Goal: Task Accomplishment & Management: Complete application form

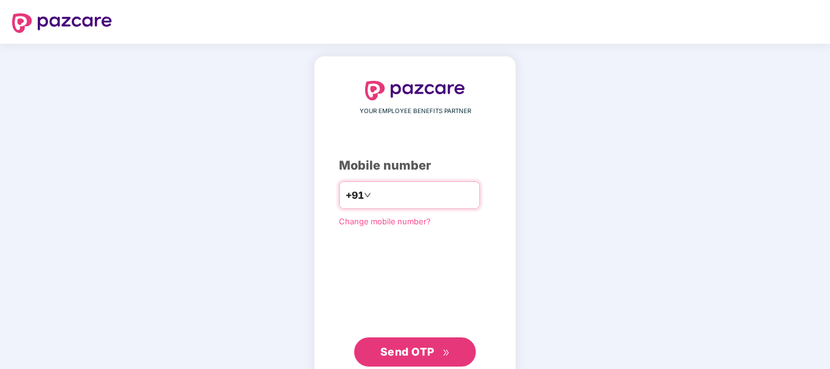
type input "**********"
click at [409, 357] on span "Send OTP" at bounding box center [407, 352] width 54 height 13
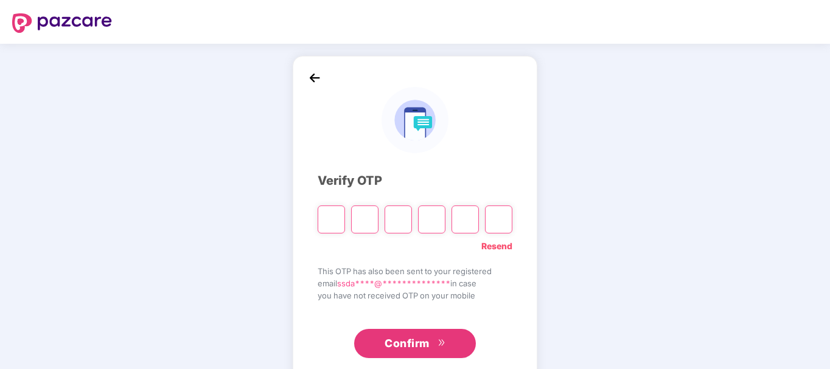
type input "*"
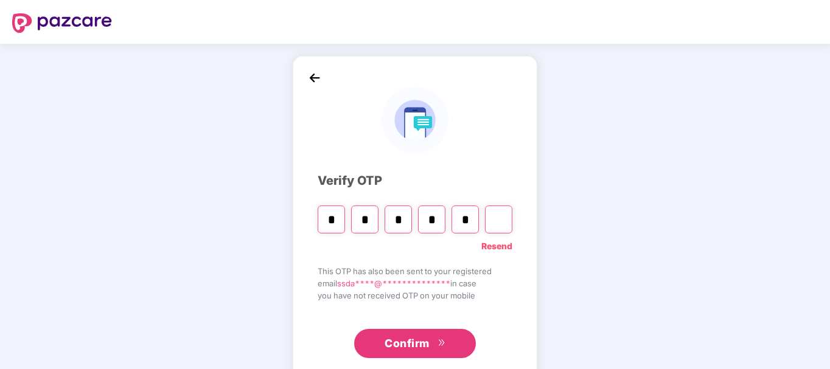
type input "*"
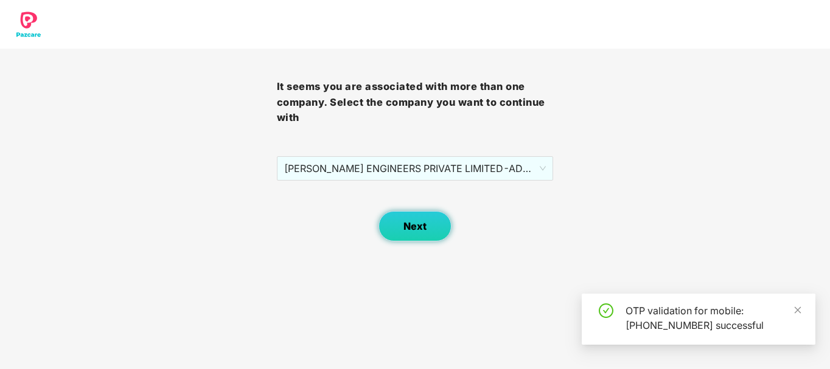
click at [408, 237] on button "Next" at bounding box center [415, 226] width 73 height 30
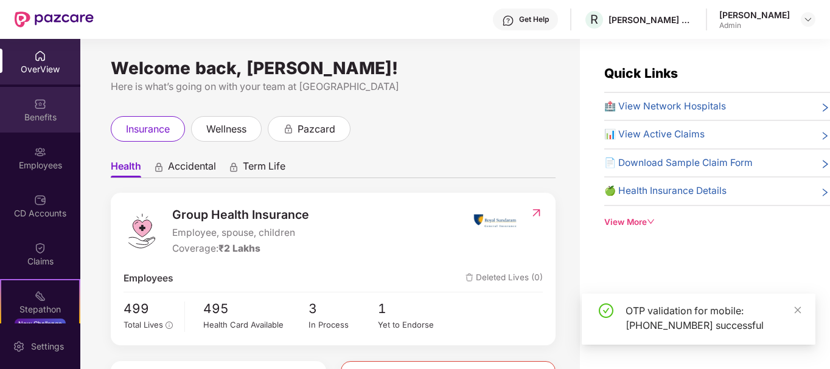
click at [43, 123] on div "Benefits" at bounding box center [40, 117] width 80 height 12
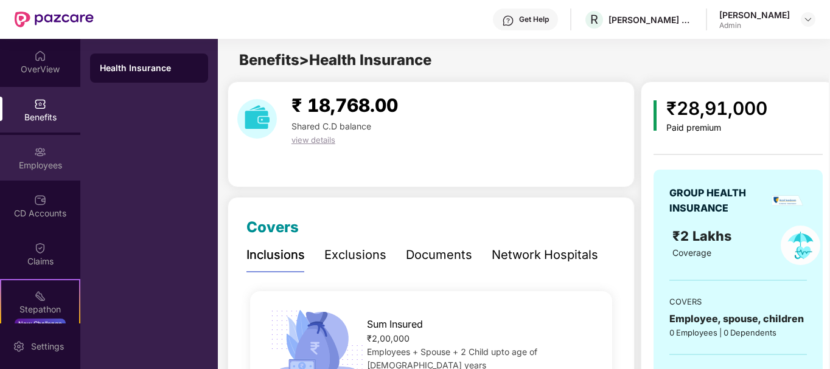
click at [43, 154] on img at bounding box center [40, 152] width 12 height 12
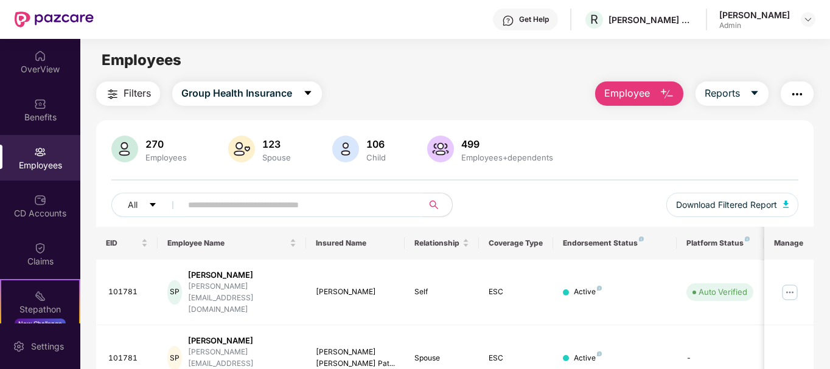
click at [325, 214] on span at bounding box center [298, 205] width 250 height 24
type input "******"
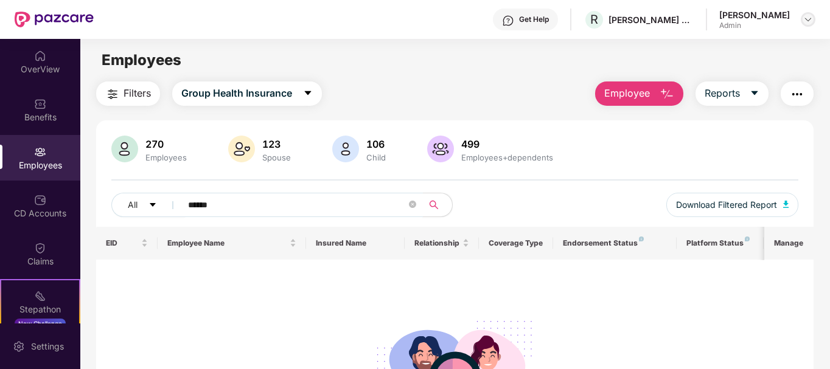
click at [804, 16] on img at bounding box center [808, 20] width 10 height 10
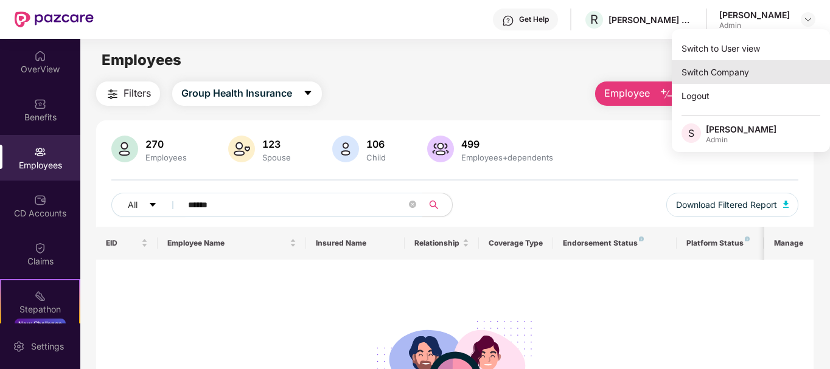
click at [730, 72] on div "Switch Company" at bounding box center [751, 72] width 158 height 24
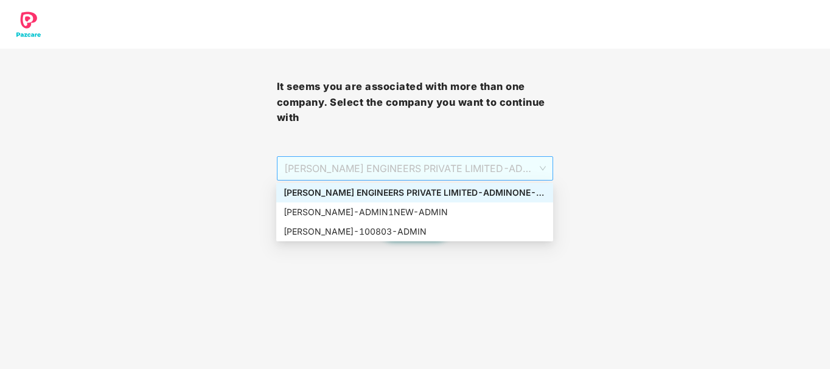
click at [426, 179] on span "RUCHA ENGINEERS PRIVATE LIMITED - ADMINONE - ADMIN" at bounding box center [415, 168] width 262 height 23
click at [408, 211] on div "Rucha - ADMIN1NEW - ADMIN" at bounding box center [415, 212] width 262 height 13
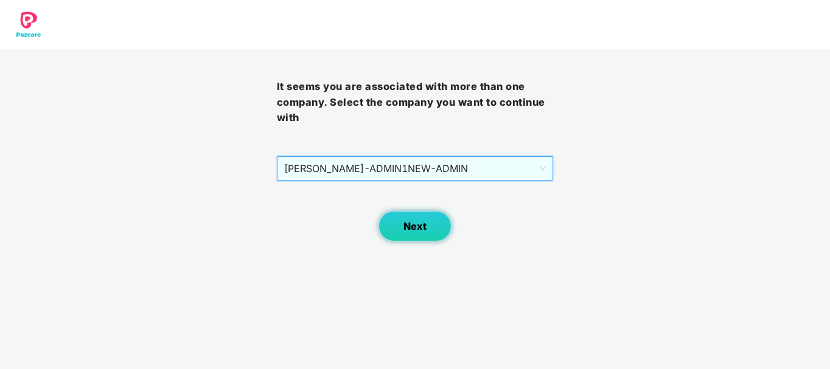
click at [411, 223] on span "Next" at bounding box center [414, 227] width 23 height 12
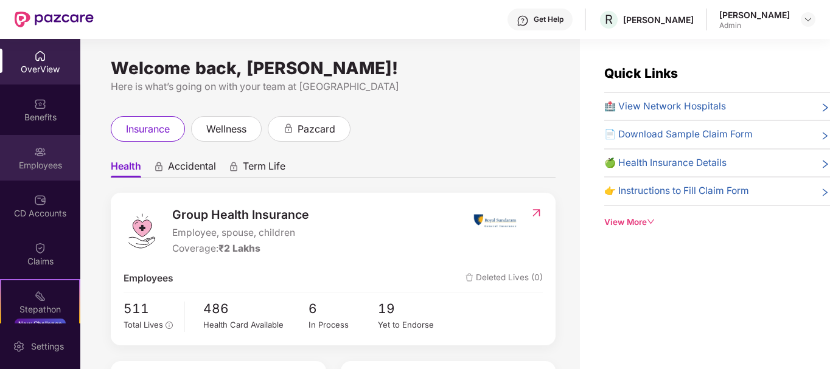
click at [33, 159] on div "Employees" at bounding box center [40, 165] width 80 height 12
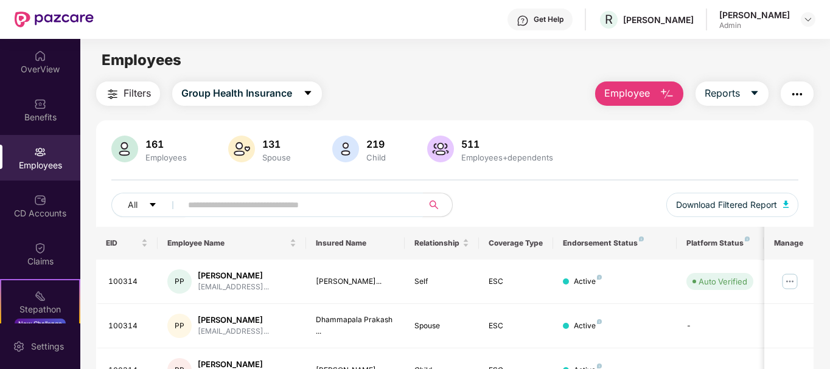
click at [217, 216] on span at bounding box center [298, 205] width 250 height 24
paste input "*"
type input "******"
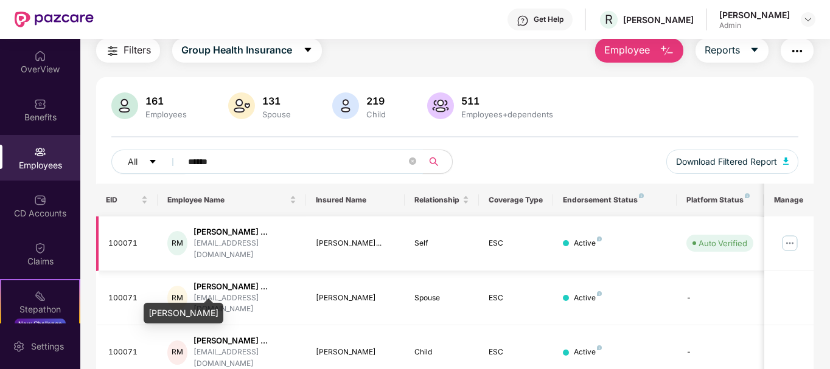
scroll to position [44, 0]
click at [790, 243] on img at bounding box center [789, 242] width 19 height 19
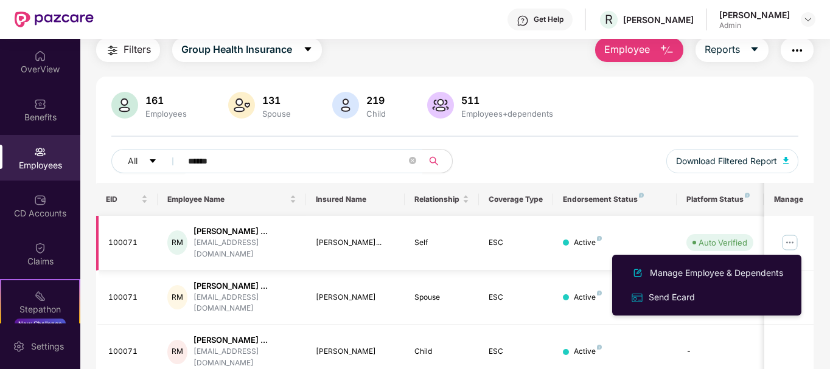
click at [485, 250] on td "ESC" at bounding box center [516, 243] width 74 height 55
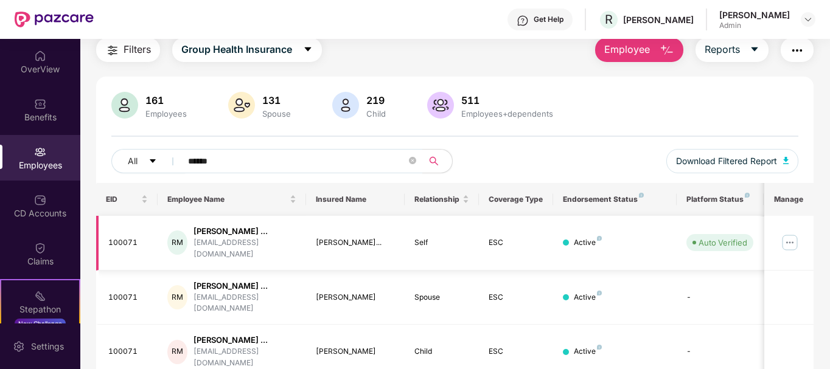
click at [183, 241] on div "RM" at bounding box center [177, 243] width 20 height 24
click at [215, 229] on div "Ravikumar Chandrakant ..." at bounding box center [245, 232] width 103 height 12
click at [232, 234] on div "Ravikumar Chandrakant ..." at bounding box center [245, 232] width 103 height 12
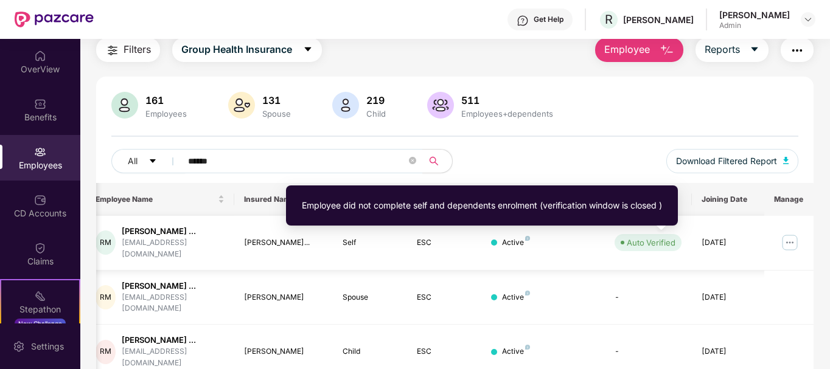
click at [654, 243] on div "Auto Verified" at bounding box center [651, 243] width 49 height 12
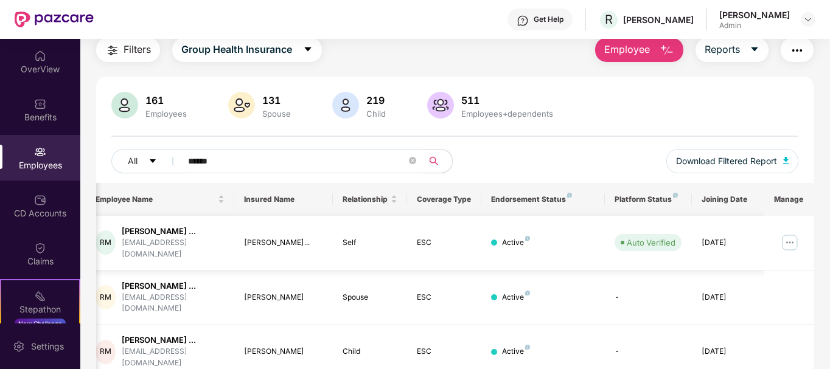
scroll to position [0, 0]
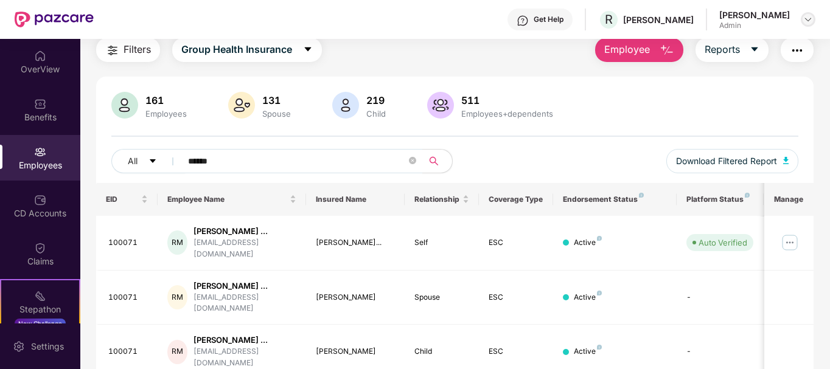
click at [808, 18] on img at bounding box center [808, 20] width 10 height 10
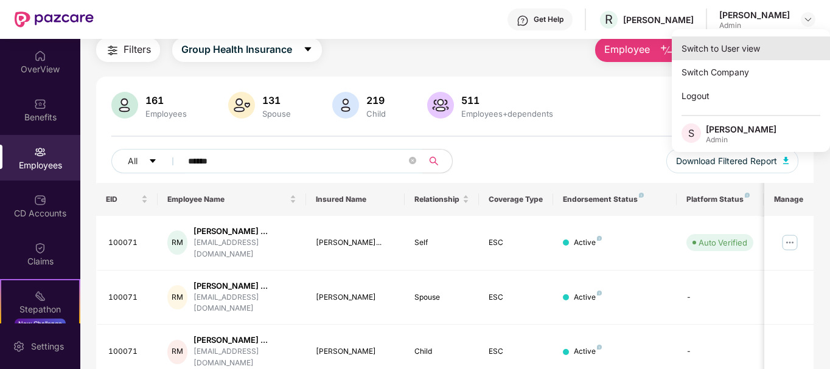
click at [750, 52] on div "Switch to User view" at bounding box center [751, 49] width 158 height 24
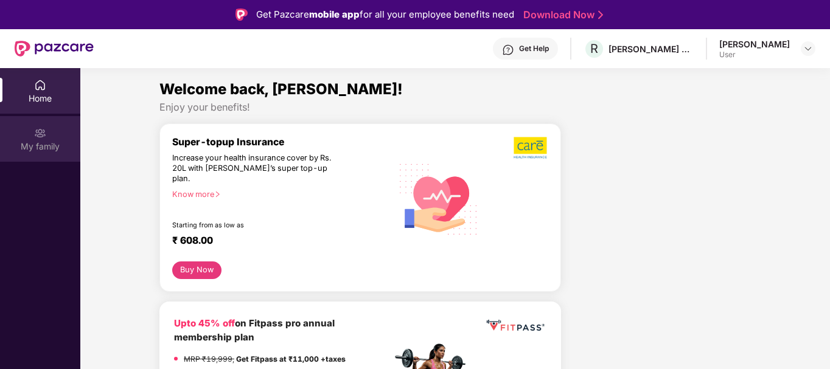
click at [47, 142] on div "My family" at bounding box center [40, 147] width 80 height 12
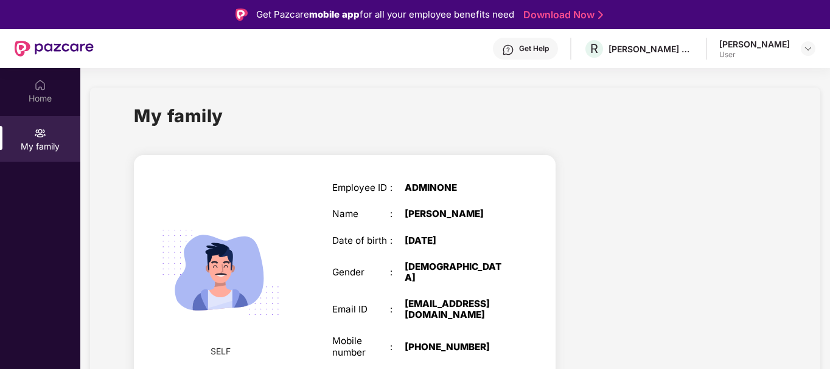
scroll to position [27, 0]
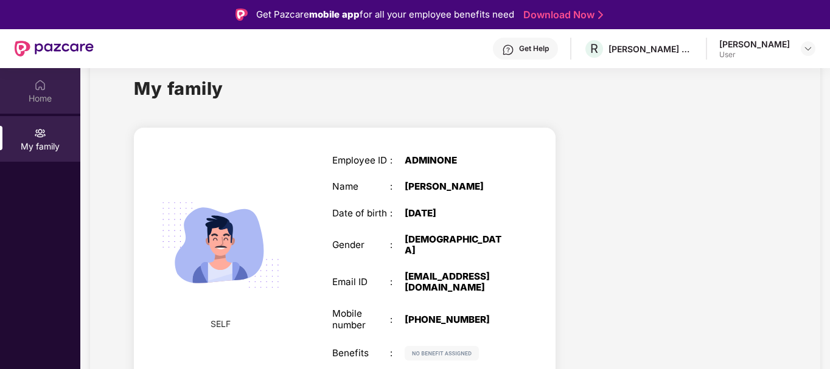
click at [51, 89] on div "Home" at bounding box center [40, 91] width 80 height 46
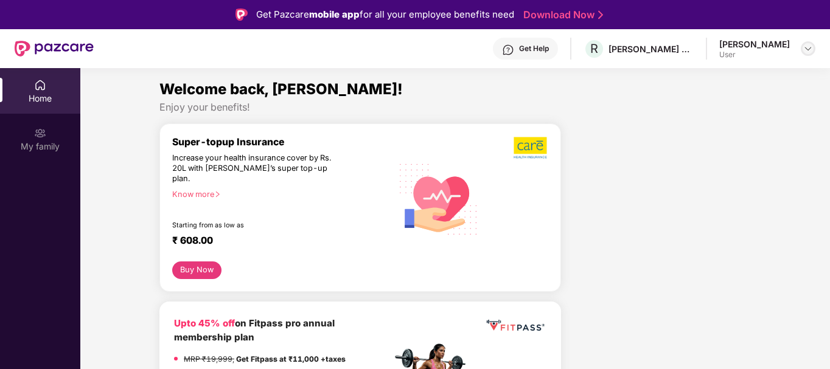
click at [812, 49] on img at bounding box center [808, 49] width 10 height 10
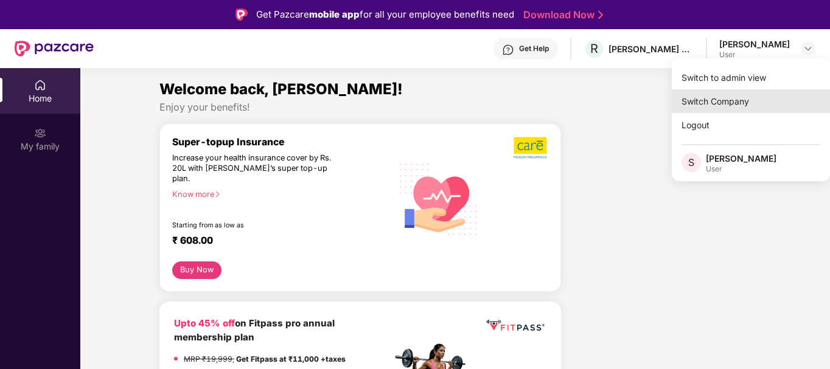
click at [728, 106] on div "Switch Company" at bounding box center [751, 101] width 158 height 24
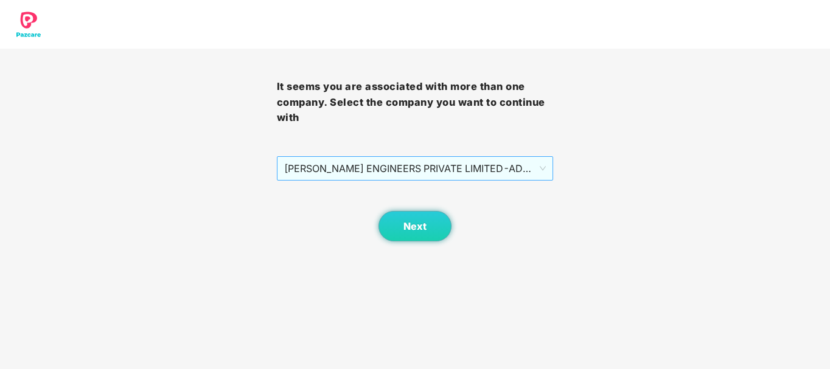
click at [445, 172] on span "RUCHA ENGINEERS PRIVATE LIMITED - ADMINONE - ADMIN" at bounding box center [415, 168] width 262 height 23
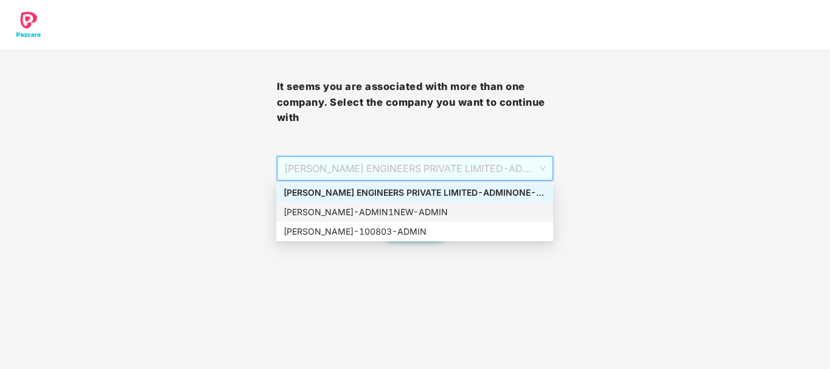
click at [416, 211] on div "Rucha - ADMIN1NEW - ADMIN" at bounding box center [415, 212] width 262 height 13
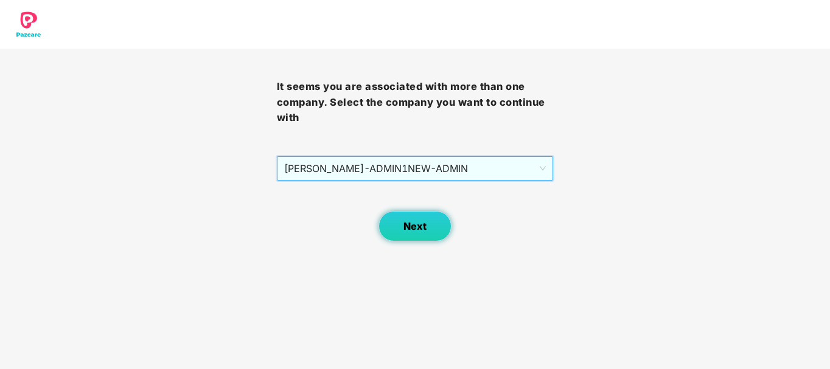
click at [414, 214] on button "Next" at bounding box center [415, 226] width 73 height 30
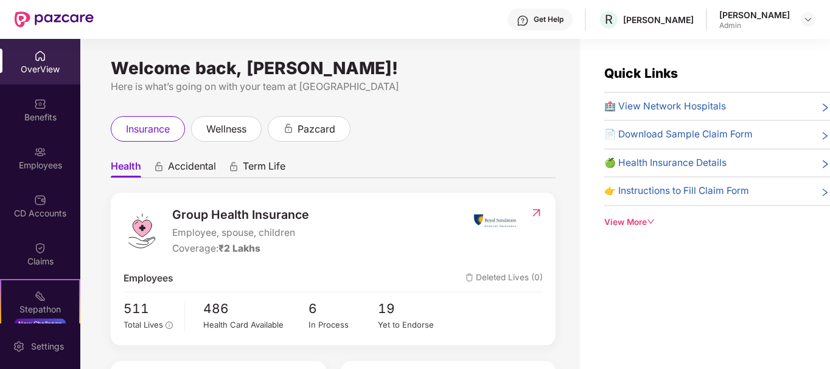
click at [35, 153] on img at bounding box center [40, 152] width 12 height 12
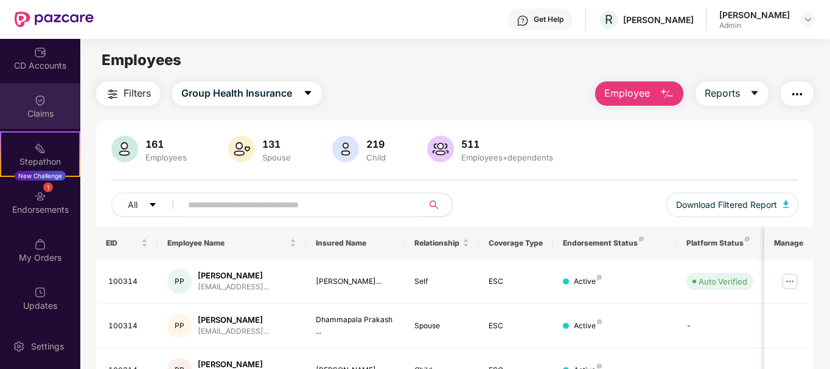
scroll to position [142, 0]
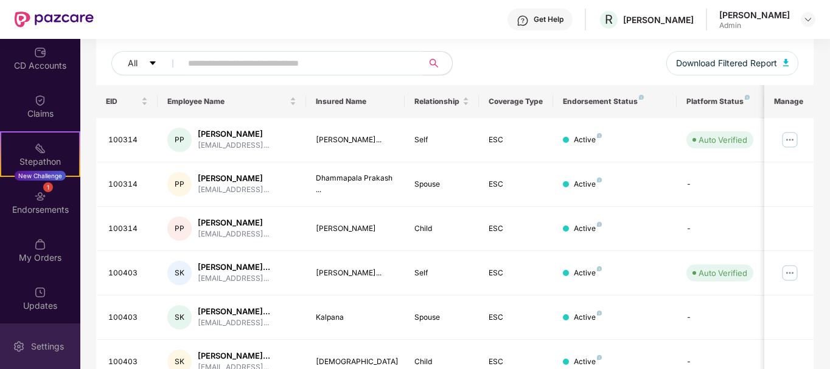
click at [34, 347] on div "Settings" at bounding box center [47, 347] width 40 height 12
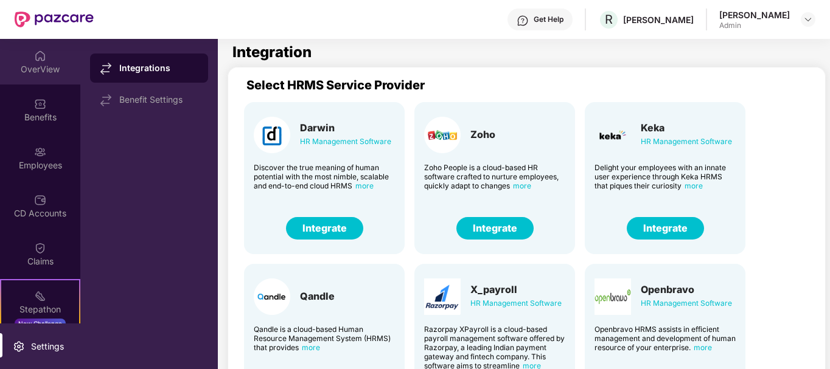
click at [45, 66] on div "OverView" at bounding box center [40, 69] width 80 height 12
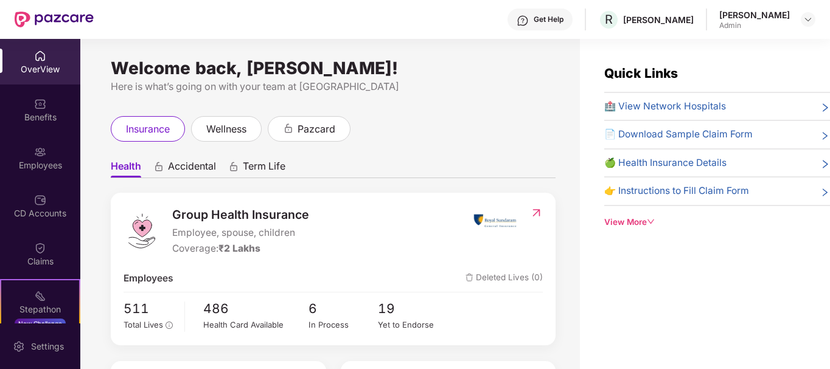
click at [191, 167] on span "Accidental" at bounding box center [192, 169] width 48 height 18
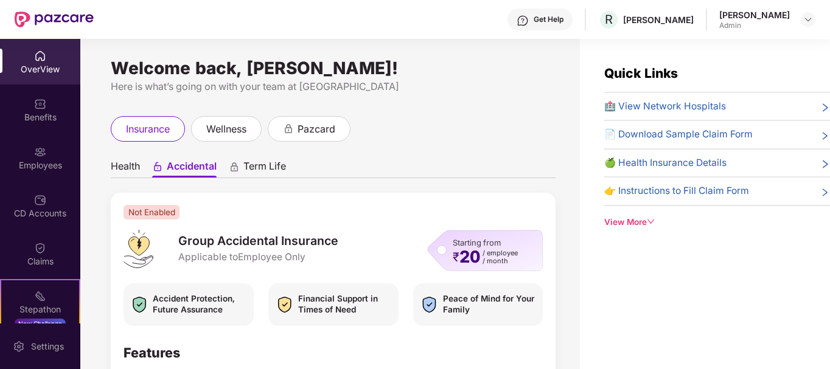
click at [136, 162] on span "Health" at bounding box center [125, 169] width 29 height 18
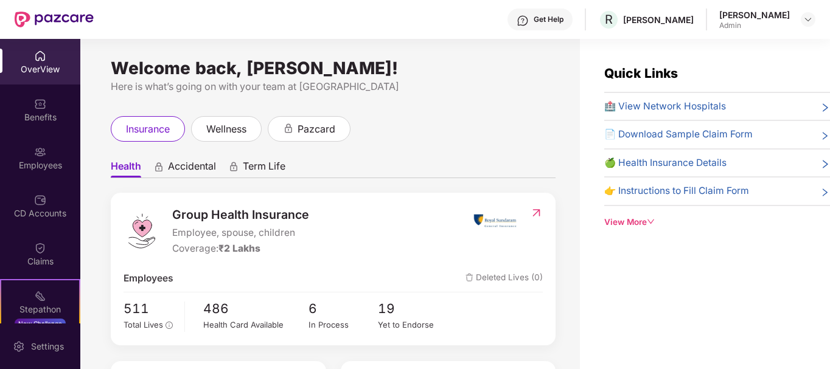
scroll to position [118, 0]
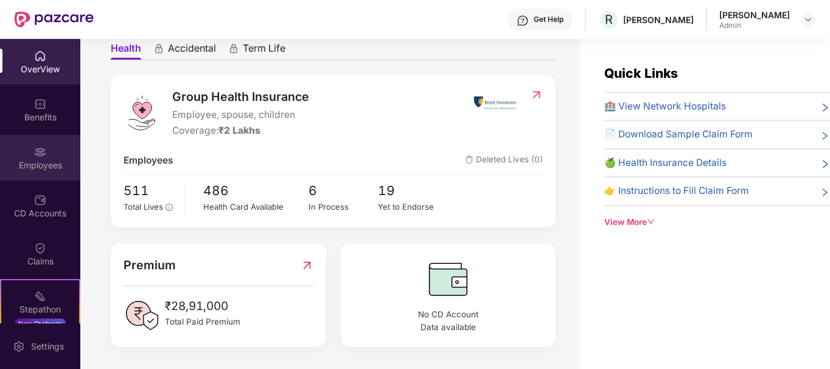
click at [38, 152] on img at bounding box center [40, 152] width 12 height 12
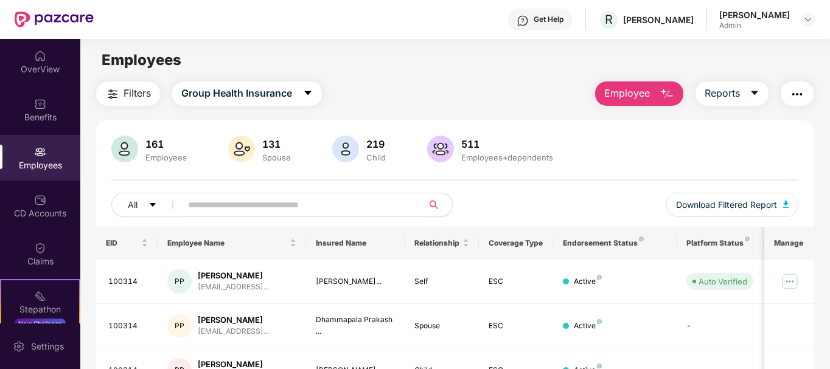
click at [251, 203] on input "text" at bounding box center [297, 205] width 218 height 18
paste input "*"
type input "******"
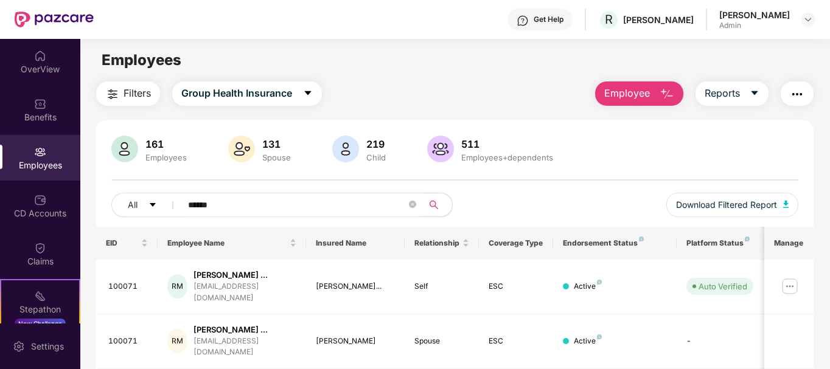
click at [789, 98] on button "button" at bounding box center [797, 94] width 33 height 24
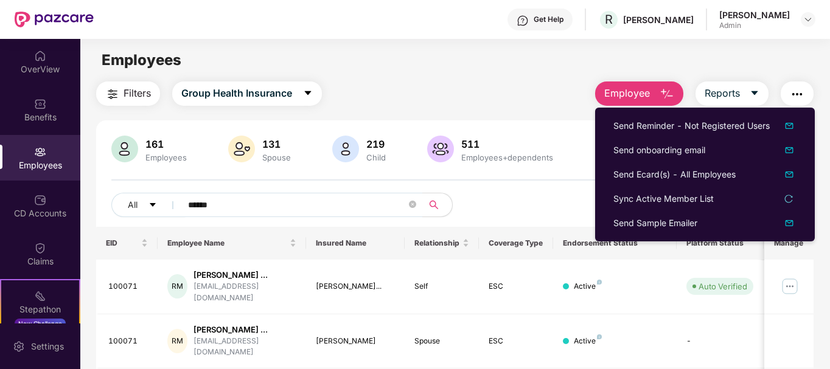
click at [507, 193] on div "All ****** Download Filtered Report" at bounding box center [455, 210] width 688 height 34
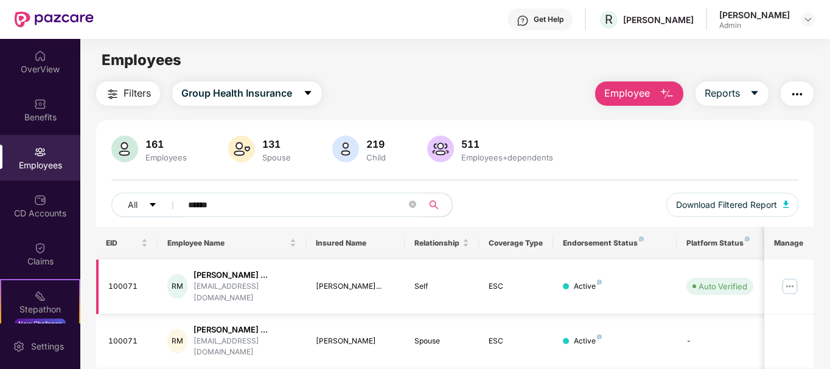
click at [793, 285] on img at bounding box center [789, 286] width 19 height 19
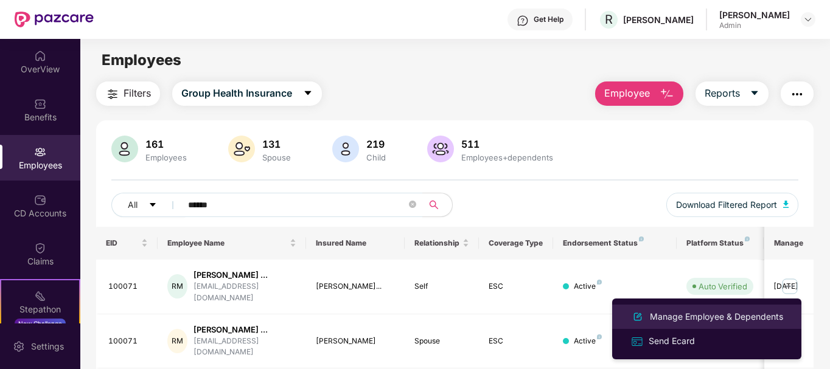
click at [726, 318] on div "Manage Employee & Dependents" at bounding box center [716, 316] width 138 height 13
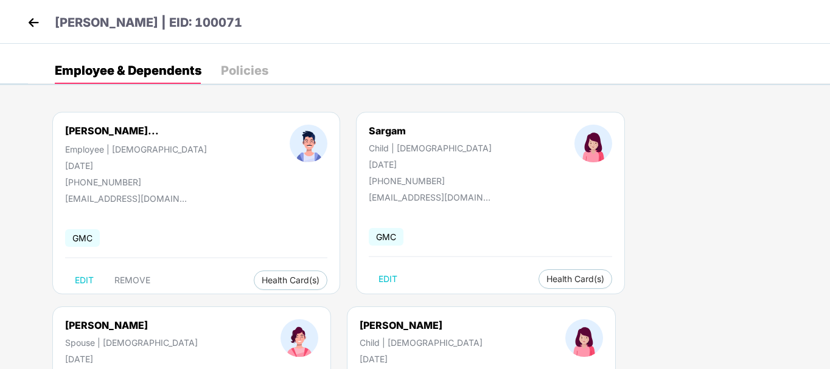
click at [242, 66] on div "Policies" at bounding box center [244, 71] width 47 height 12
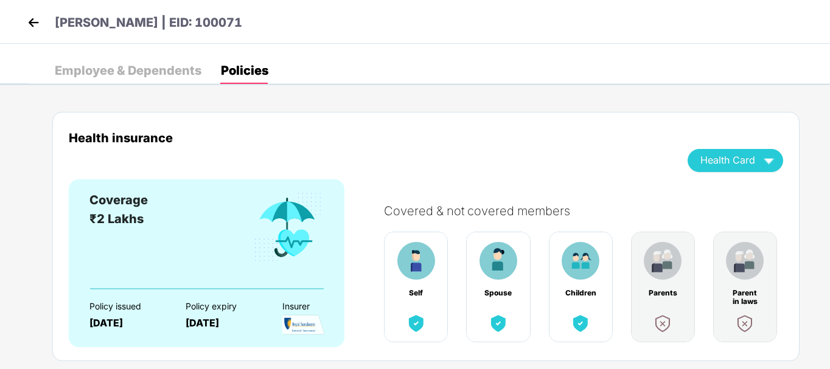
scroll to position [32, 0]
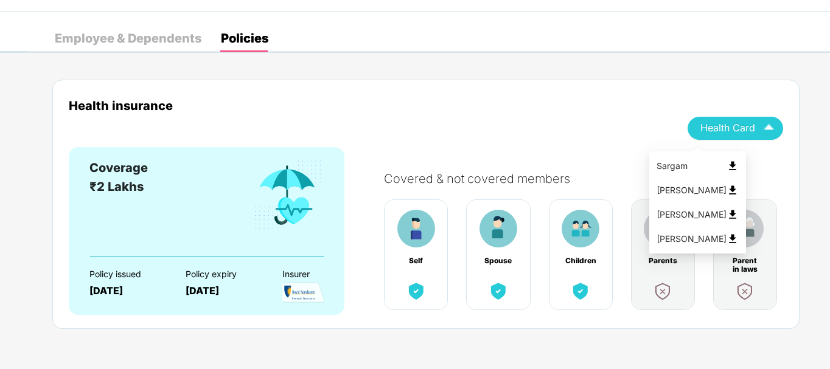
click at [770, 125] on img "button" at bounding box center [768, 127] width 21 height 21
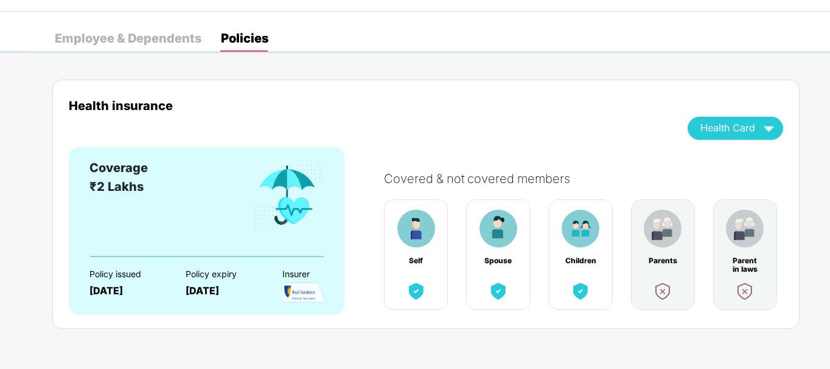
click at [106, 29] on div "Employee & Dependents" at bounding box center [128, 38] width 147 height 27
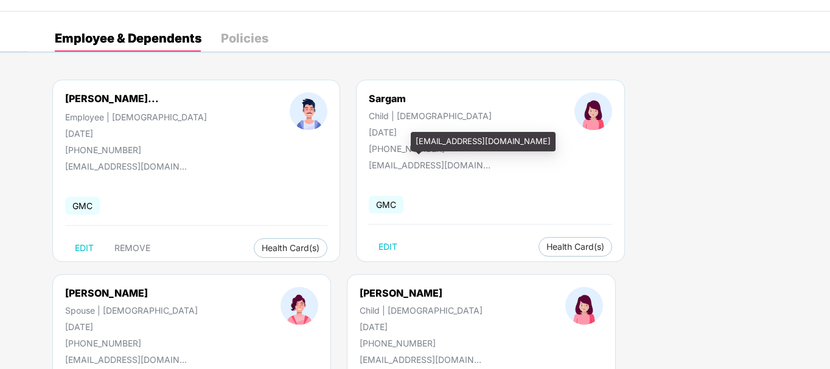
scroll to position [0, 0]
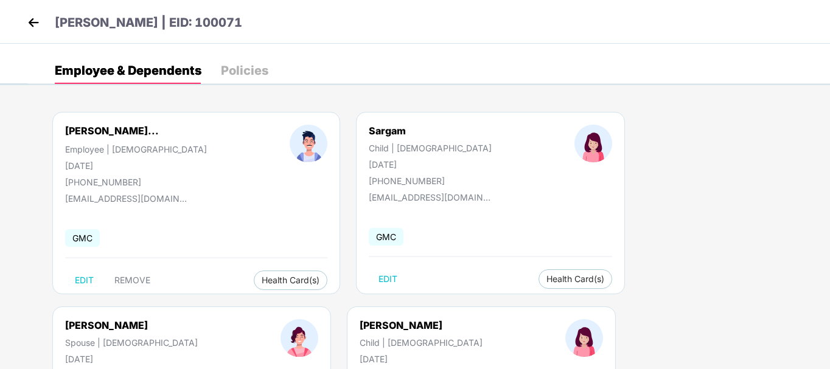
click at [27, 23] on img at bounding box center [33, 22] width 18 height 18
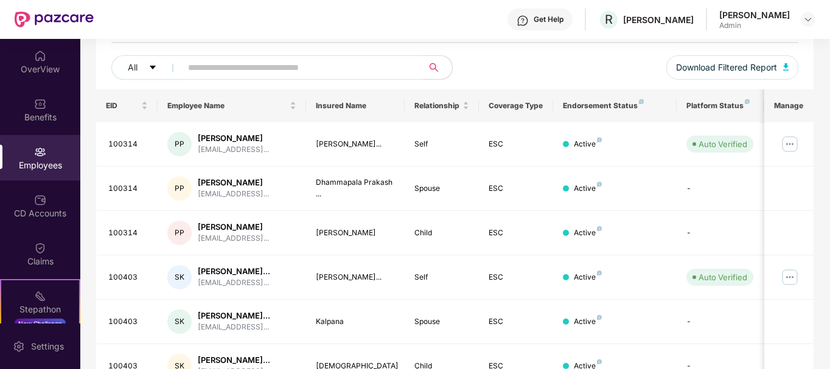
scroll to position [141, 0]
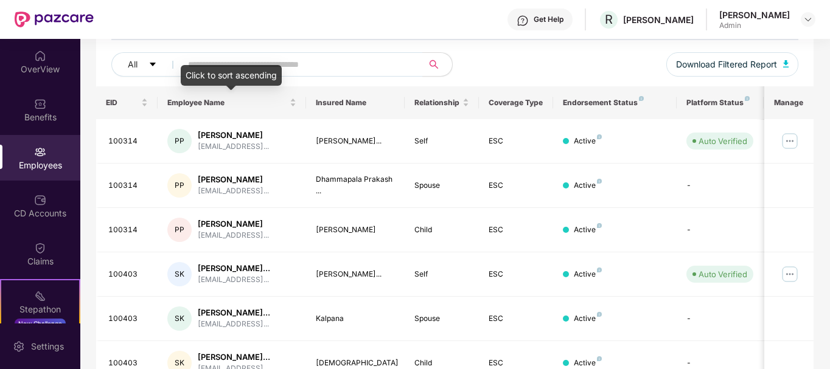
click at [237, 66] on div "Click to sort ascending" at bounding box center [231, 75] width 101 height 21
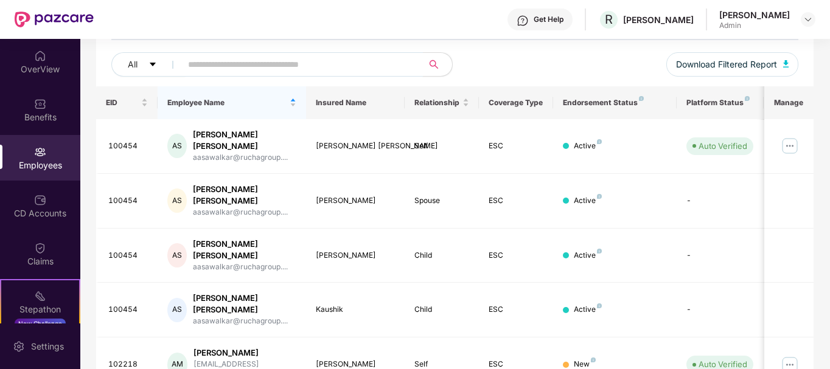
click at [221, 61] on input "text" at bounding box center [297, 64] width 218 height 18
paste input "*"
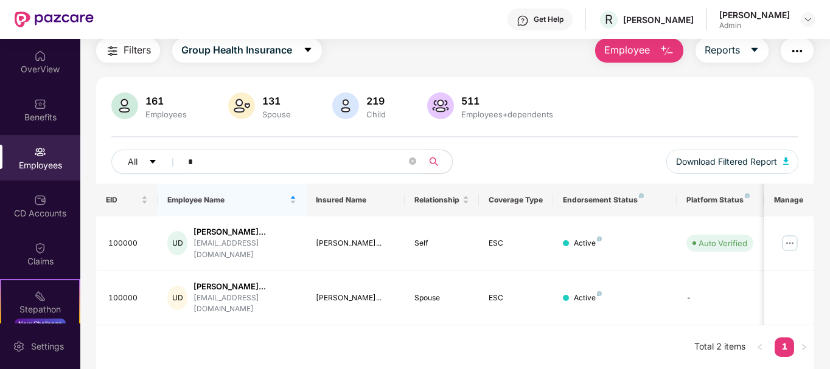
scroll to position [44, 0]
type input "******"
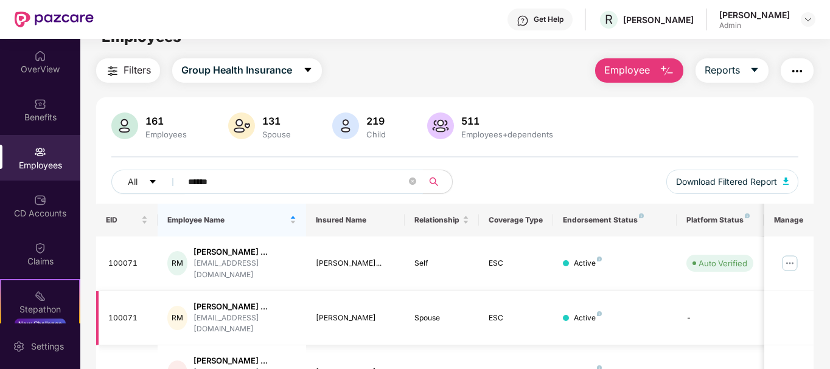
scroll to position [19, 0]
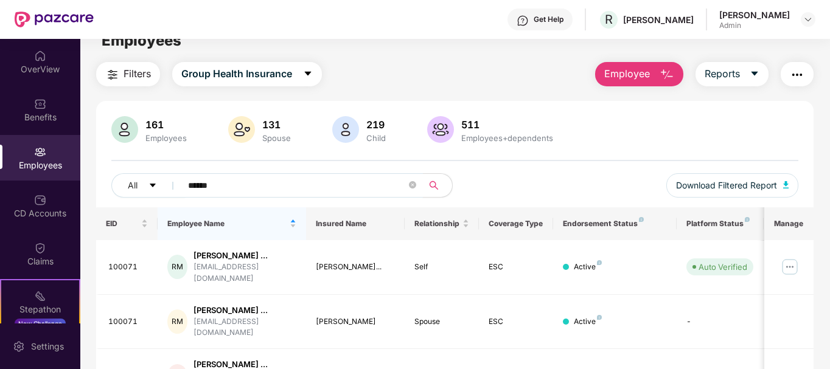
click at [800, 71] on img "button" at bounding box center [797, 75] width 15 height 15
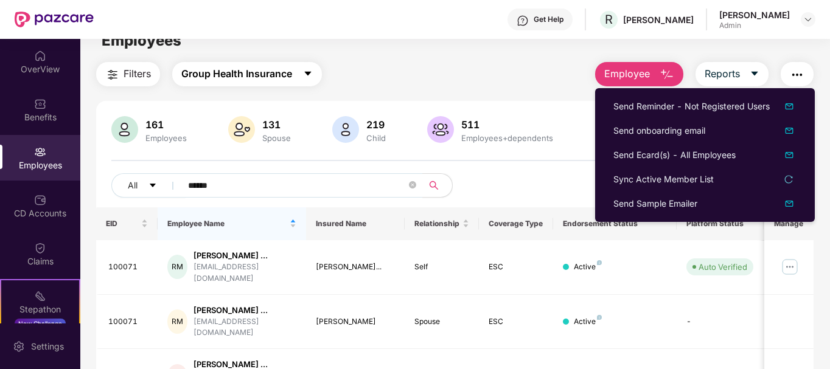
click at [223, 80] on span "Group Health Insurance" at bounding box center [236, 73] width 111 height 15
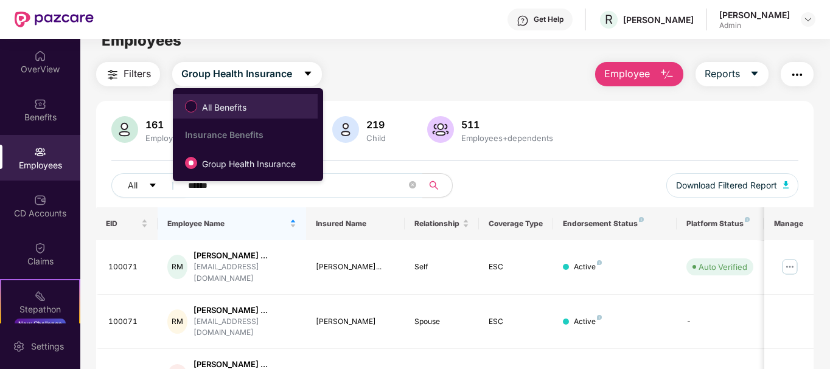
click at [215, 105] on span "All Benefits" at bounding box center [224, 107] width 54 height 13
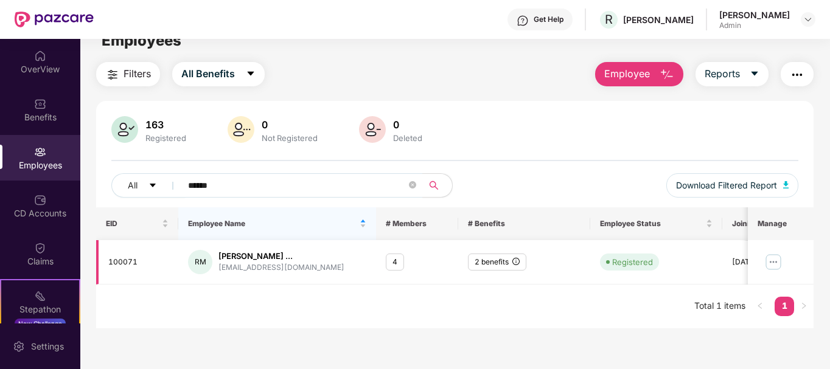
click at [774, 264] on img at bounding box center [773, 262] width 19 height 19
click at [600, 327] on div "EID Employee Name # Members # Benefits Employee Status Joining Date Manage 1000…" at bounding box center [455, 268] width 718 height 121
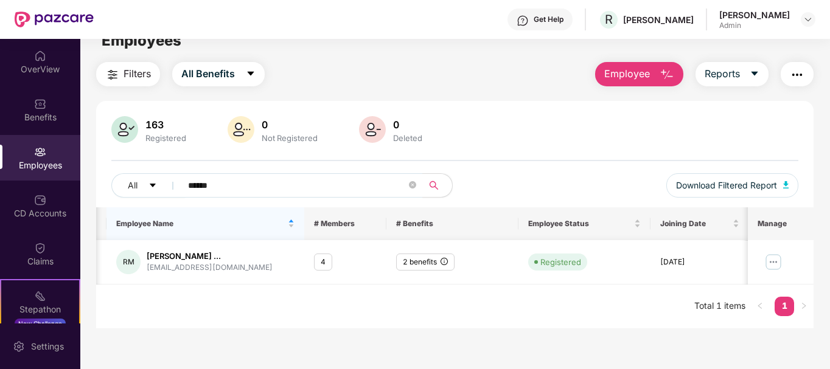
scroll to position [0, 0]
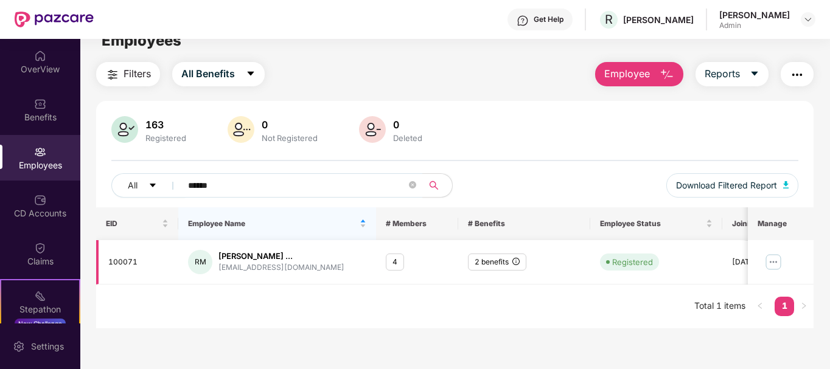
click at [396, 264] on div "4" at bounding box center [395, 263] width 18 height 18
click at [34, 251] on img at bounding box center [40, 248] width 12 height 12
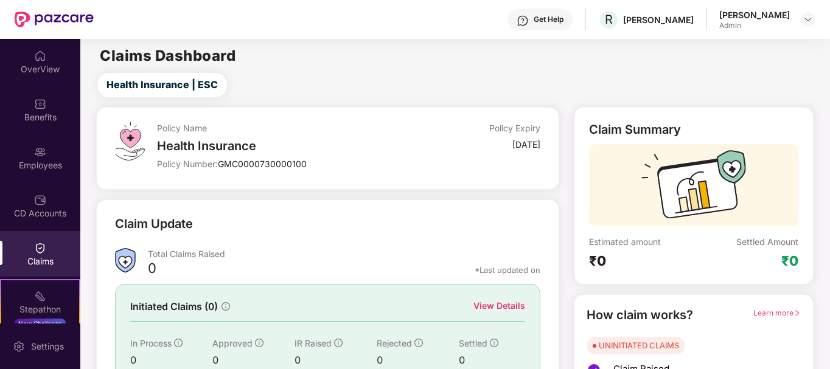
scroll to position [107, 0]
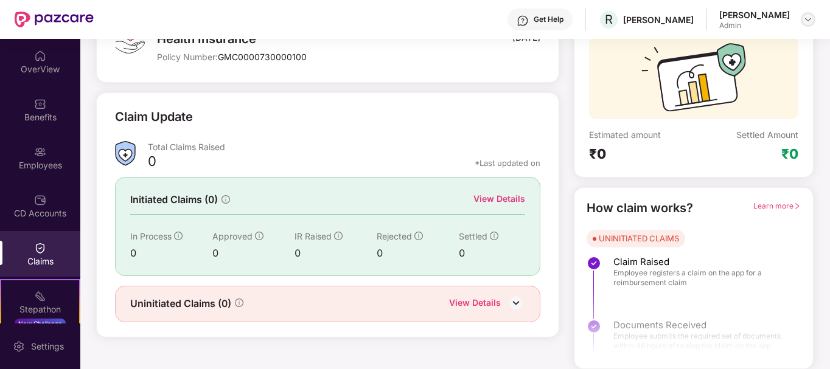
click at [805, 18] on img at bounding box center [808, 20] width 10 height 10
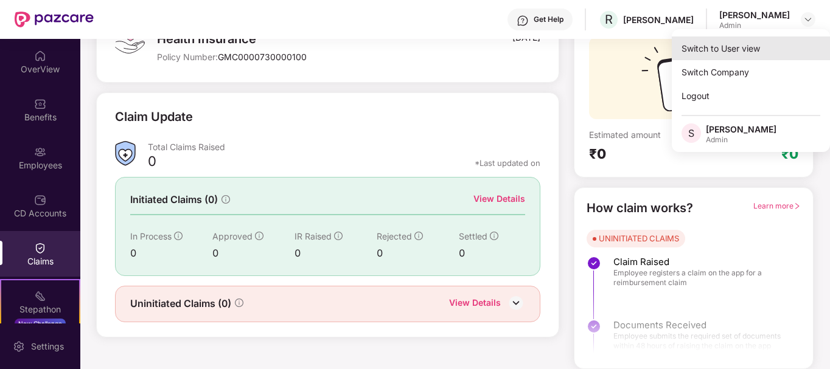
click at [724, 55] on div "Switch to User view" at bounding box center [751, 49] width 158 height 24
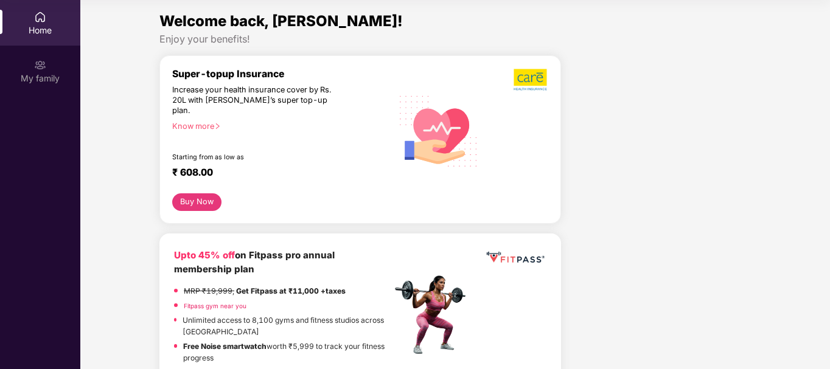
scroll to position [0, 0]
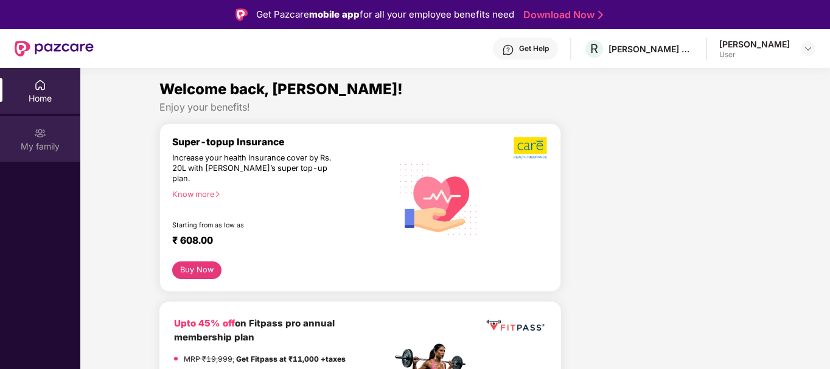
click at [45, 142] on div "My family" at bounding box center [40, 147] width 80 height 12
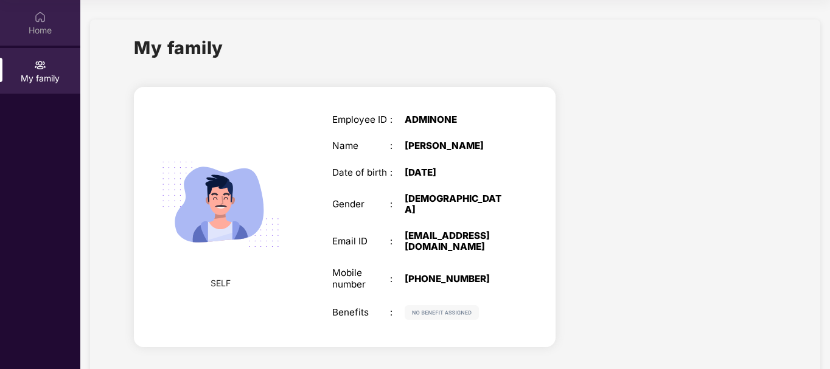
click at [38, 33] on div "Home" at bounding box center [40, 30] width 80 height 12
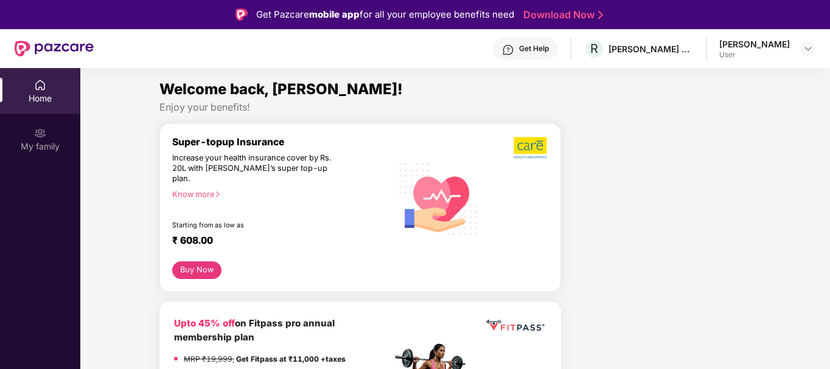
click at [519, 49] on div "Get Help" at bounding box center [534, 49] width 30 height 10
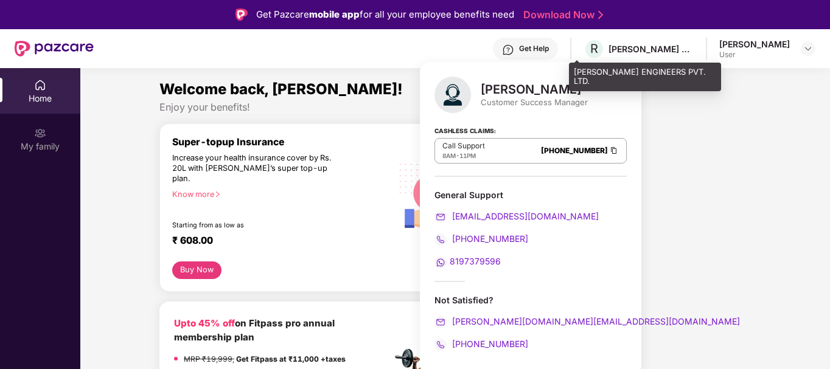
click at [621, 52] on div "RUCHA ENGINEERS PVT. LTD." at bounding box center [651, 49] width 85 height 12
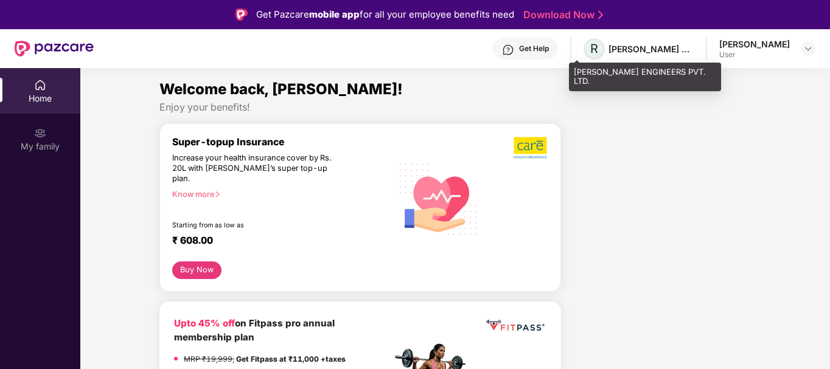
click at [590, 50] on span "R" at bounding box center [594, 48] width 8 height 15
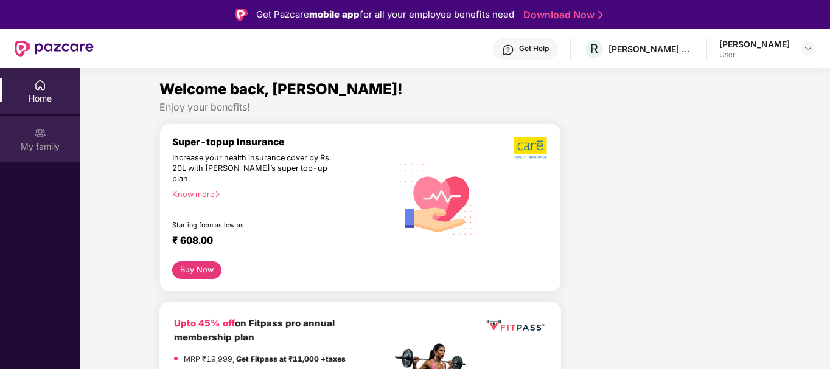
click at [43, 126] on div at bounding box center [40, 132] width 12 height 12
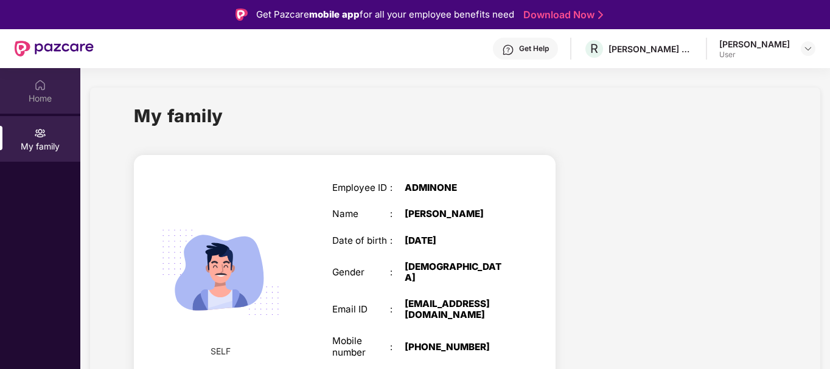
click at [59, 75] on div "Home" at bounding box center [40, 91] width 80 height 46
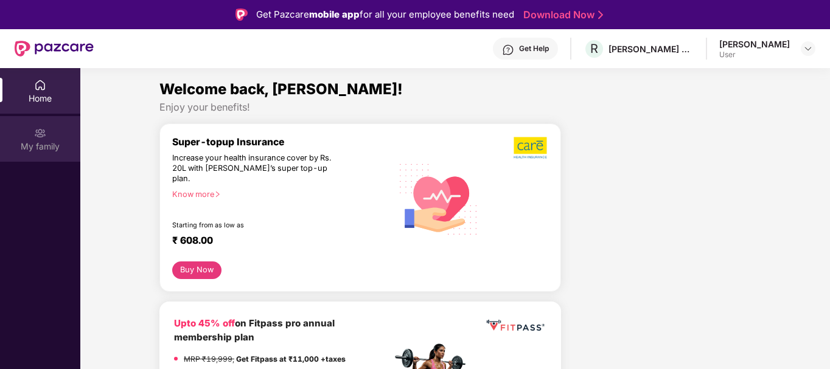
click at [45, 128] on img at bounding box center [40, 133] width 12 height 12
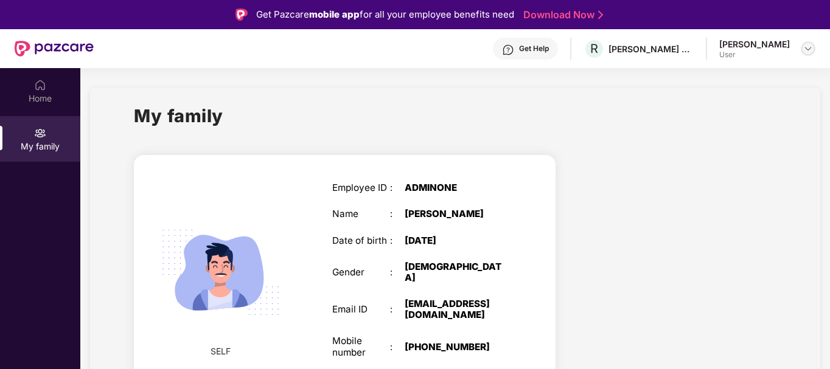
click at [806, 47] on img at bounding box center [808, 49] width 10 height 10
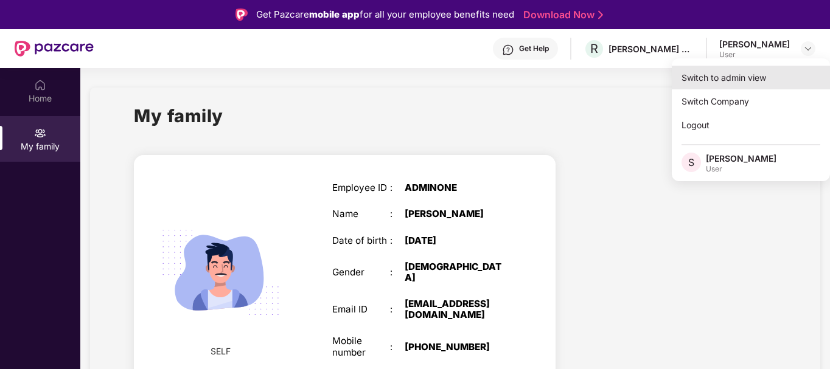
click at [730, 76] on div "Switch to admin view" at bounding box center [751, 78] width 158 height 24
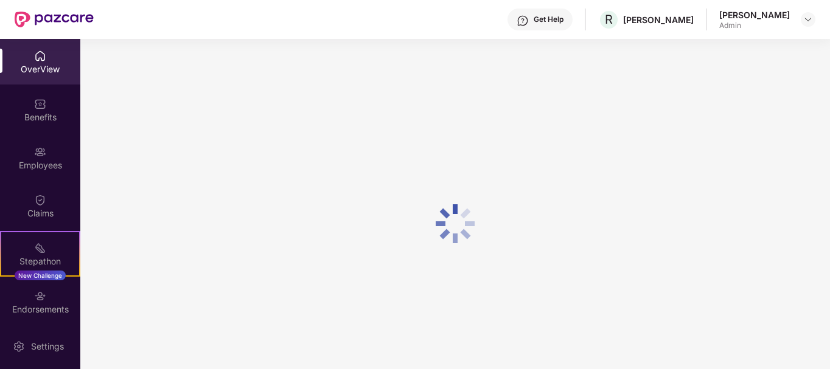
click at [730, 76] on main at bounding box center [455, 204] width 750 height 330
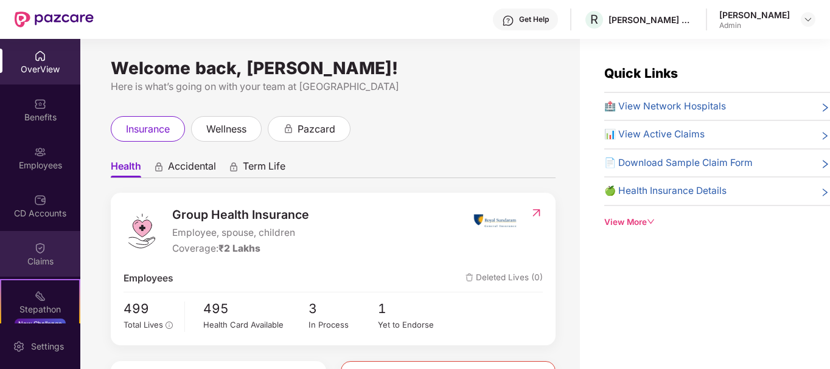
scroll to position [148, 0]
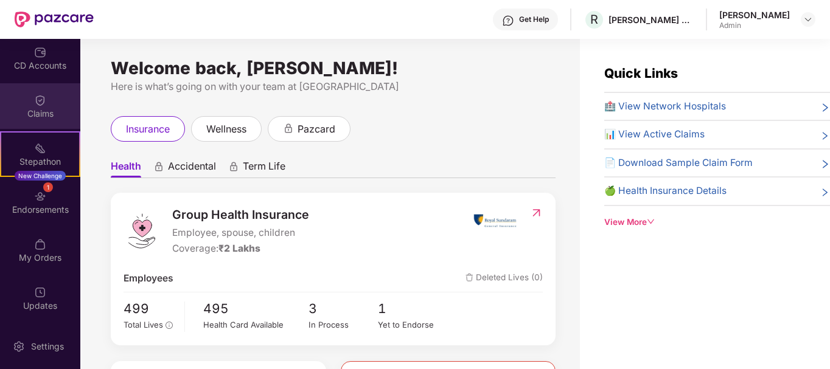
click at [27, 243] on div "My Orders" at bounding box center [40, 251] width 80 height 46
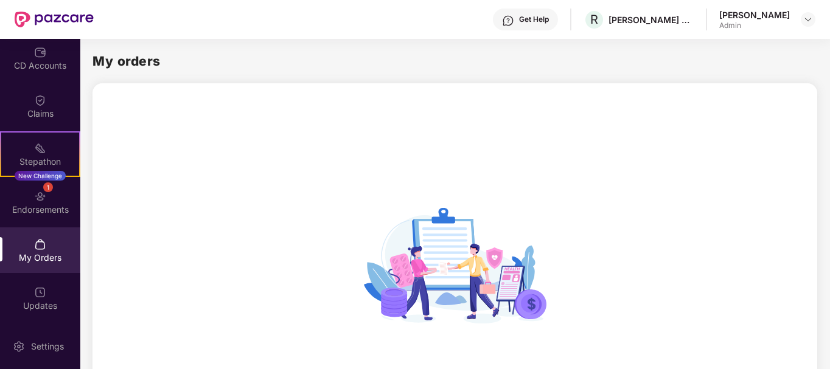
scroll to position [154, 0]
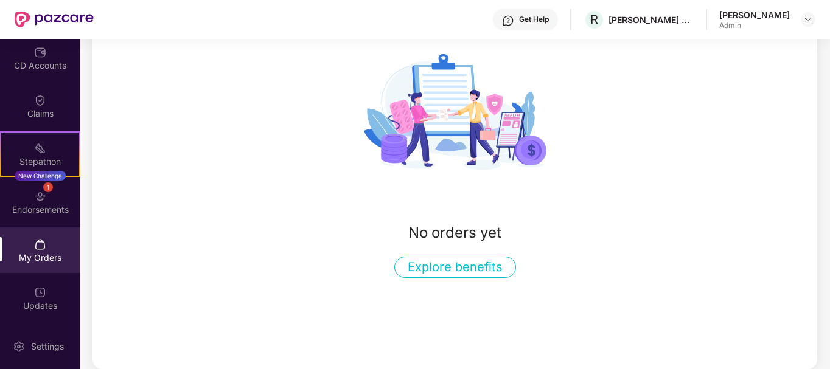
click at [434, 263] on button "Explore benefits" at bounding box center [455, 267] width 122 height 21
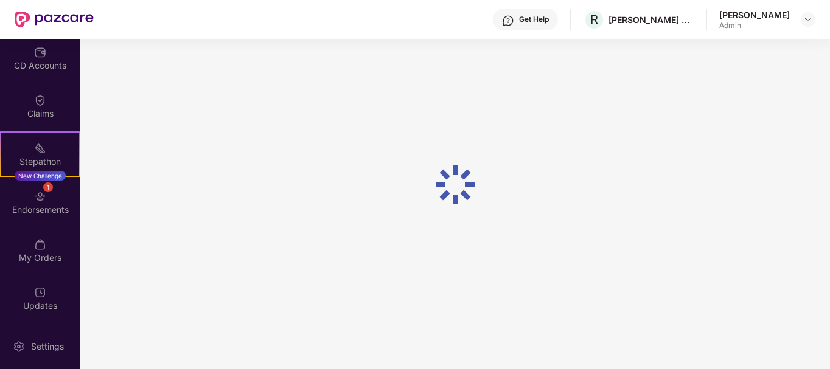
scroll to position [39, 0]
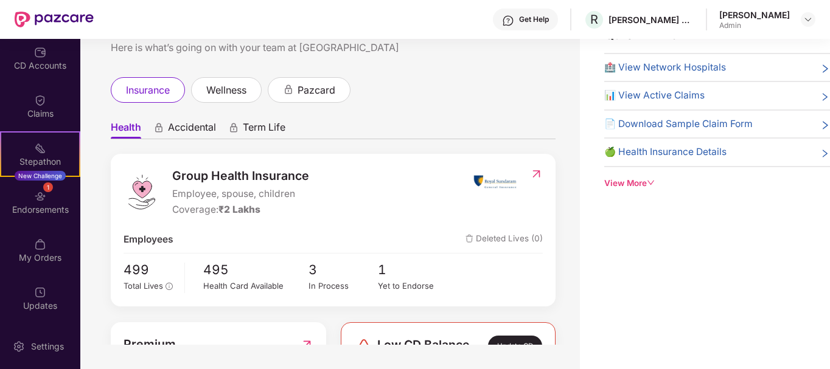
click at [536, 173] on img at bounding box center [536, 174] width 13 height 12
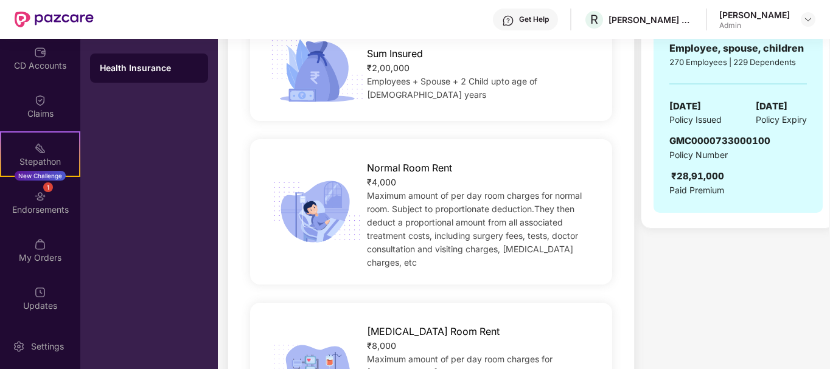
scroll to position [167, 0]
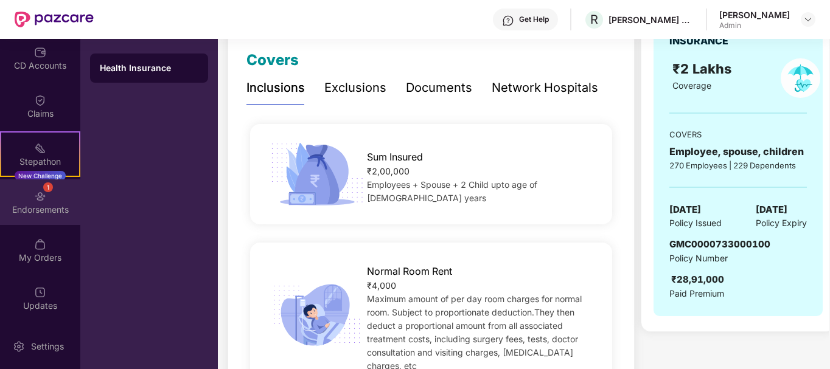
click at [52, 200] on div "1 Endorsements" at bounding box center [40, 203] width 80 height 46
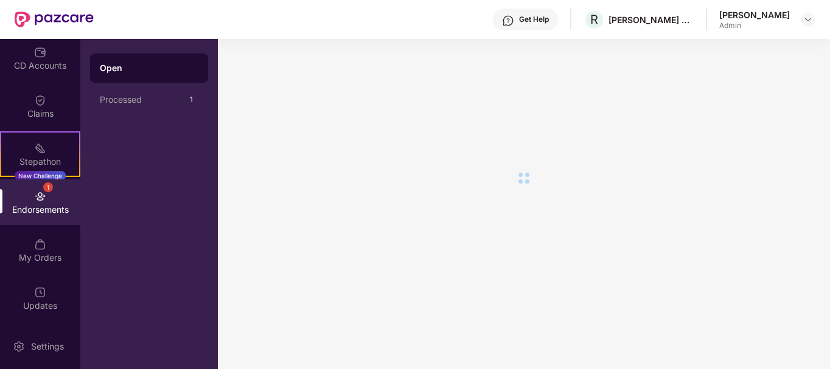
scroll to position [0, 0]
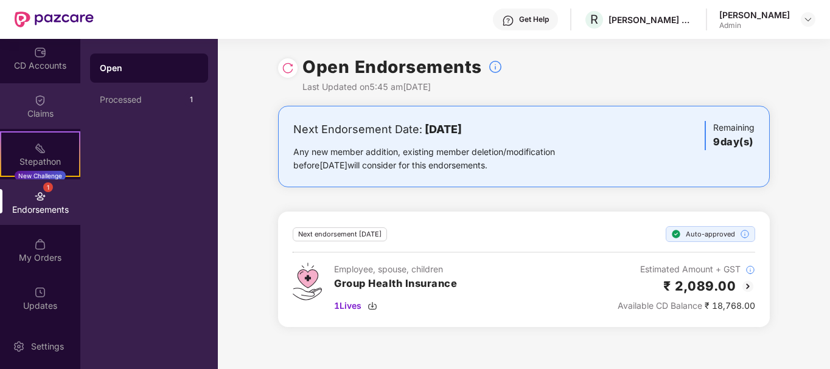
click at [44, 106] on img at bounding box center [40, 100] width 12 height 12
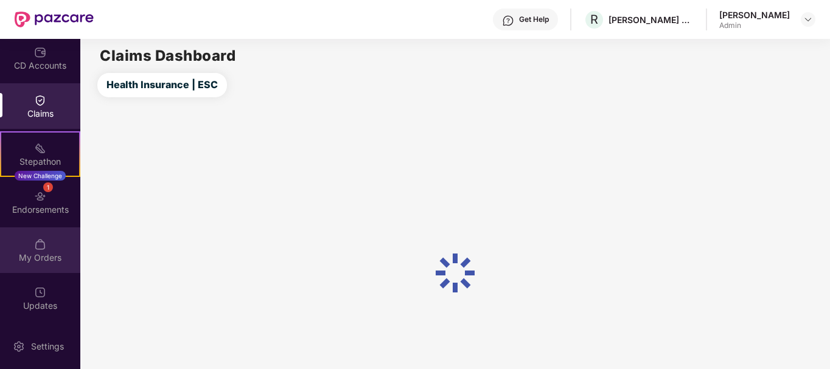
click at [46, 243] on div "My Orders" at bounding box center [40, 251] width 80 height 46
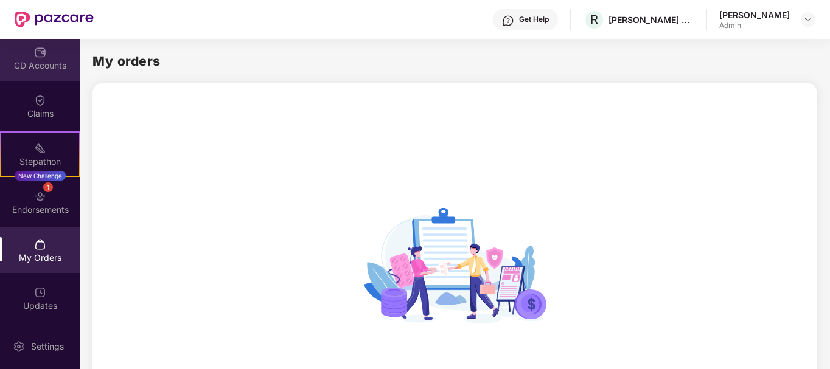
click at [43, 65] on div "CD Accounts" at bounding box center [40, 66] width 80 height 12
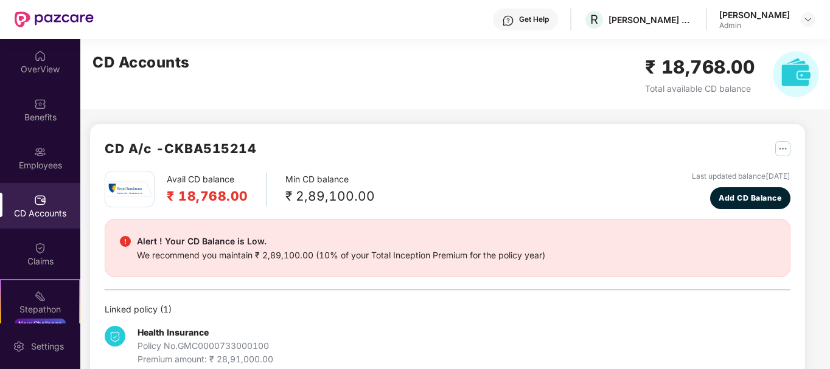
click at [783, 152] on img "button" at bounding box center [782, 148] width 15 height 15
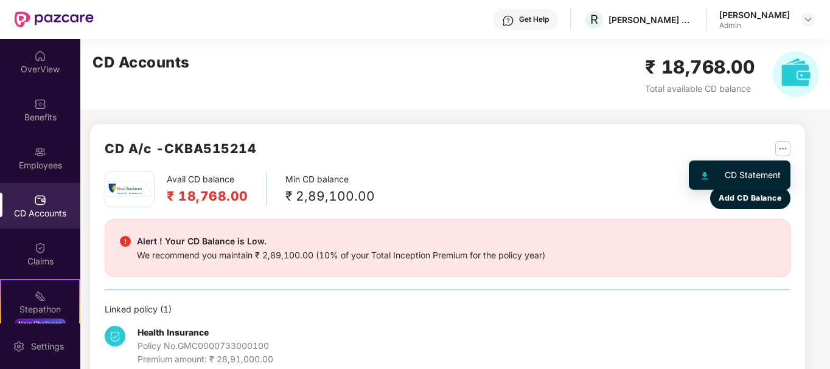
click at [751, 170] on div "CD Statement" at bounding box center [753, 175] width 56 height 13
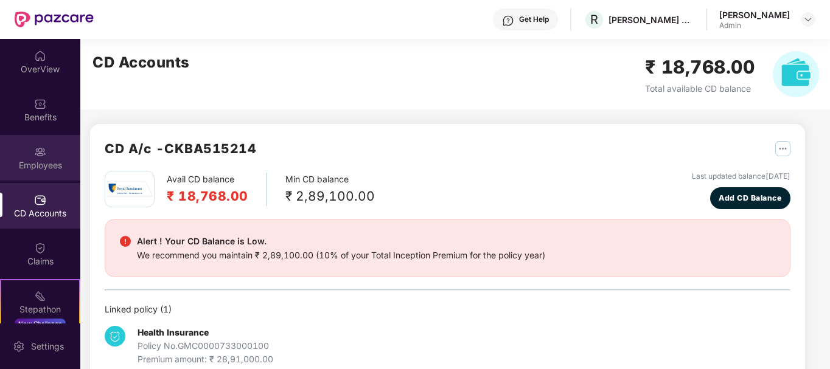
click at [38, 167] on div "Employees" at bounding box center [40, 165] width 80 height 12
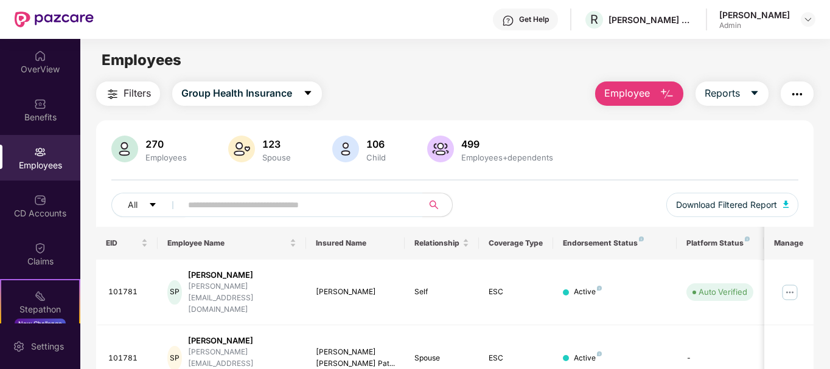
click at [796, 95] on img "button" at bounding box center [797, 94] width 15 height 15
click at [519, 143] on div "499" at bounding box center [507, 144] width 97 height 12
click at [37, 62] on div "OverView" at bounding box center [40, 62] width 80 height 46
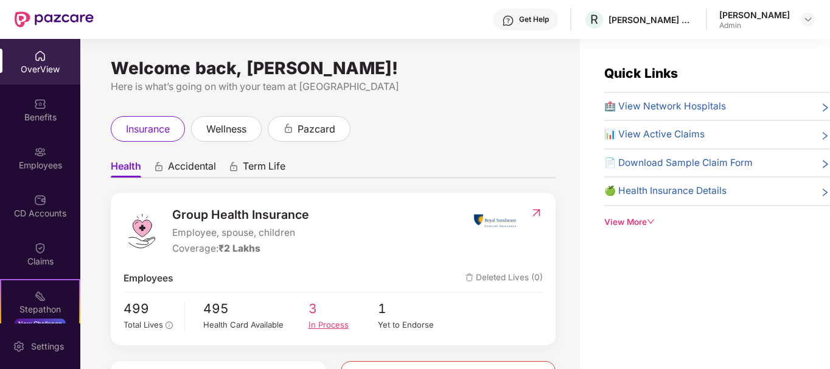
click at [326, 326] on div "In Process" at bounding box center [344, 325] width 70 height 13
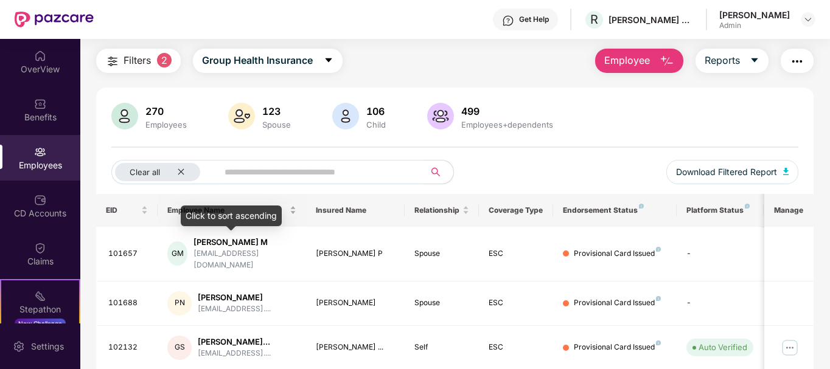
scroll to position [35, 0]
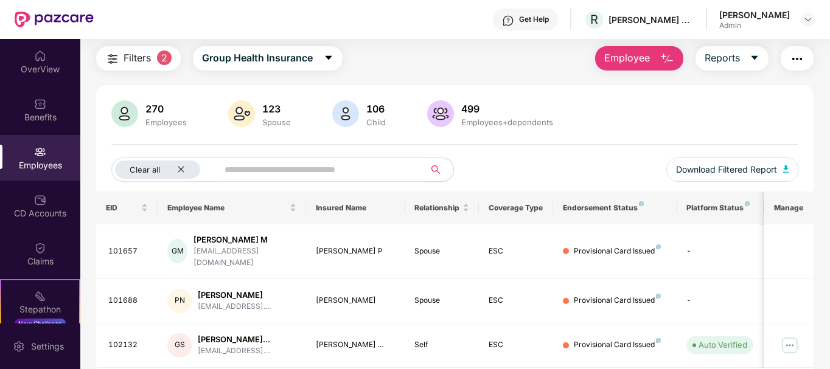
click at [163, 57] on span "2" at bounding box center [164, 58] width 15 height 15
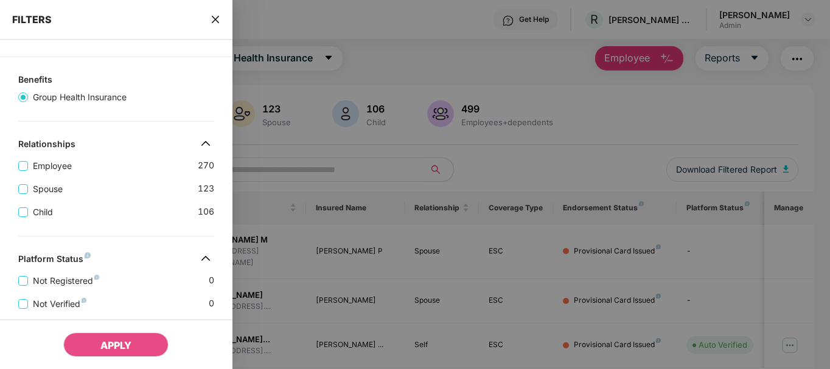
scroll to position [119, 0]
click at [214, 22] on icon "close" at bounding box center [216, 20] width 10 height 10
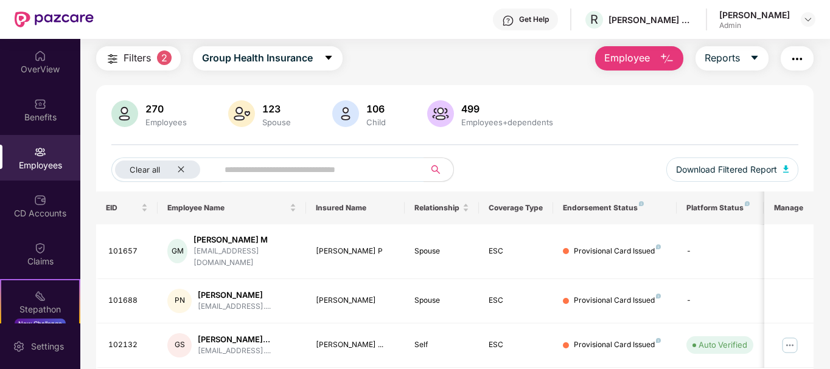
click at [519, 23] on div "Get Help" at bounding box center [534, 20] width 30 height 10
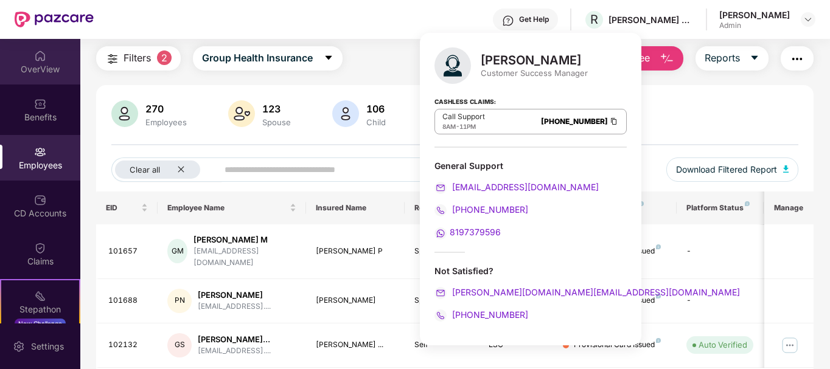
click at [31, 61] on div "OverView" at bounding box center [40, 62] width 80 height 46
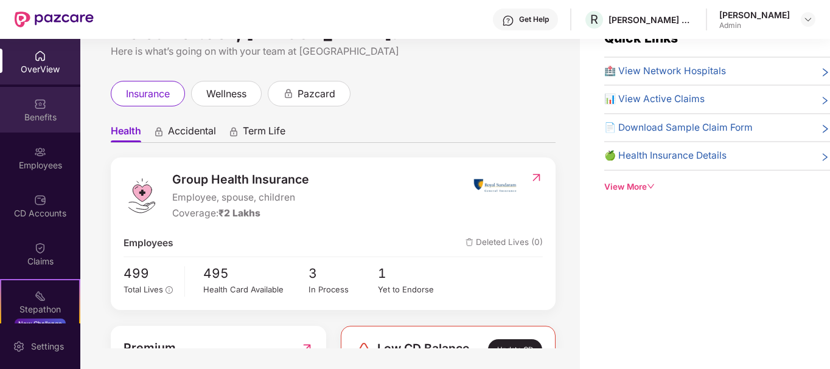
click at [39, 108] on img at bounding box center [40, 104] width 12 height 12
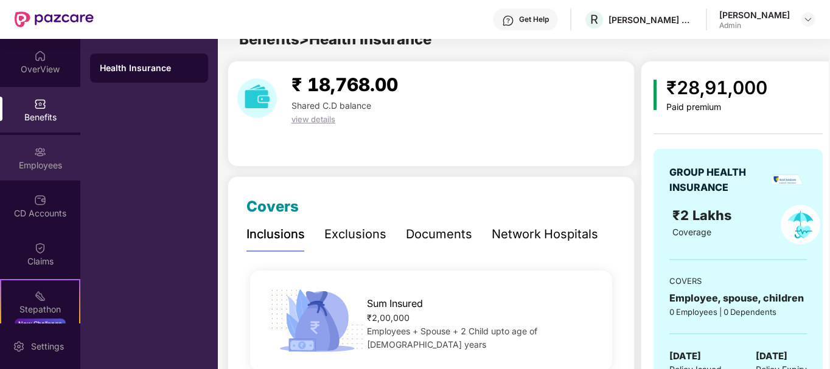
scroll to position [35, 0]
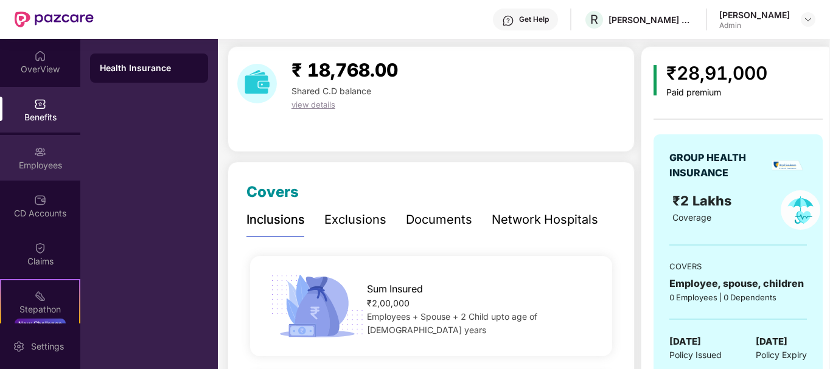
click at [40, 152] on img at bounding box center [40, 152] width 12 height 12
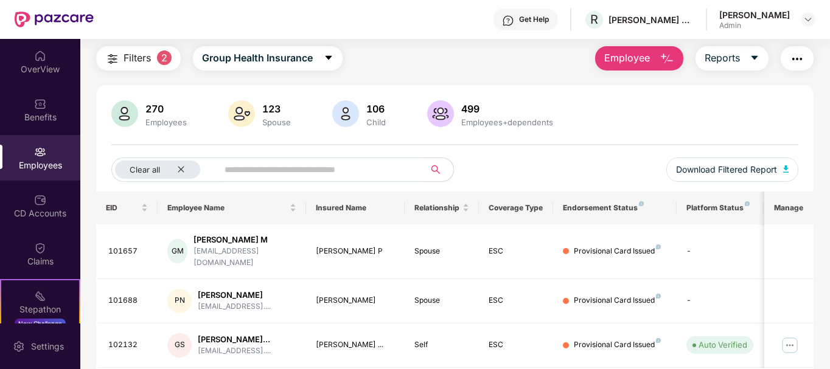
click at [257, 169] on input "text" at bounding box center [317, 170] width 184 height 18
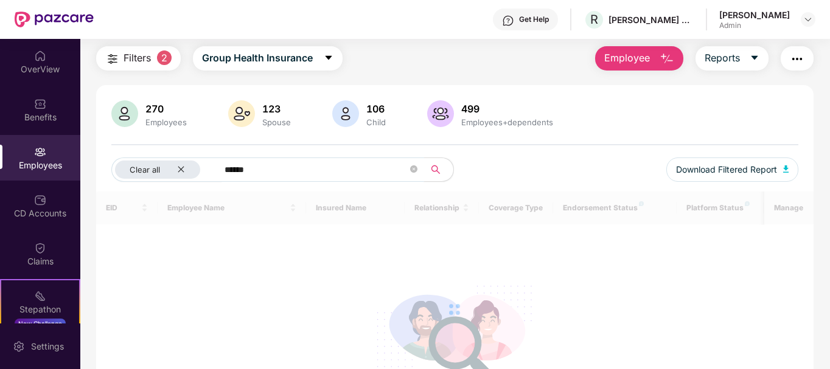
type input "******"
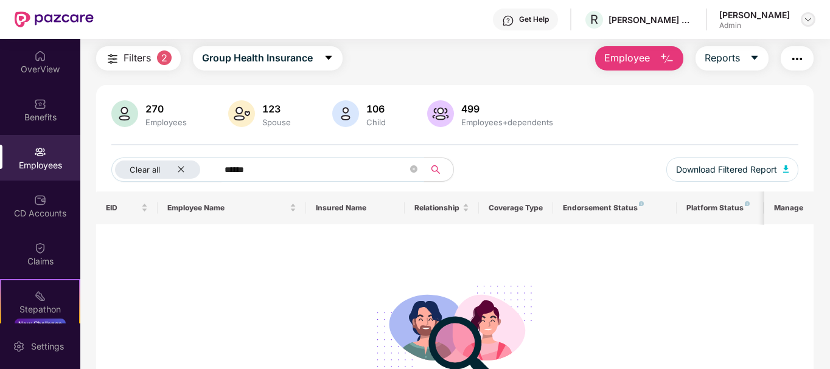
click at [804, 20] on img at bounding box center [808, 20] width 10 height 10
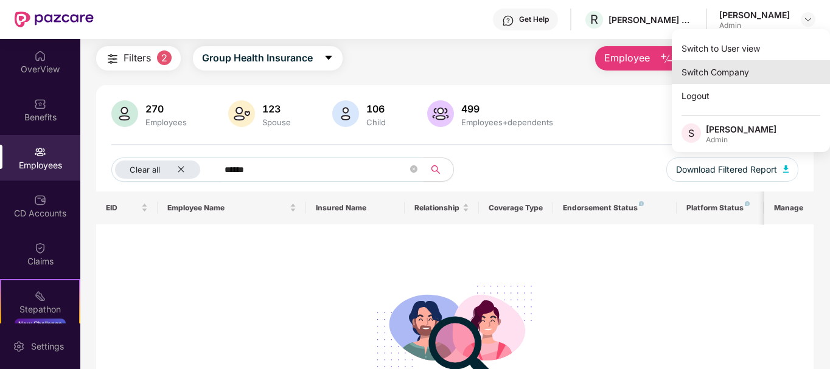
click at [725, 70] on div "Switch Company" at bounding box center [751, 72] width 158 height 24
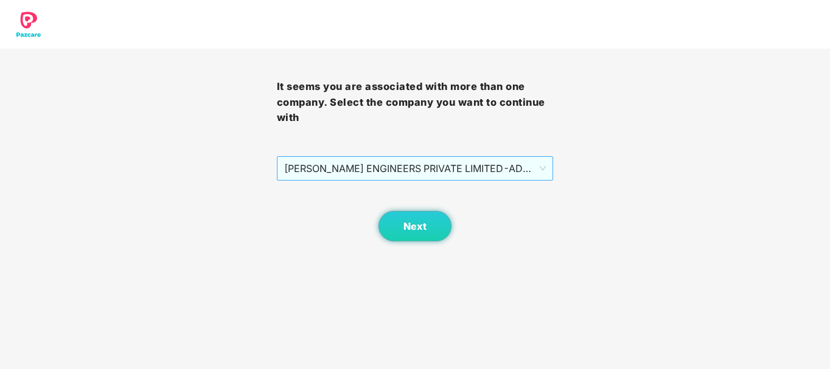
click at [433, 167] on span "RUCHA ENGINEERS PRIVATE LIMITED - ADMINONE - ADMIN" at bounding box center [415, 168] width 262 height 23
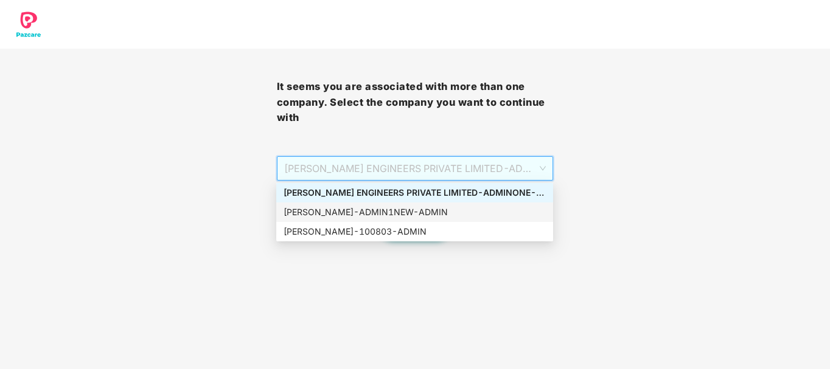
click at [406, 207] on div "Rucha - ADMIN1NEW - ADMIN" at bounding box center [415, 212] width 262 height 13
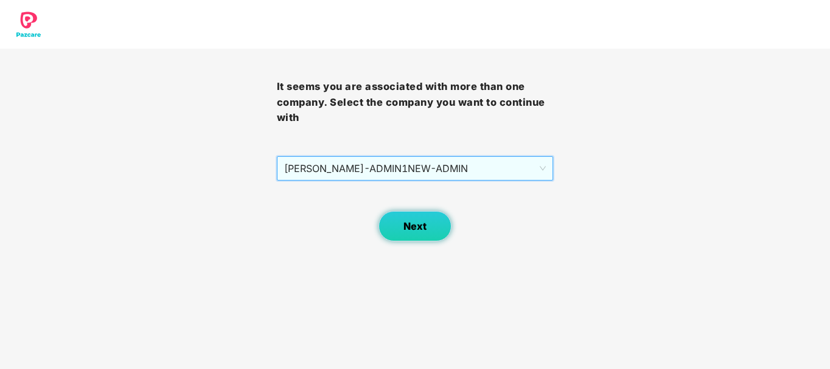
click at [406, 221] on span "Next" at bounding box center [414, 227] width 23 height 12
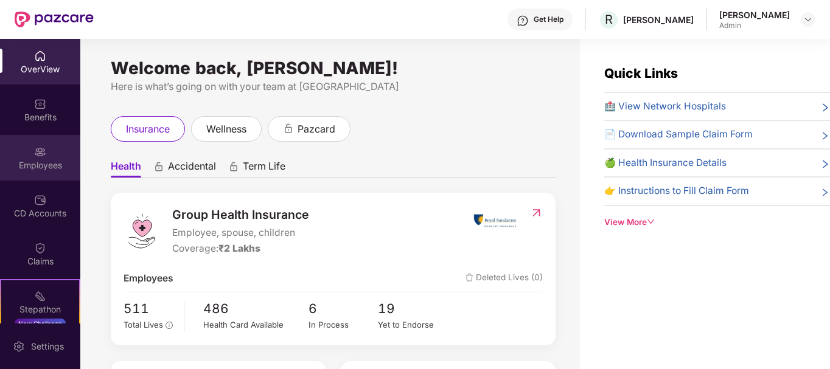
click at [43, 166] on div "Employees" at bounding box center [40, 165] width 80 height 12
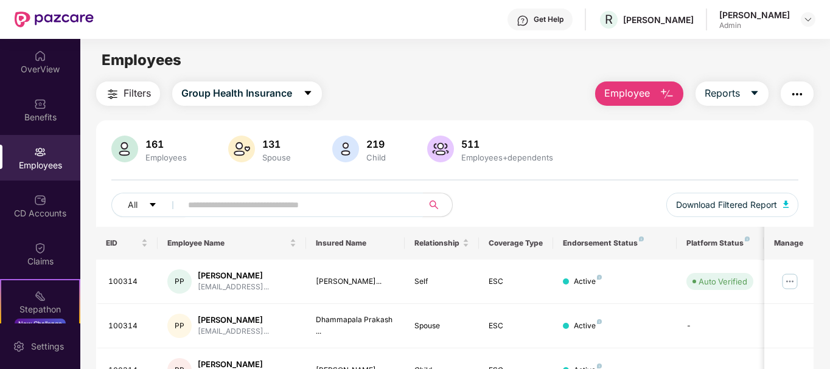
click at [215, 209] on input "text" at bounding box center [297, 205] width 218 height 18
type input "******"
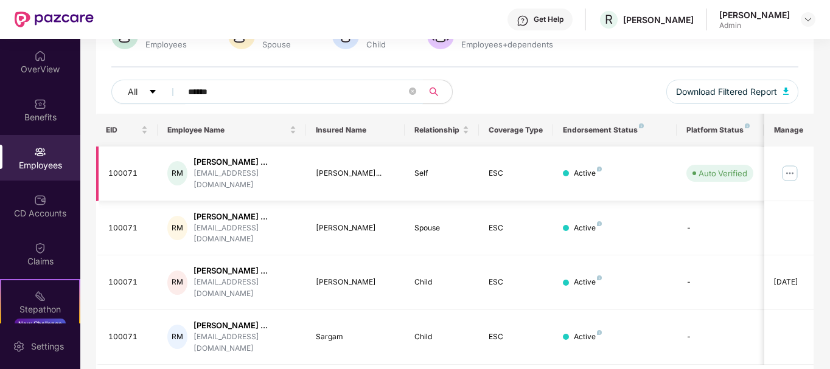
scroll to position [114, 0]
click at [789, 172] on img at bounding box center [789, 172] width 19 height 19
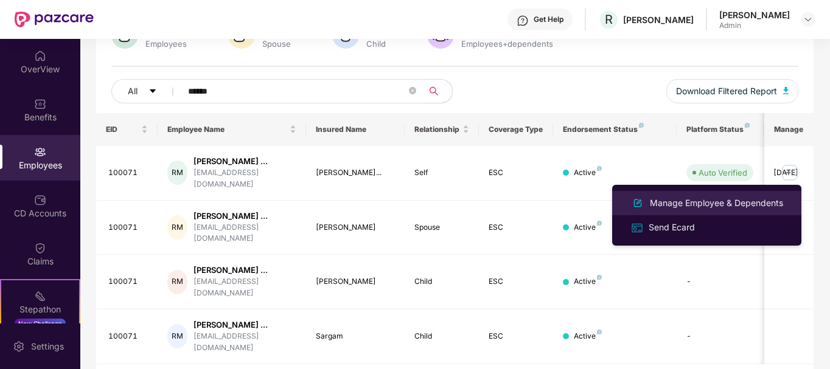
click at [693, 204] on div "Manage Employee & Dependents" at bounding box center [716, 203] width 138 height 13
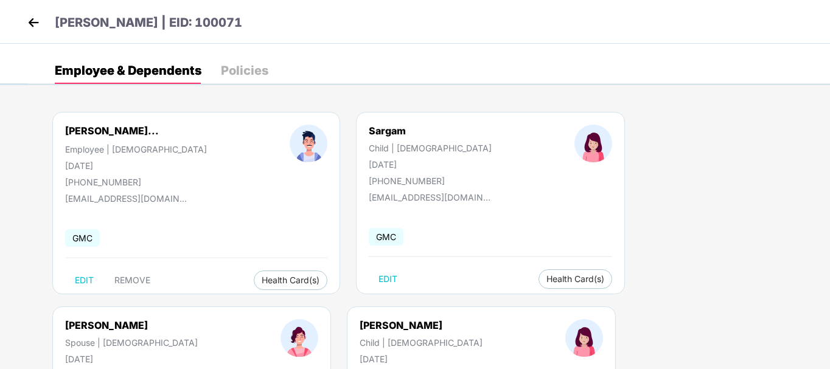
click at [181, 172] on div "Ravikumar Chandrakan... Employee | Male 01 June 1974 +919860300110" at bounding box center [136, 156] width 225 height 63
click at [36, 21] on img at bounding box center [33, 22] width 18 height 18
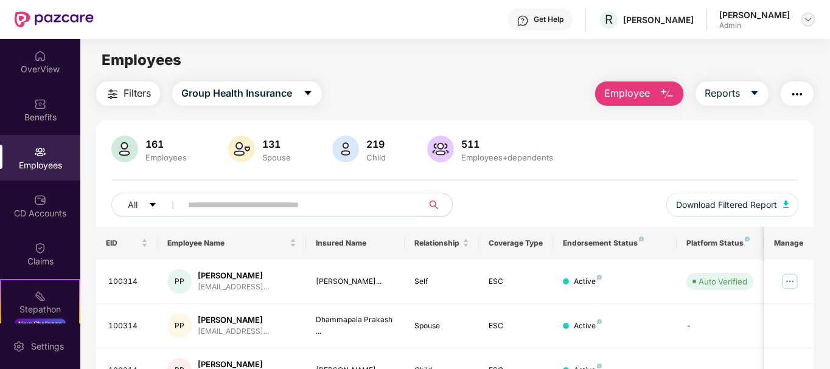
click at [802, 16] on div at bounding box center [808, 19] width 15 height 15
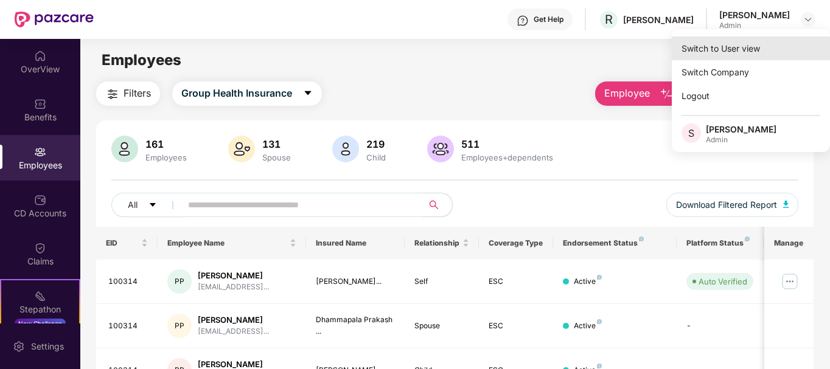
click at [733, 55] on div "Switch to User view" at bounding box center [751, 49] width 158 height 24
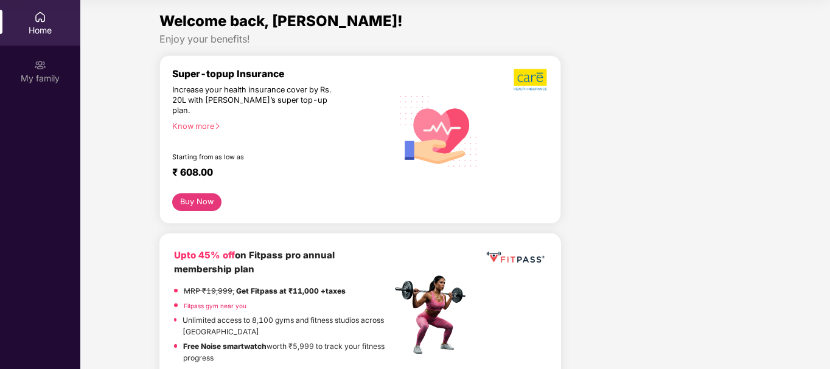
scroll to position [0, 0]
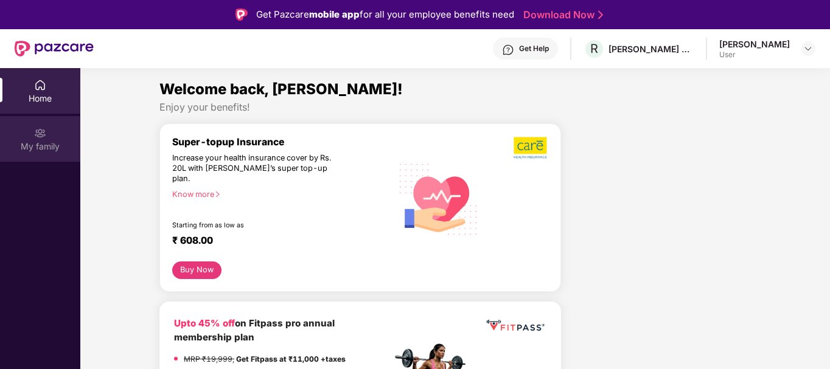
click at [38, 145] on div "My family" at bounding box center [40, 147] width 80 height 12
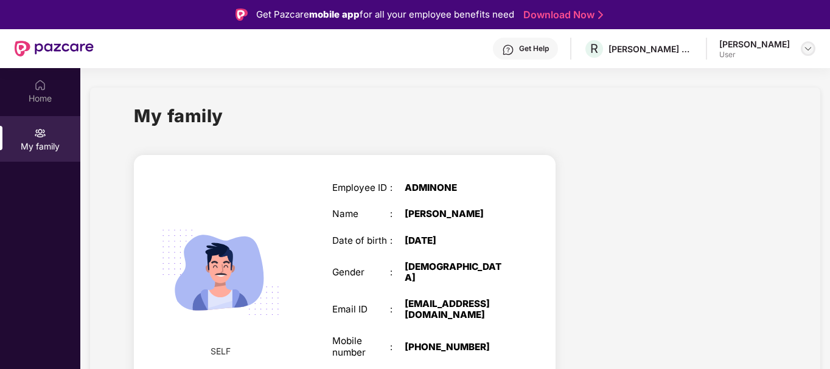
click at [809, 45] on img at bounding box center [808, 49] width 10 height 10
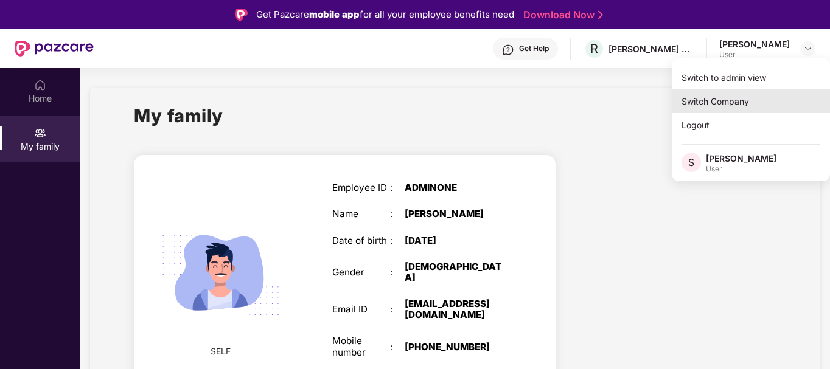
click at [716, 106] on div "Switch Company" at bounding box center [751, 101] width 158 height 24
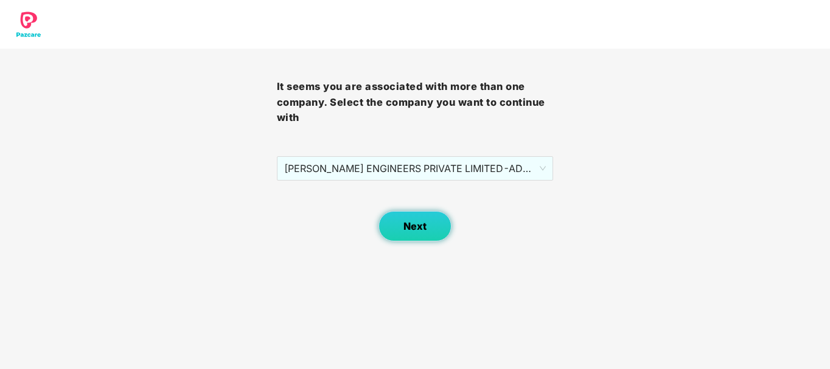
click at [404, 231] on span "Next" at bounding box center [414, 227] width 23 height 12
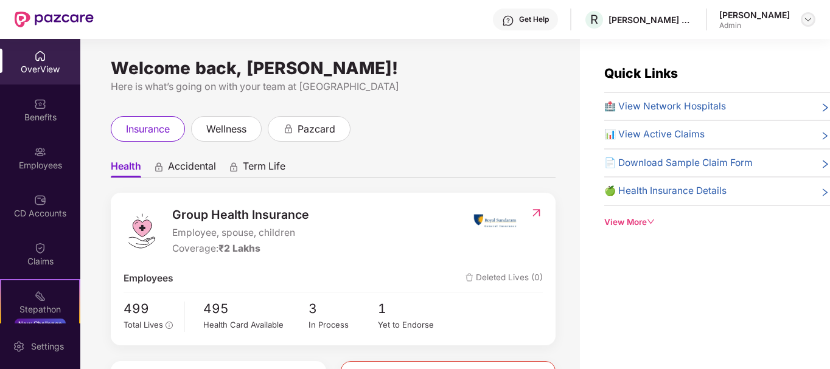
click at [806, 18] on img at bounding box center [808, 20] width 10 height 10
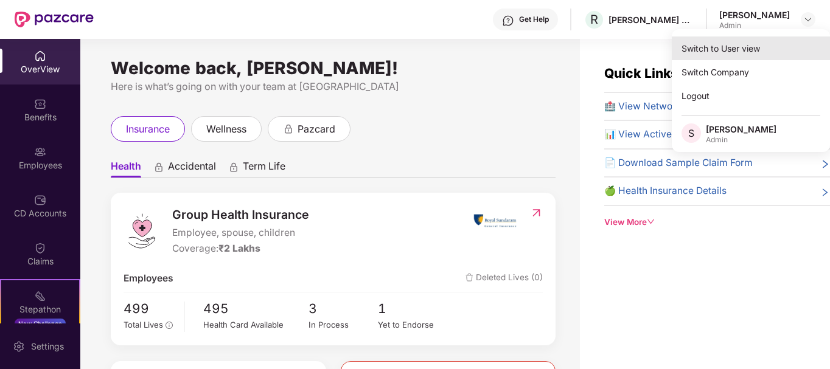
click at [727, 44] on div "Switch to User view" at bounding box center [751, 49] width 158 height 24
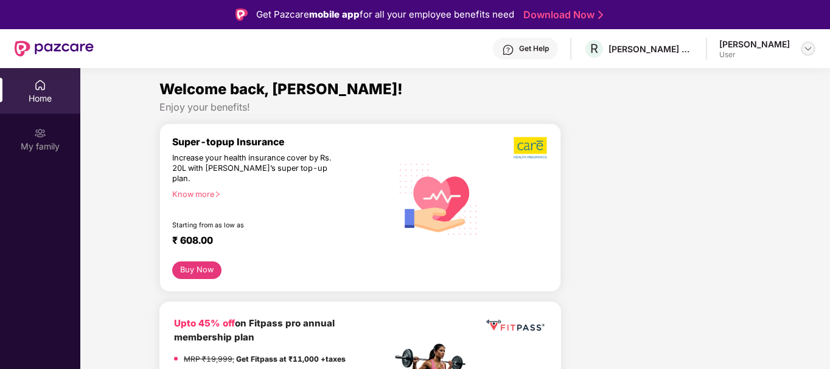
click at [803, 45] on img at bounding box center [808, 49] width 10 height 10
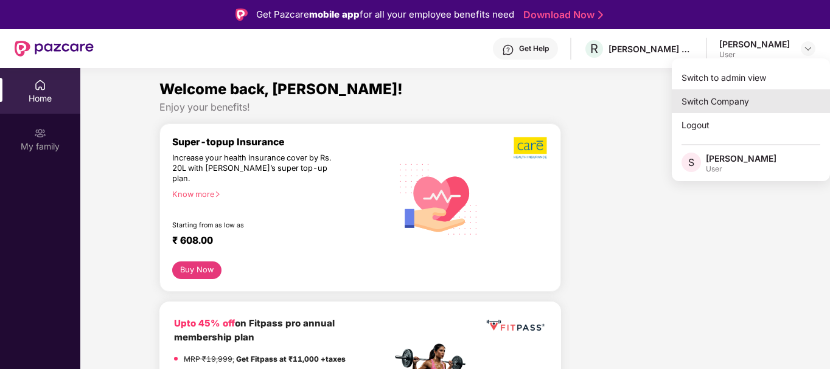
click at [714, 101] on div "Switch Company" at bounding box center [751, 101] width 158 height 24
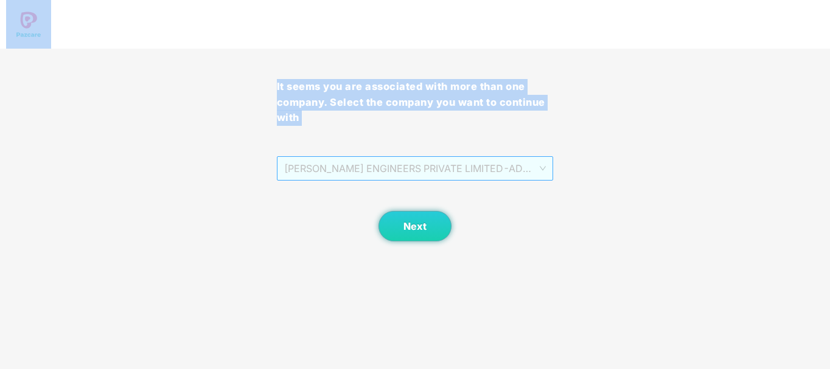
click at [450, 167] on span "RUCHA ENGINEERS PRIVATE LIMITED - ADMINONE - ADMIN" at bounding box center [415, 168] width 262 height 23
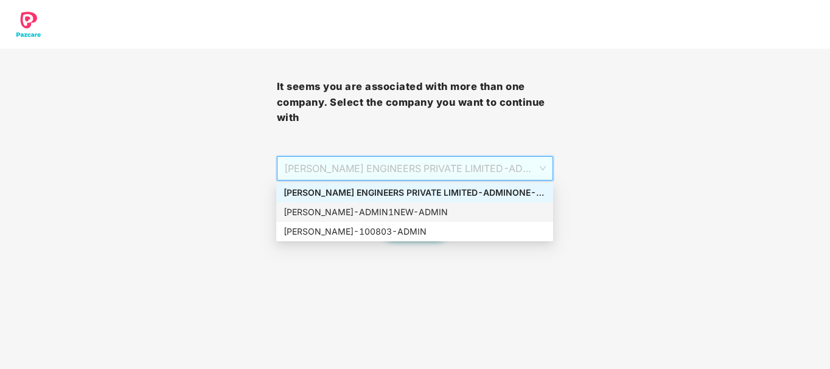
click at [402, 211] on div "Rucha - ADMIN1NEW - ADMIN" at bounding box center [415, 212] width 262 height 13
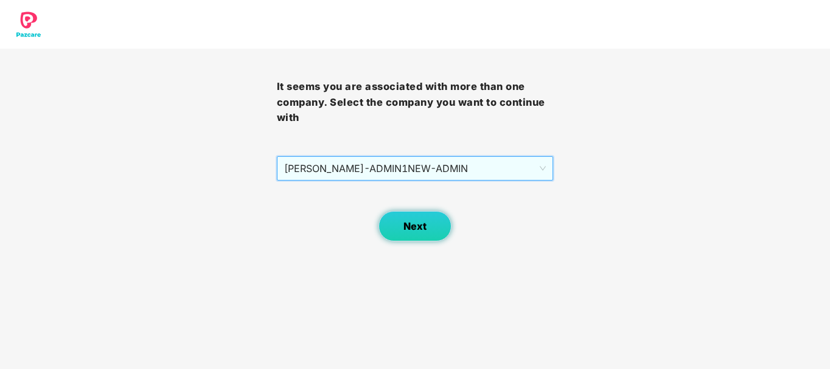
click at [403, 226] on span "Next" at bounding box center [414, 227] width 23 height 12
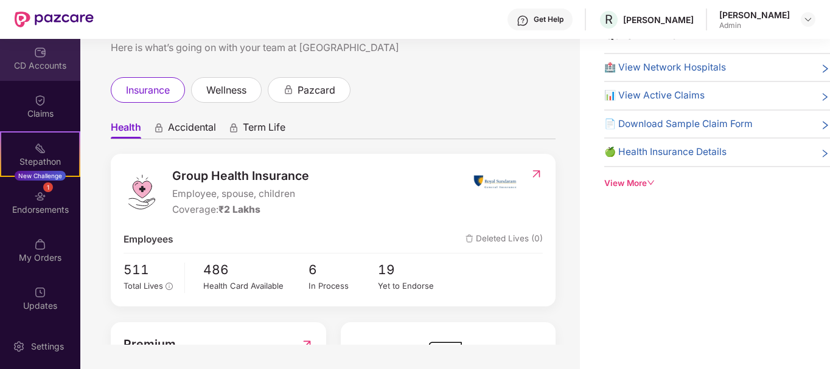
click at [41, 60] on div "CD Accounts" at bounding box center [40, 66] width 80 height 12
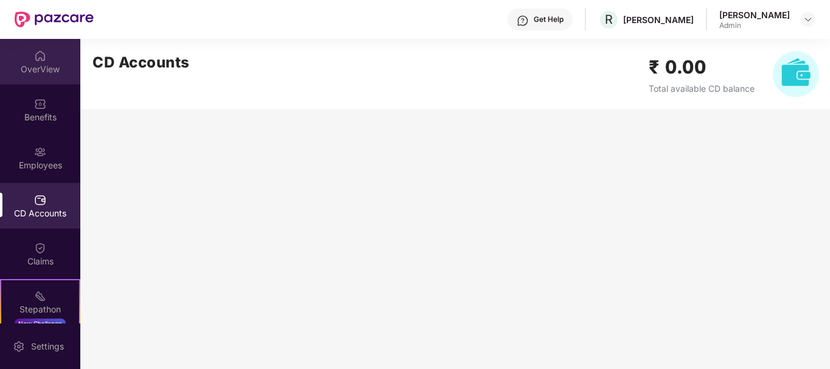
click at [41, 71] on div "OverView" at bounding box center [40, 69] width 80 height 12
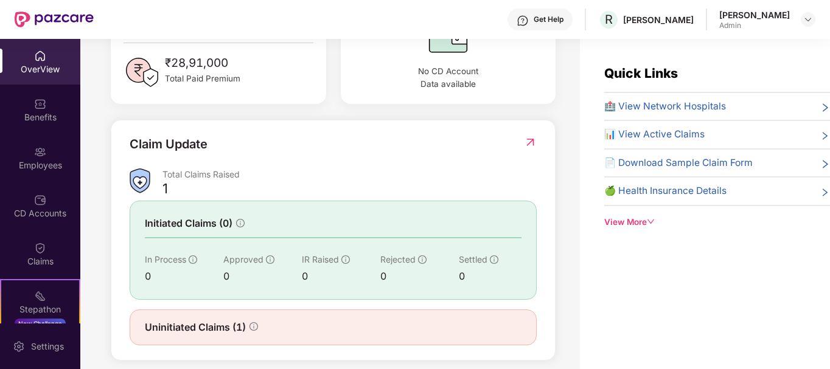
scroll to position [375, 0]
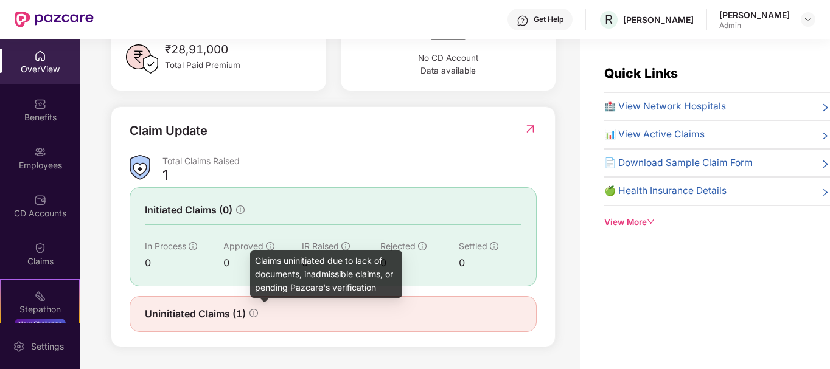
click at [255, 311] on icon "info-circle" at bounding box center [254, 313] width 9 height 9
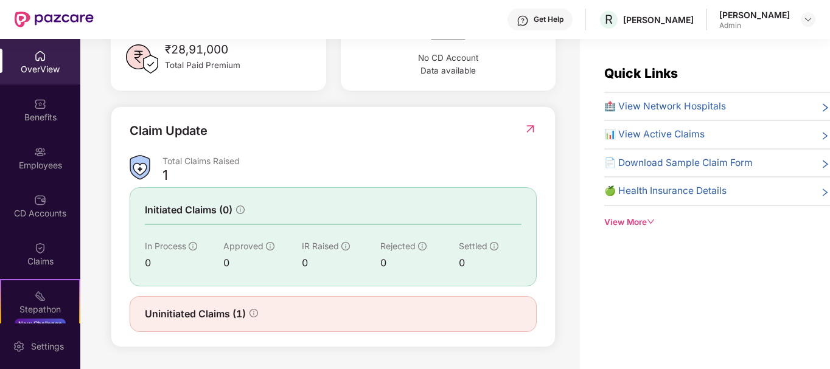
scroll to position [39, 0]
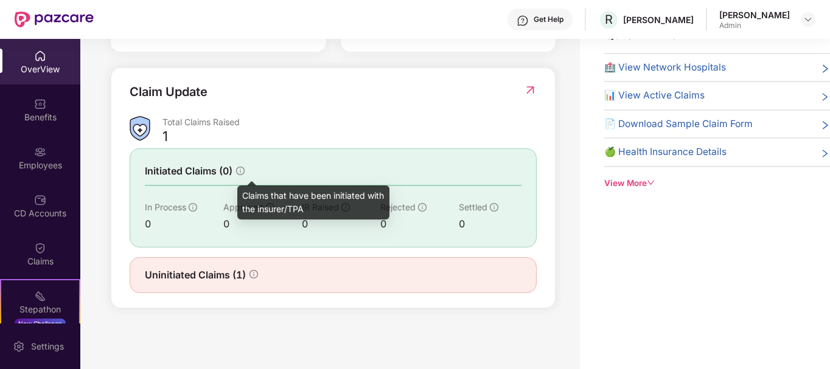
click at [242, 167] on icon "info-circle" at bounding box center [240, 171] width 9 height 9
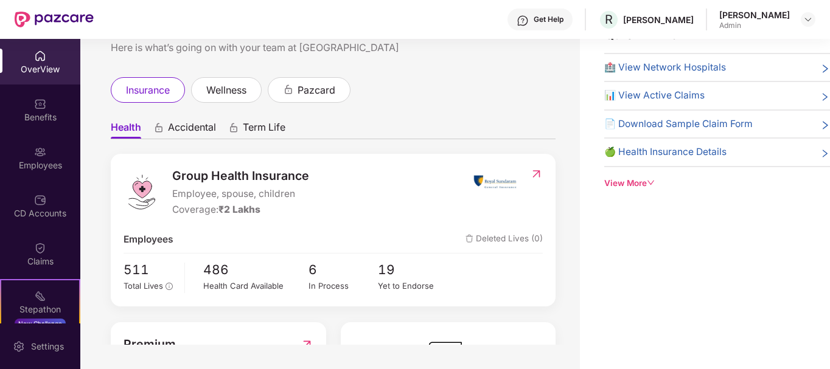
scroll to position [0, 0]
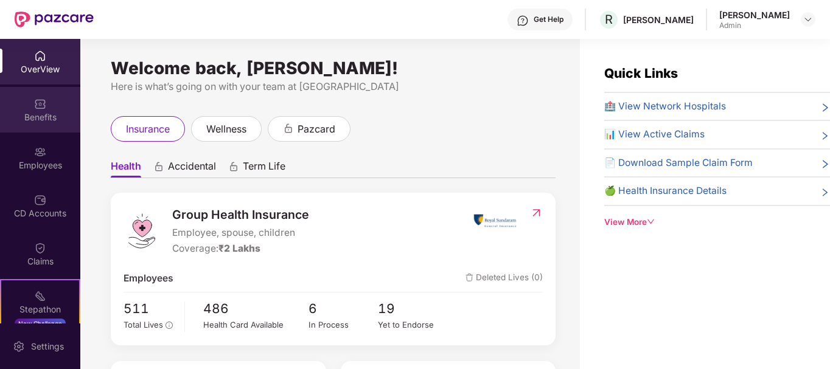
click at [37, 108] on img at bounding box center [40, 104] width 12 height 12
click at [804, 24] on div at bounding box center [808, 19] width 15 height 15
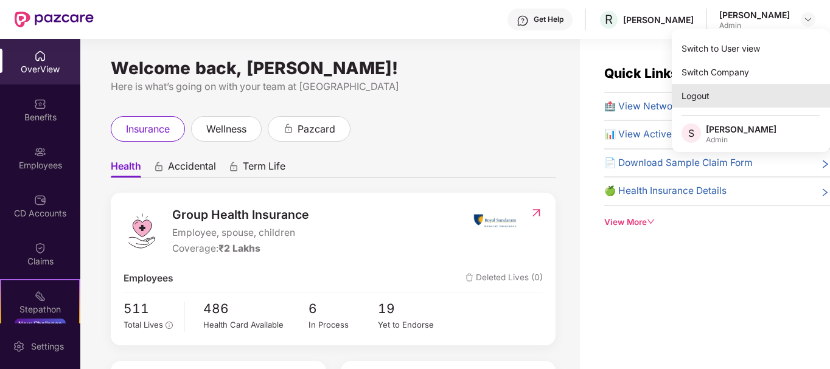
click at [716, 97] on div "Logout" at bounding box center [751, 96] width 158 height 24
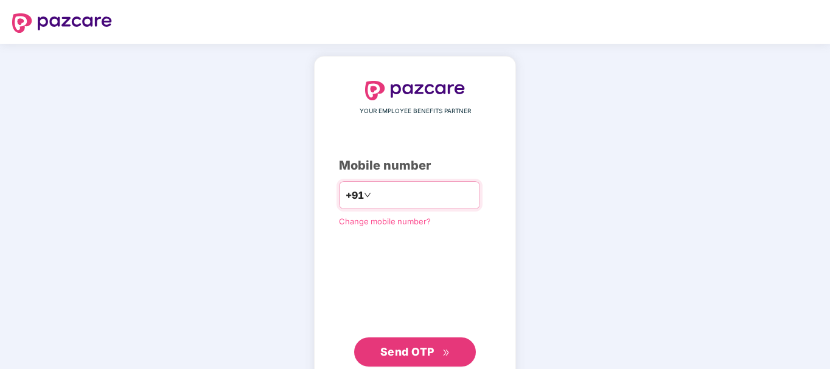
type input "**********"
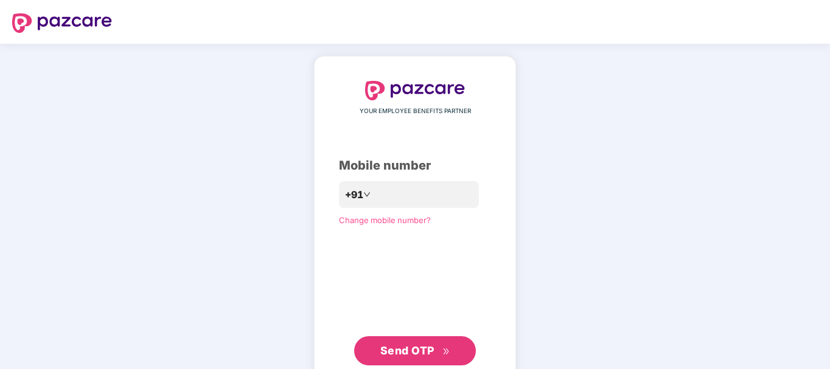
click at [410, 344] on span "Send OTP" at bounding box center [407, 350] width 54 height 13
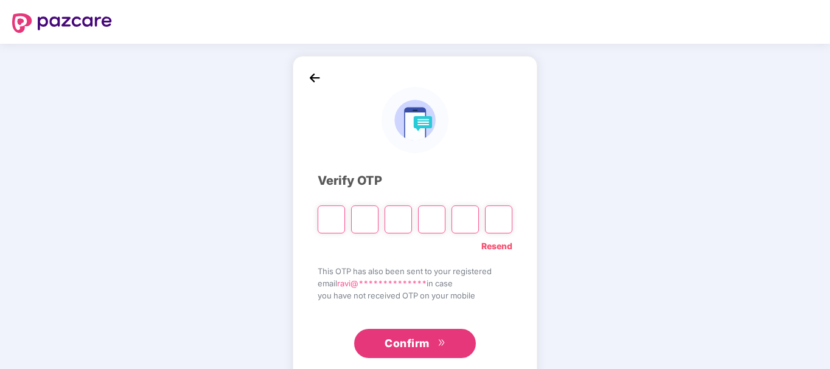
type input "*"
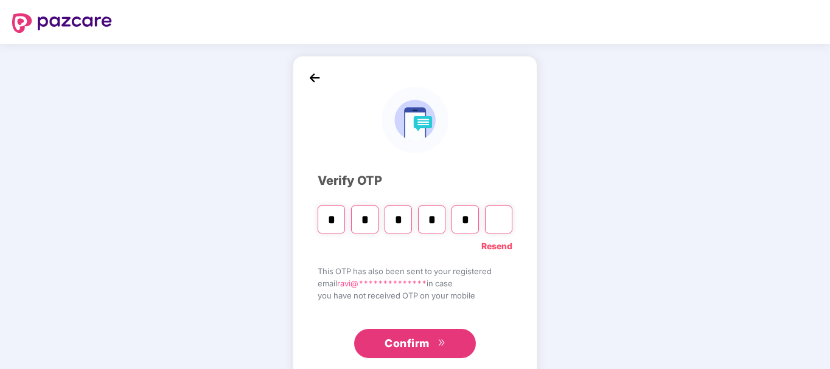
type input "*"
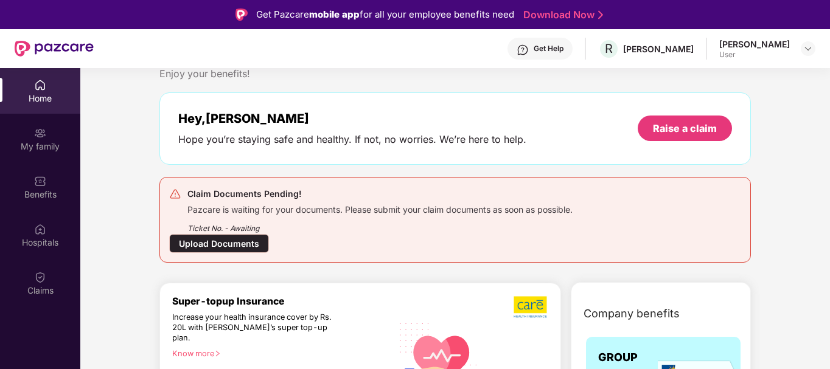
scroll to position [39, 0]
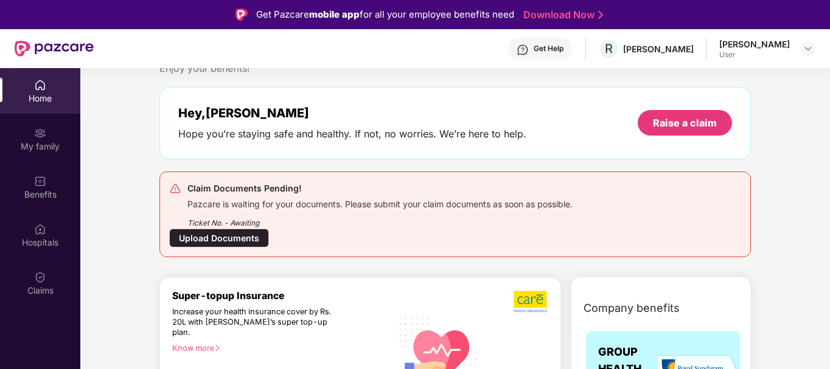
click at [231, 239] on div "Upload Documents" at bounding box center [219, 238] width 100 height 19
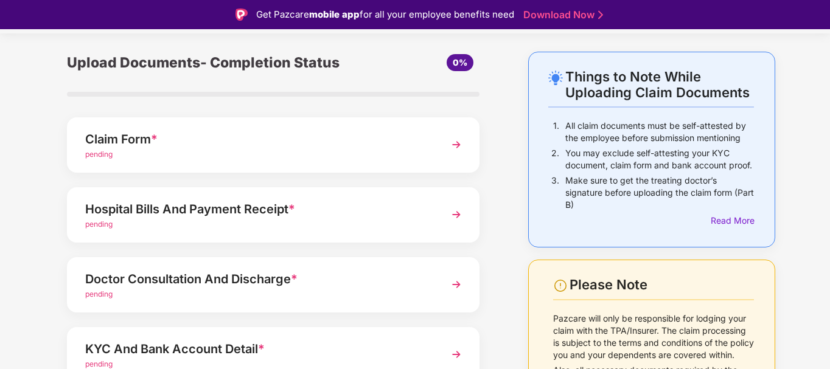
scroll to position [34, 0]
click at [456, 147] on img at bounding box center [456, 145] width 22 height 22
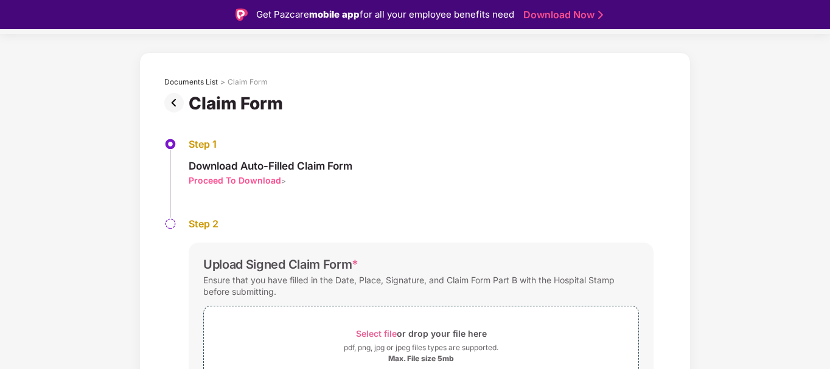
scroll to position [101, 0]
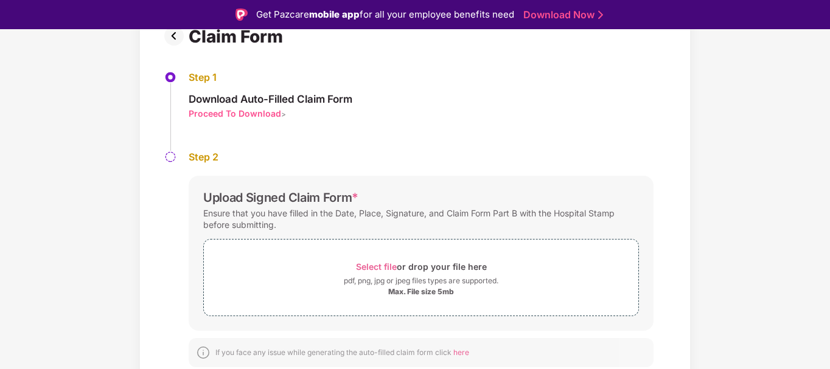
click at [177, 40] on img at bounding box center [176, 35] width 24 height 19
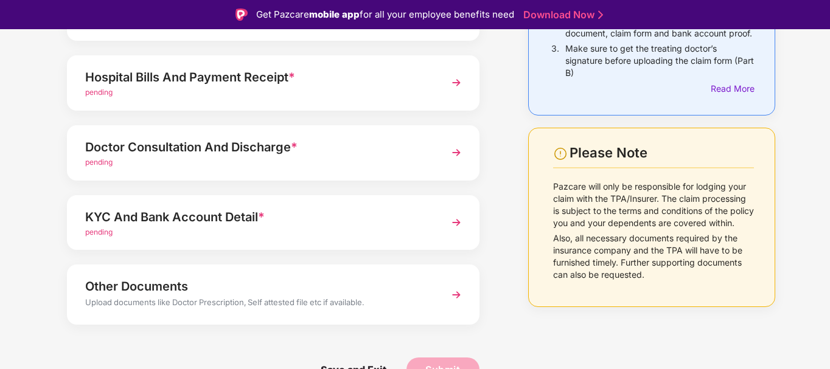
scroll to position [169, 0]
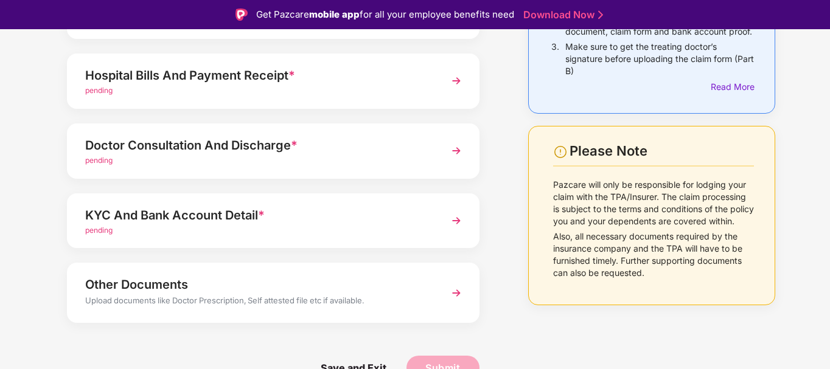
click at [456, 220] on img at bounding box center [456, 221] width 22 height 22
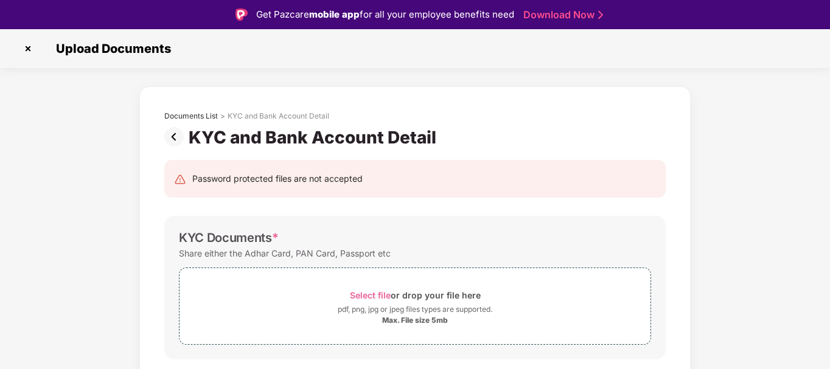
click at [173, 131] on img at bounding box center [176, 136] width 24 height 19
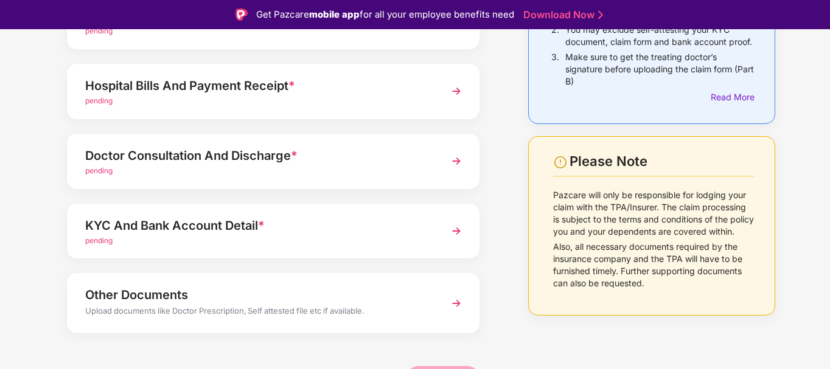
scroll to position [169, 0]
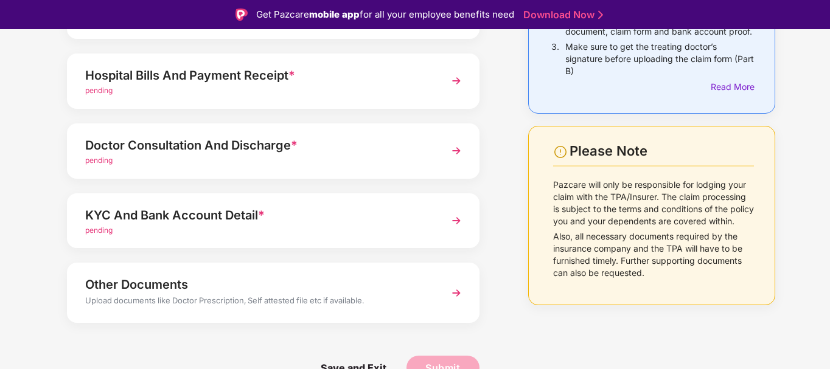
click at [454, 291] on img at bounding box center [456, 293] width 22 height 22
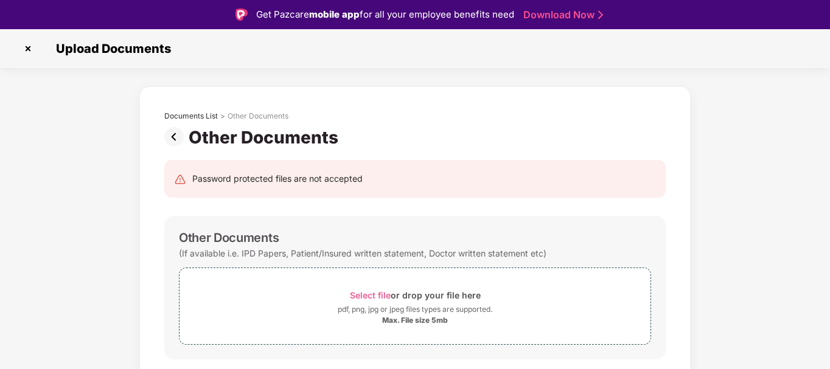
click at [176, 141] on img at bounding box center [176, 136] width 24 height 19
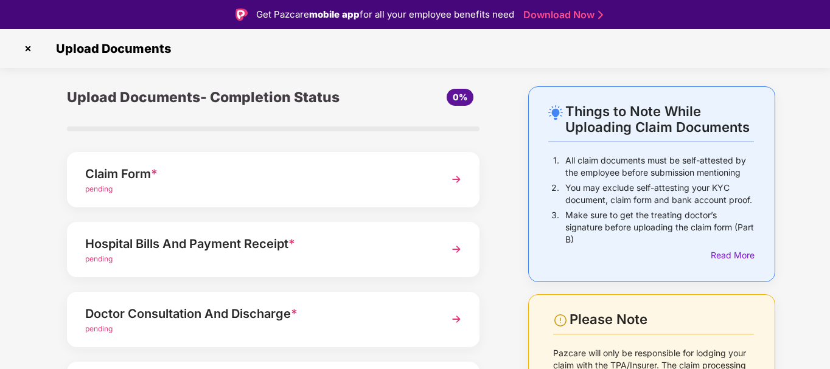
click at [32, 47] on img at bounding box center [27, 48] width 19 height 19
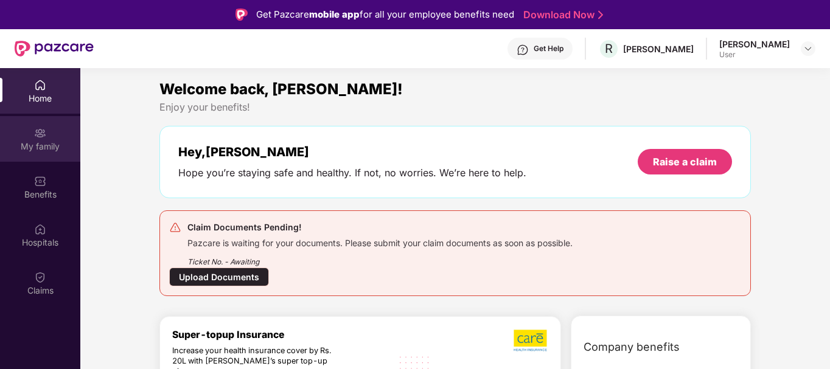
click at [40, 142] on div "My family" at bounding box center [40, 147] width 80 height 12
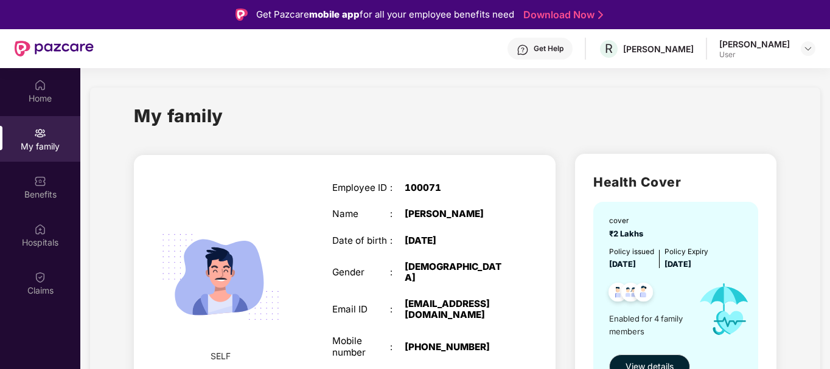
click at [391, 215] on div "Name : Ravikumar Chandrakant Mangalarap" at bounding box center [419, 214] width 175 height 11
click at [46, 135] on img at bounding box center [40, 133] width 12 height 12
click at [40, 191] on div "Benefits" at bounding box center [40, 195] width 80 height 12
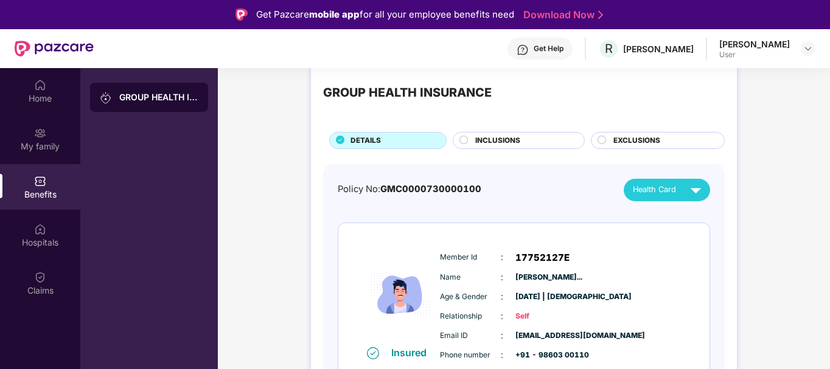
scroll to position [26, 0]
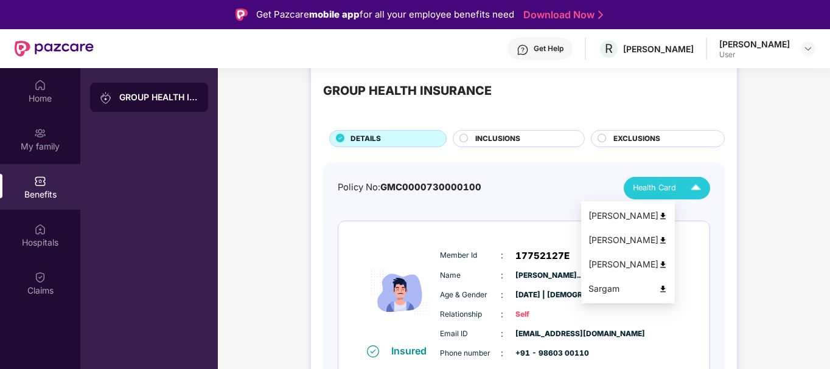
click at [668, 217] on img at bounding box center [662, 216] width 9 height 9
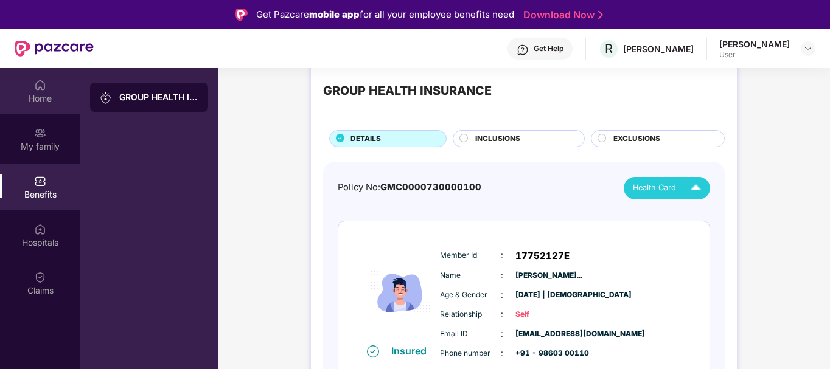
click at [46, 100] on div "Home" at bounding box center [40, 98] width 80 height 12
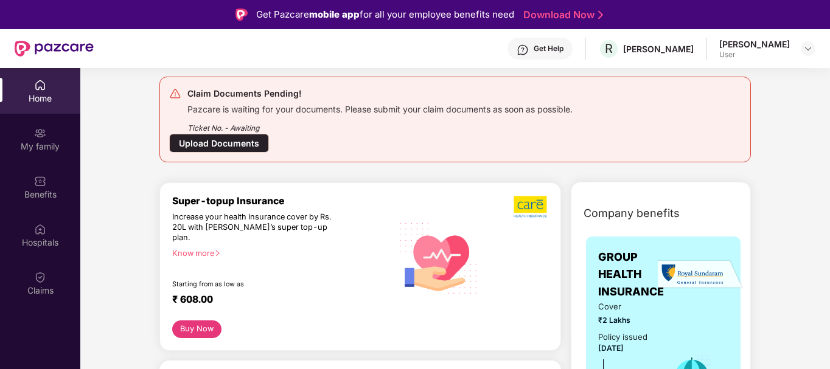
scroll to position [142, 0]
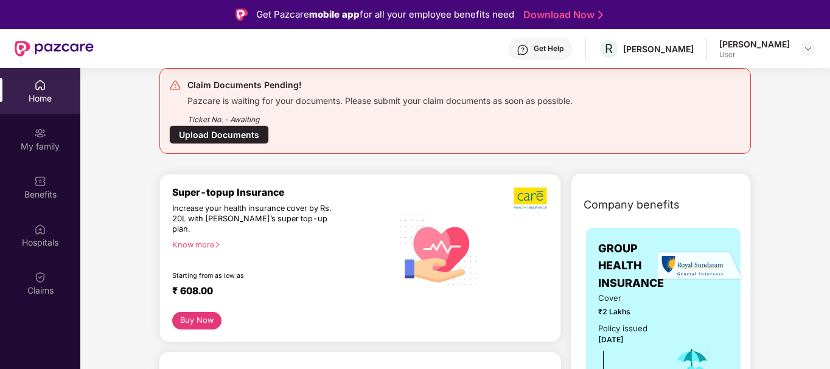
click at [234, 133] on div "Upload Documents" at bounding box center [219, 134] width 100 height 19
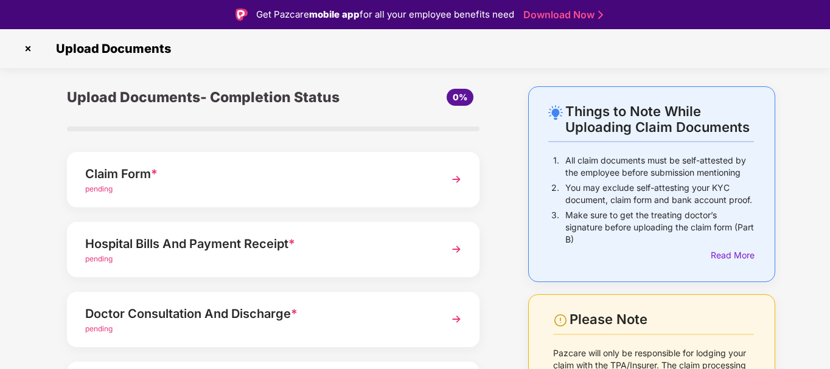
click at [457, 177] on img at bounding box center [456, 180] width 22 height 22
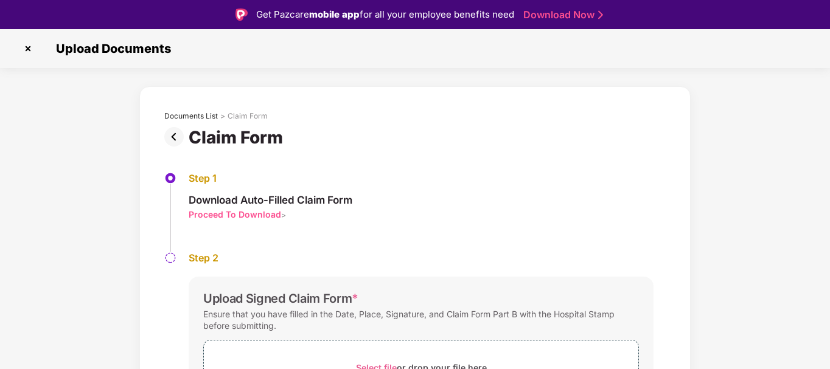
scroll to position [101, 0]
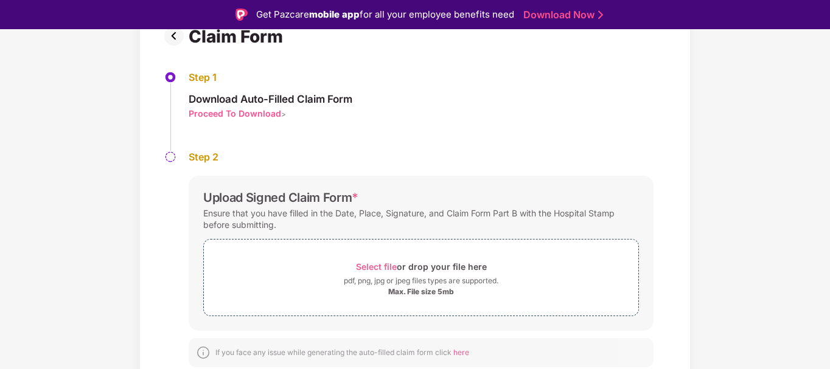
click at [256, 112] on div "Proceed To Download" at bounding box center [235, 114] width 92 height 12
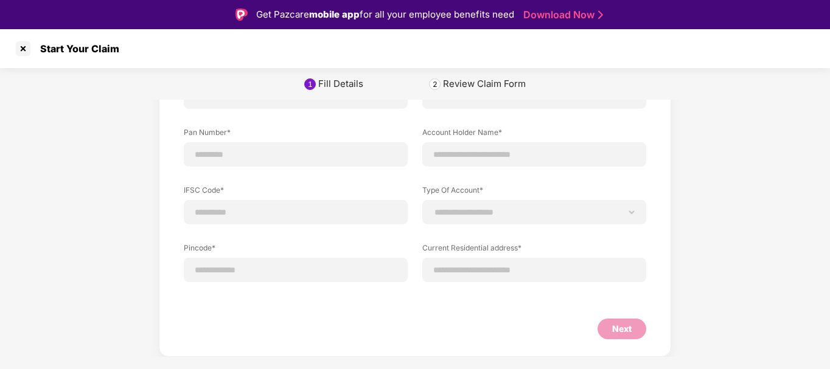
scroll to position [0, 0]
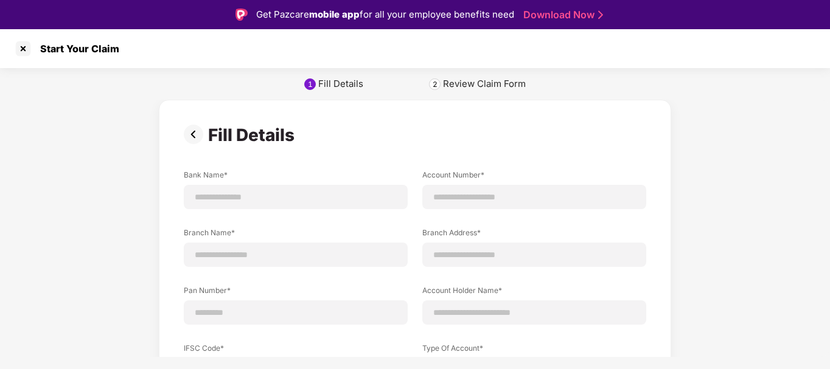
click at [192, 133] on img at bounding box center [196, 134] width 24 height 19
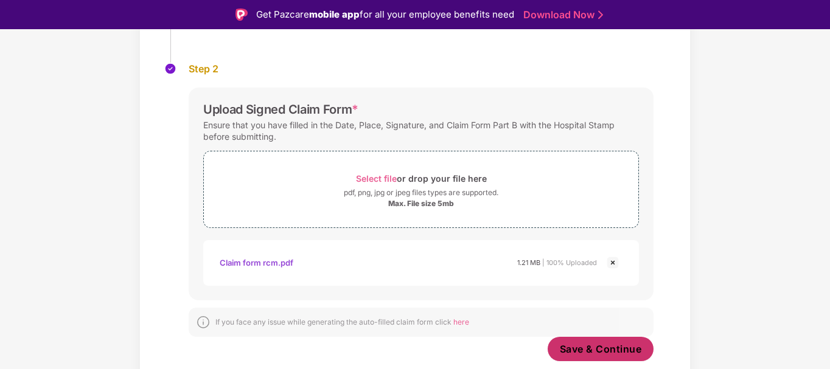
scroll to position [189, 0]
click at [578, 352] on span "Save & Continue" at bounding box center [601, 349] width 82 height 13
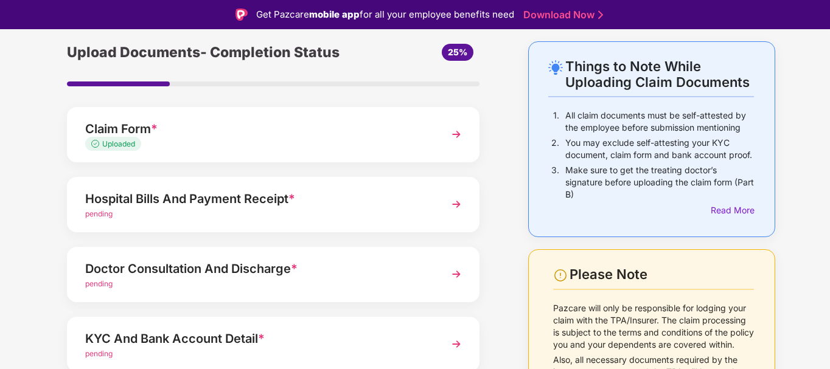
scroll to position [48, 0]
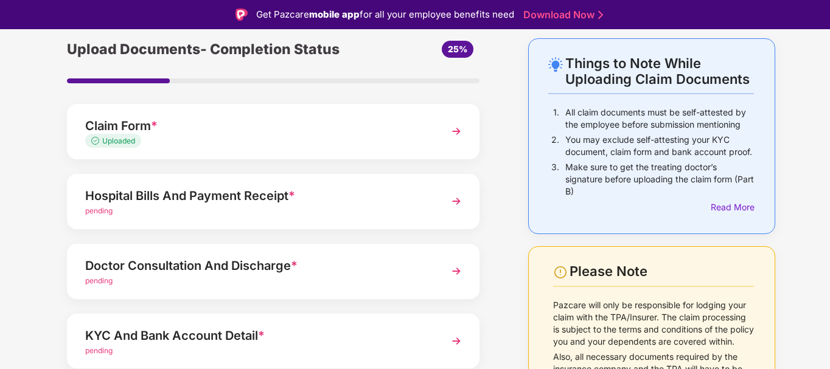
click at [458, 201] on img at bounding box center [456, 201] width 22 height 22
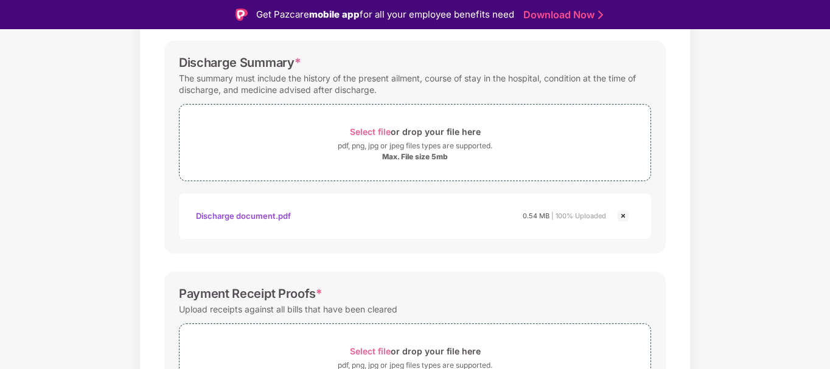
scroll to position [486, 0]
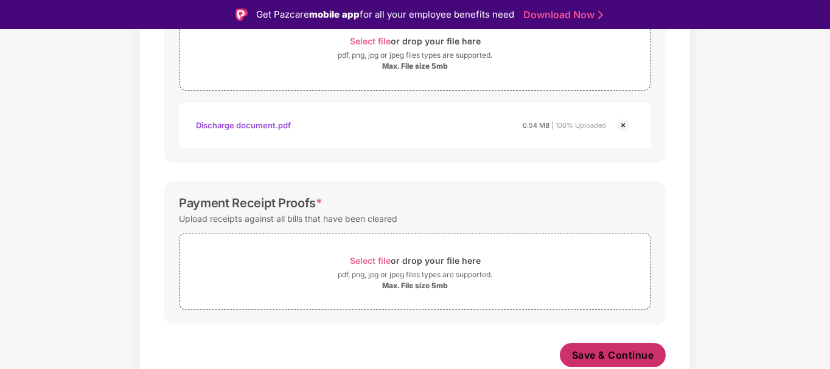
click at [589, 359] on span "Save & Continue" at bounding box center [613, 355] width 82 height 13
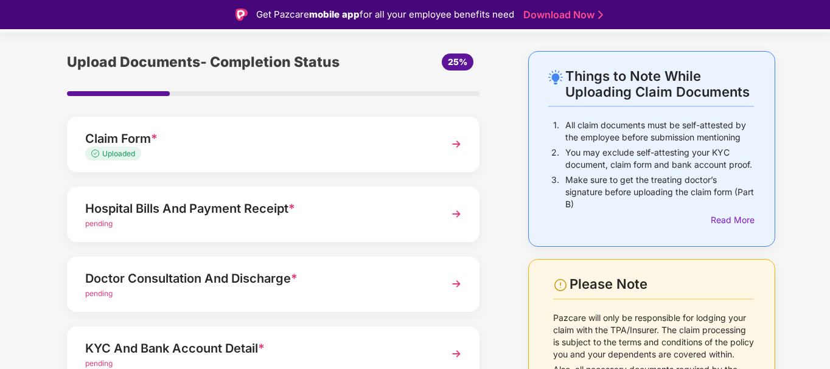
scroll to position [36, 0]
click at [458, 214] on img at bounding box center [456, 214] width 22 height 22
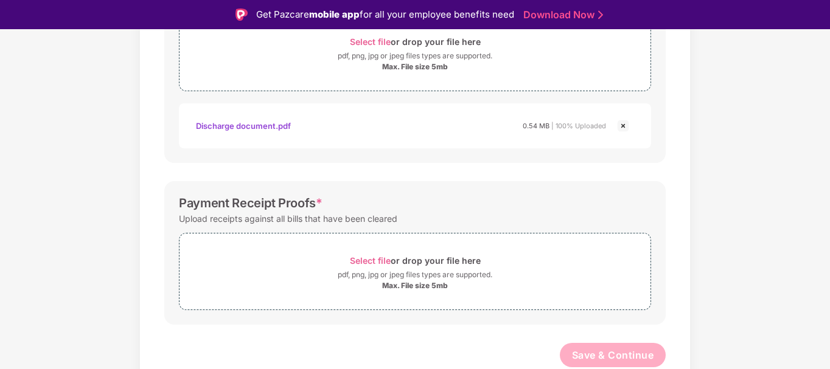
scroll to position [0, 0]
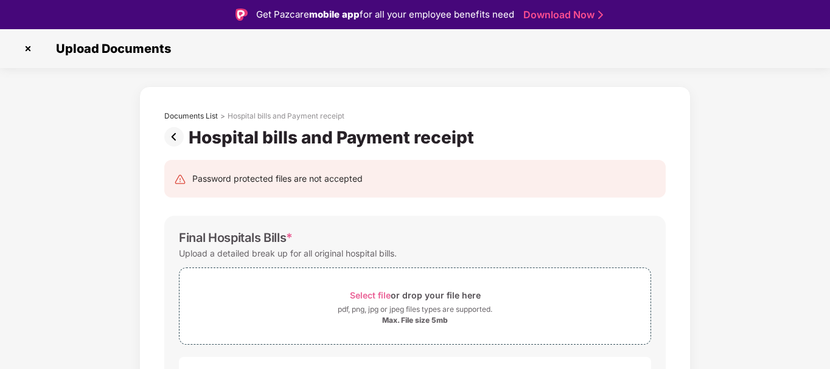
click at [182, 138] on img at bounding box center [176, 136] width 24 height 19
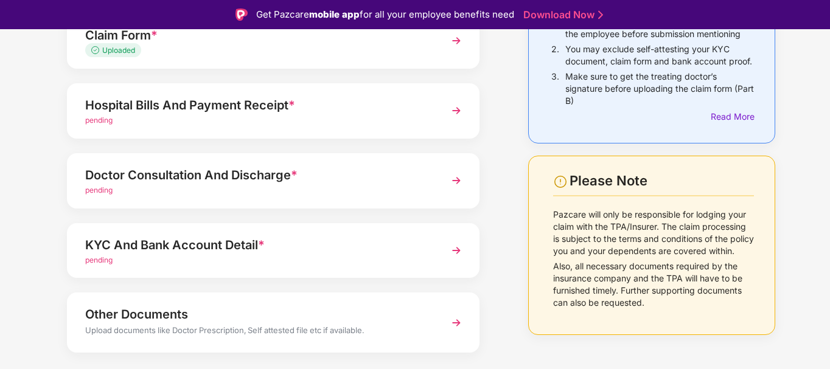
scroll to position [144, 0]
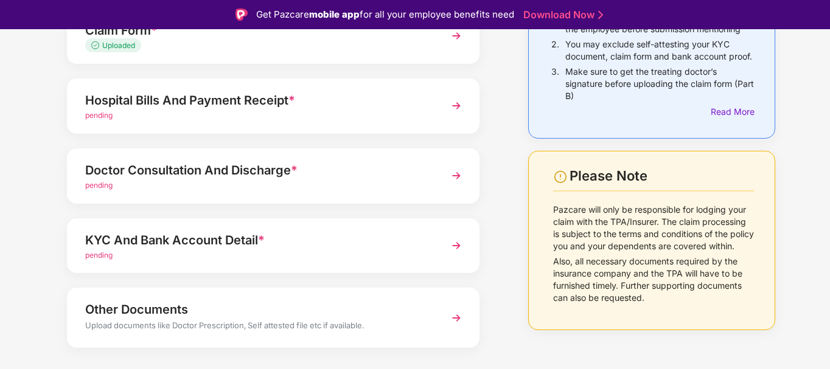
click at [458, 176] on img at bounding box center [456, 176] width 22 height 22
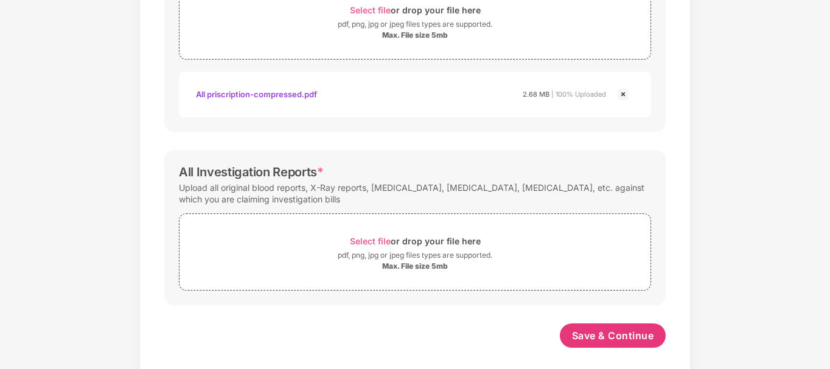
scroll to position [486, 0]
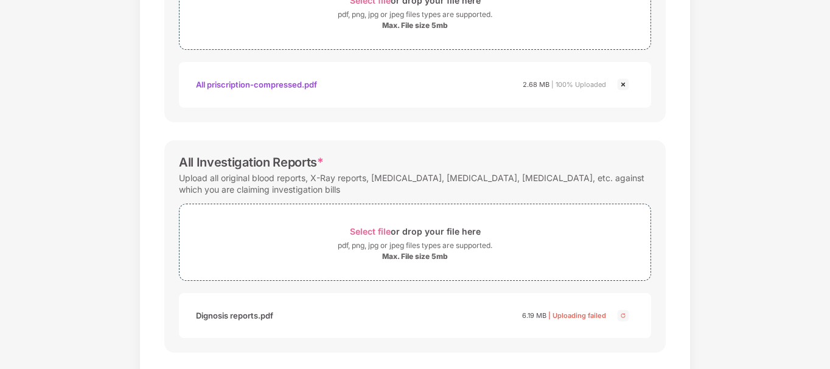
click at [620, 312] on img at bounding box center [623, 316] width 15 height 15
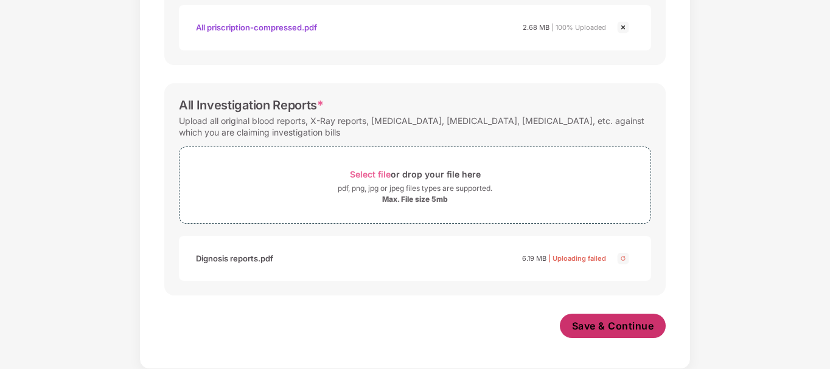
click at [610, 330] on span "Save & Continue" at bounding box center [613, 325] width 82 height 13
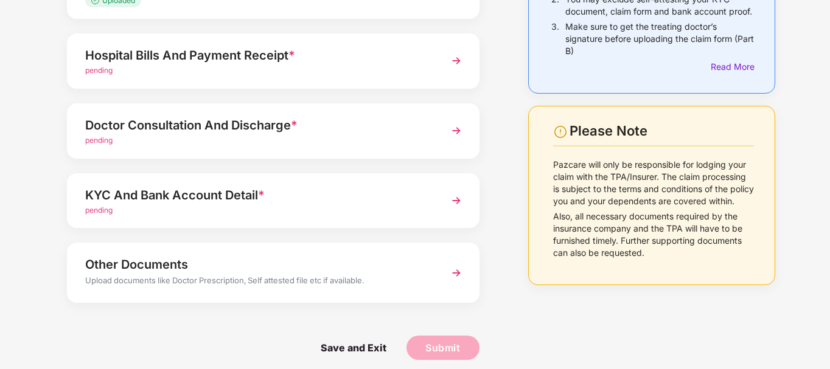
scroll to position [169, 0]
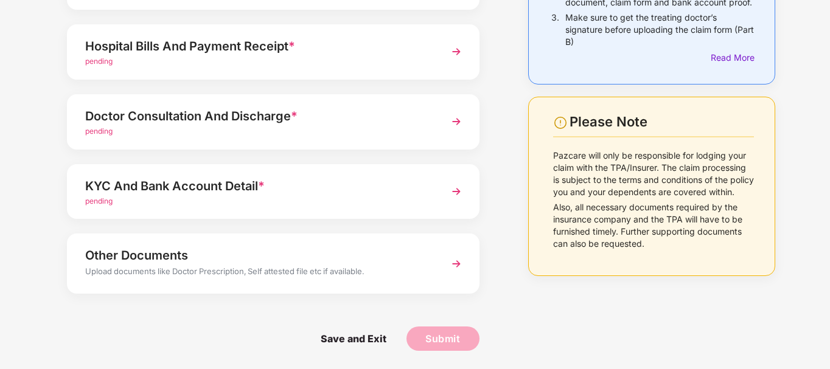
click at [329, 261] on div "Other Documents" at bounding box center [257, 255] width 344 height 19
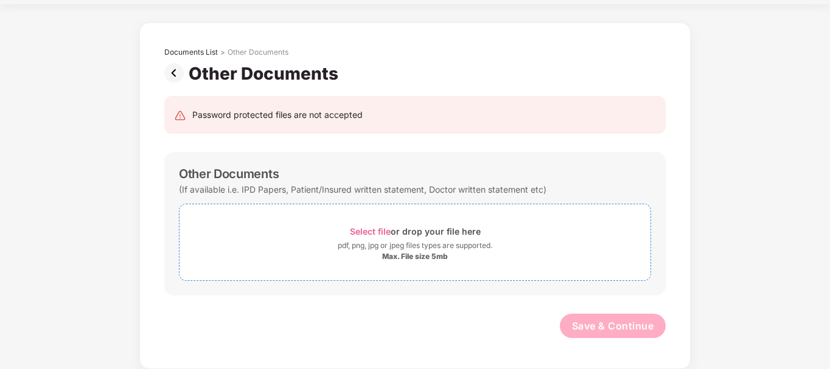
scroll to position [106, 0]
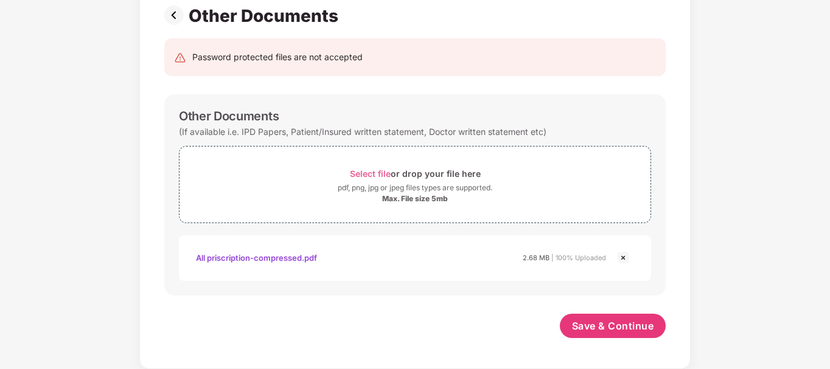
click at [407, 324] on div "Save & Continue" at bounding box center [414, 329] width 501 height 30
click at [595, 327] on span "Save & Continue" at bounding box center [613, 325] width 82 height 13
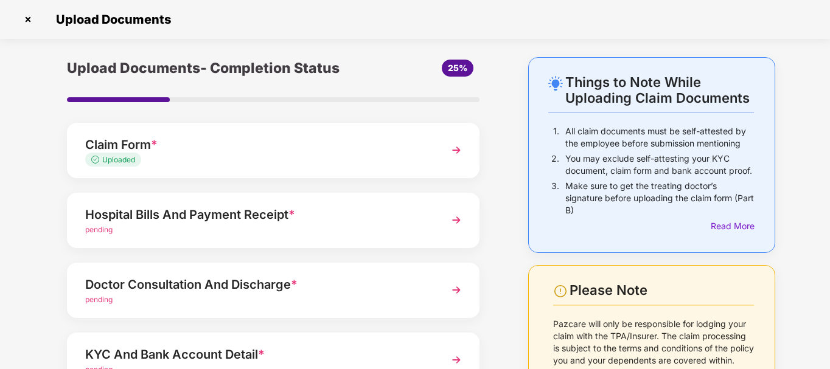
scroll to position [164, 0]
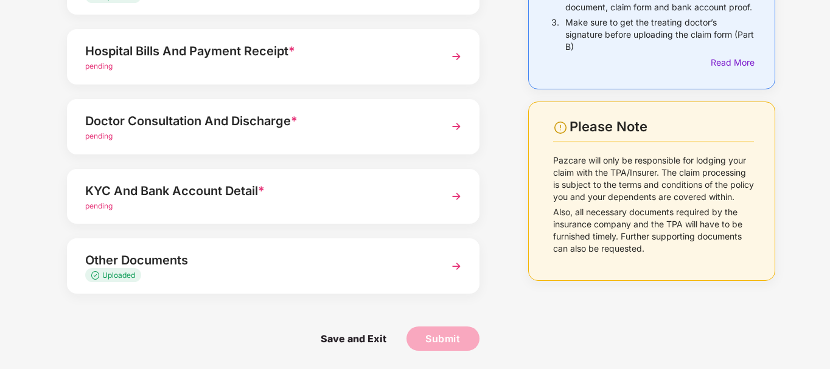
click at [460, 198] on img at bounding box center [456, 197] width 22 height 22
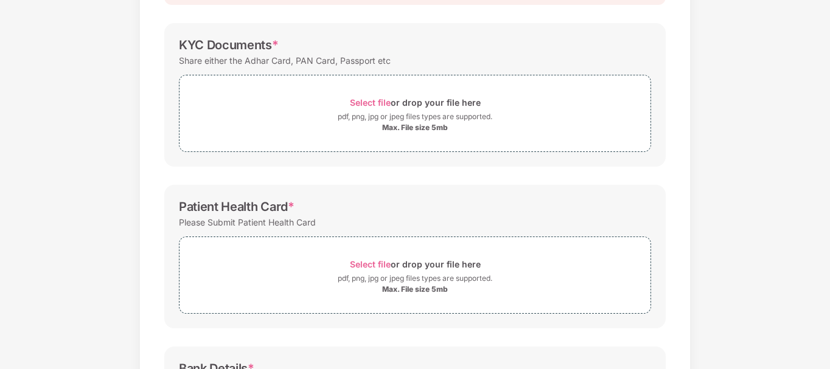
scroll to position [0, 0]
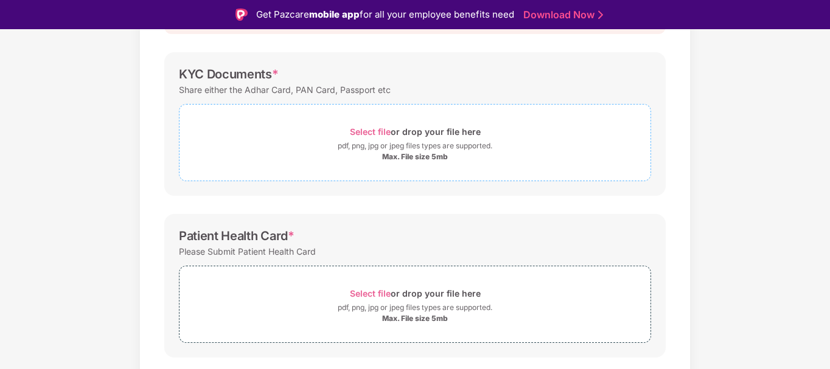
click at [399, 158] on div "Max. File size 5mb" at bounding box center [415, 157] width 66 height 10
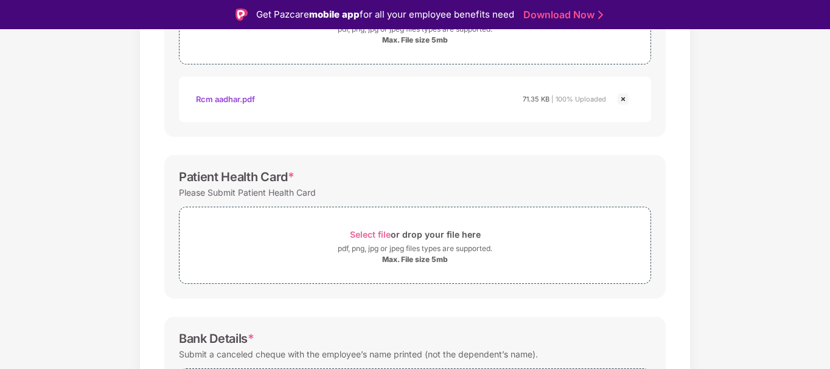
scroll to position [283, 0]
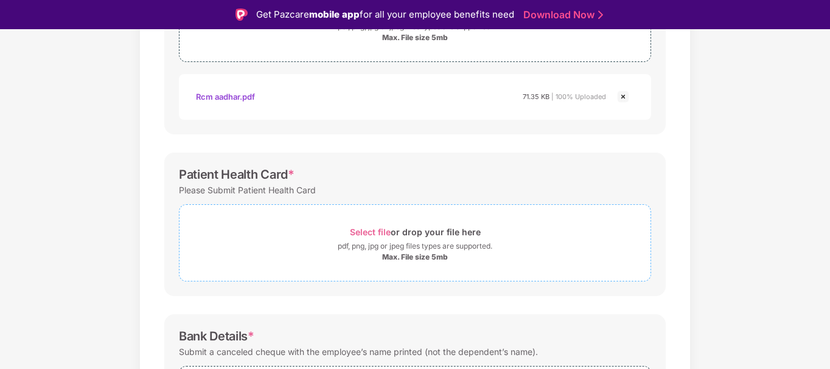
click at [419, 256] on div "Max. File size 5mb" at bounding box center [415, 258] width 66 height 10
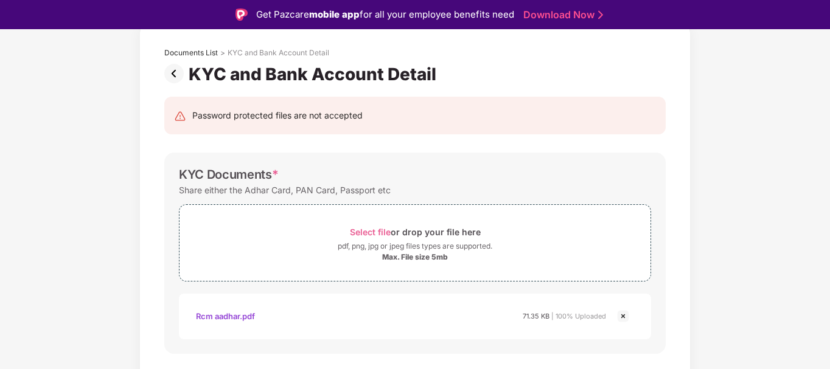
scroll to position [0, 0]
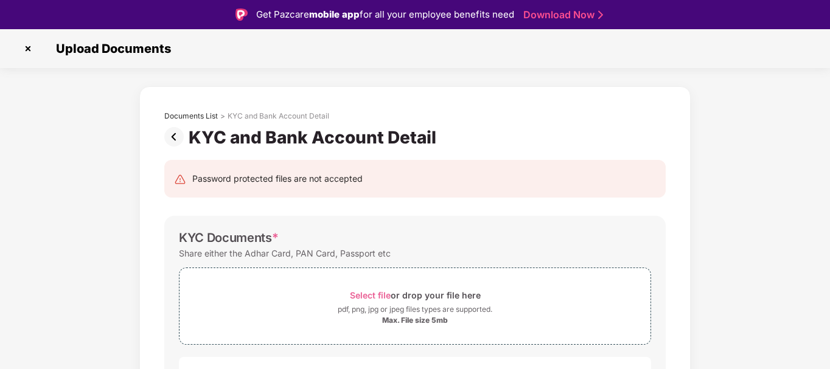
click at [176, 141] on img at bounding box center [176, 136] width 24 height 19
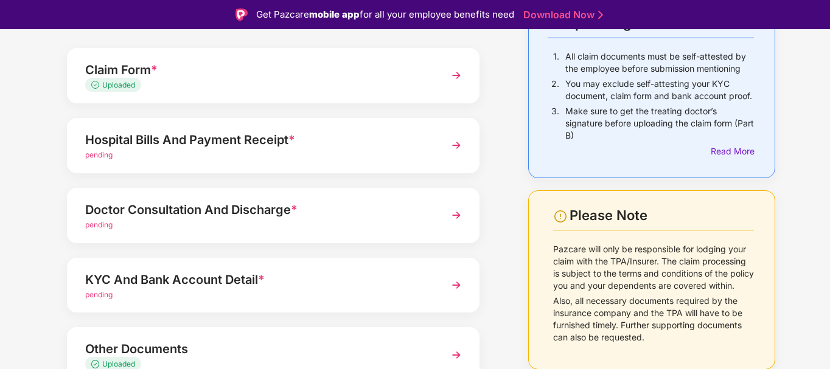
scroll to position [164, 0]
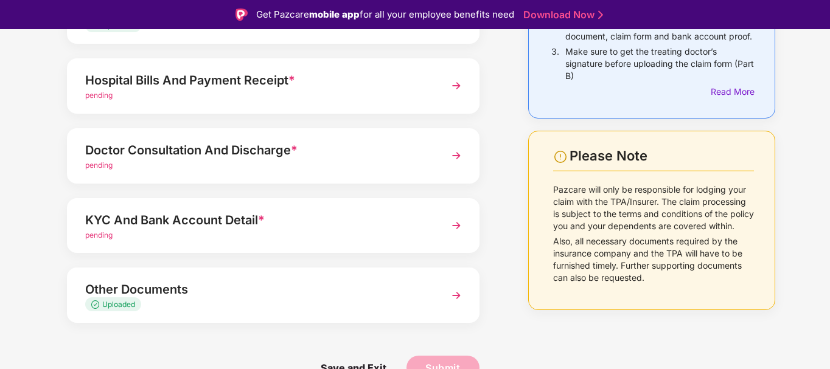
click at [456, 156] on img at bounding box center [456, 156] width 22 height 22
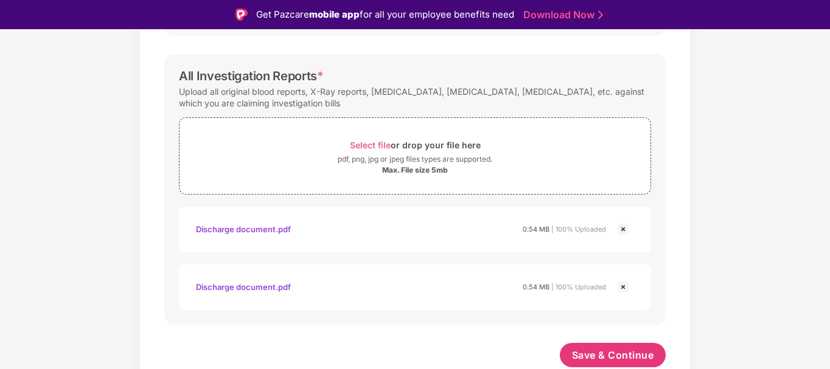
scroll to position [600, 0]
click at [623, 285] on img at bounding box center [623, 287] width 15 height 15
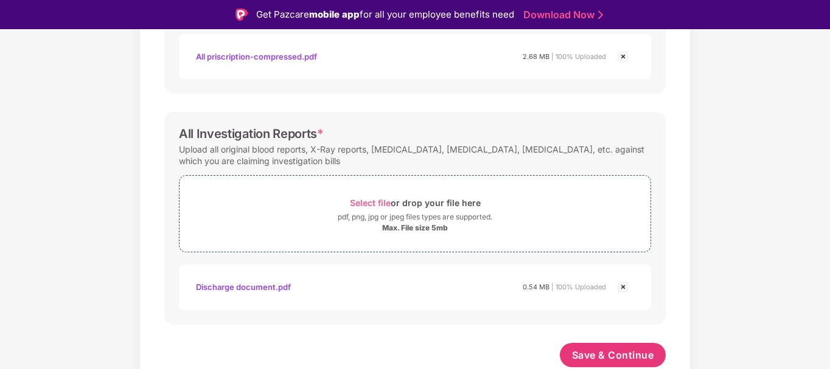
scroll to position [542, 0]
click at [621, 287] on img at bounding box center [623, 287] width 15 height 15
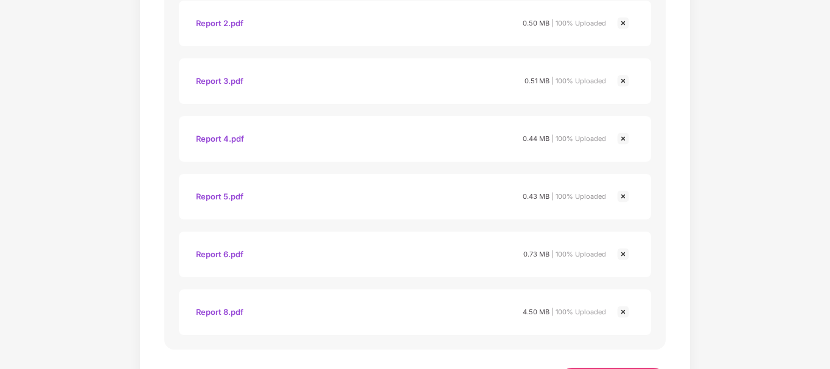
scroll to position [889, 0]
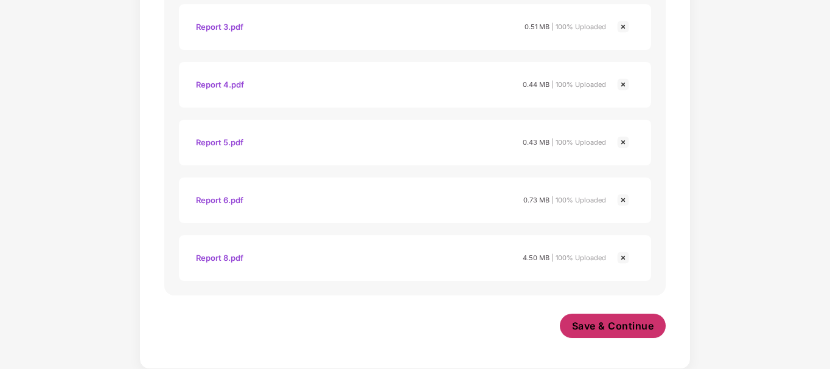
click at [595, 327] on span "Save & Continue" at bounding box center [613, 325] width 82 height 13
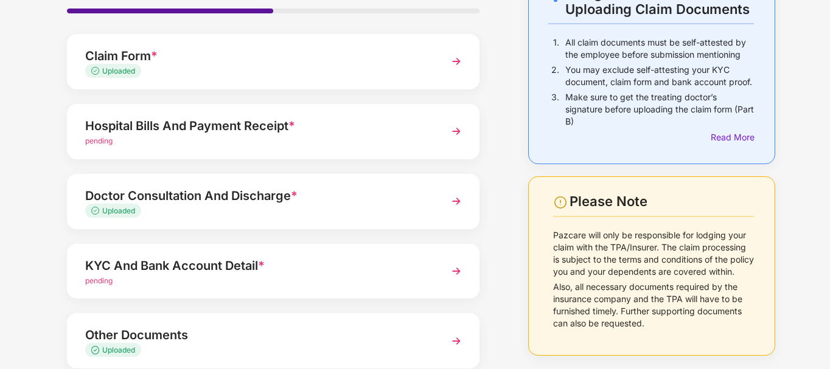
scroll to position [93, 0]
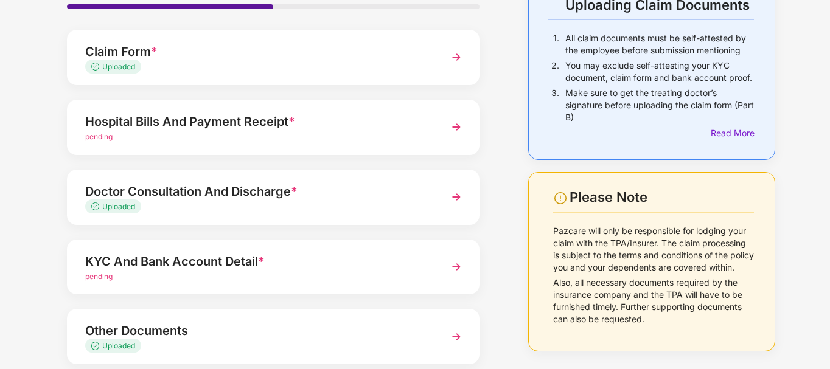
click at [204, 263] on div "KYC And Bank Account Detail *" at bounding box center [257, 261] width 344 height 19
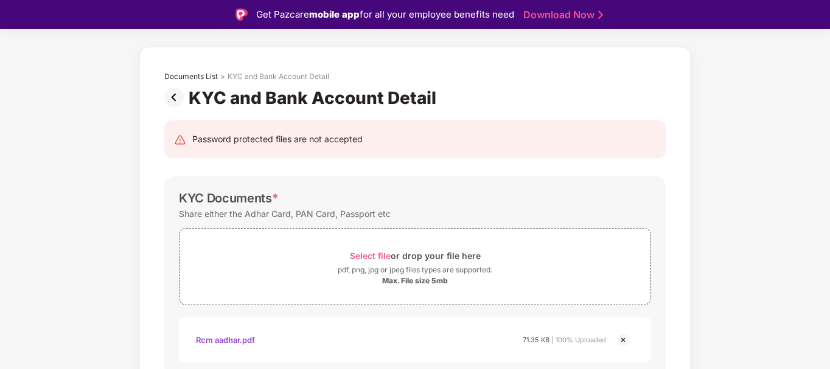
scroll to position [0, 0]
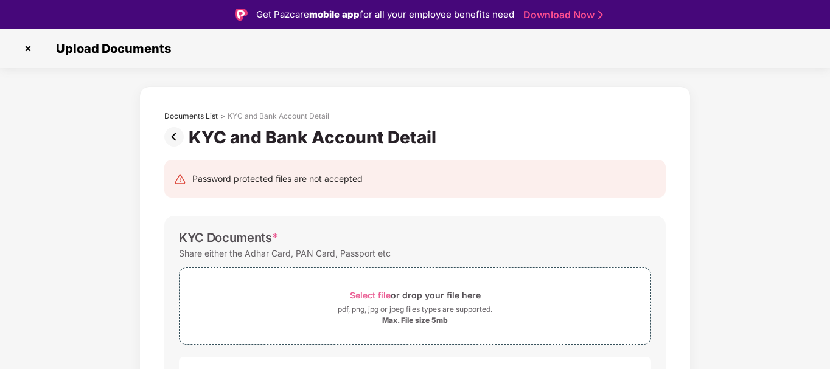
click at [173, 137] on img at bounding box center [176, 136] width 24 height 19
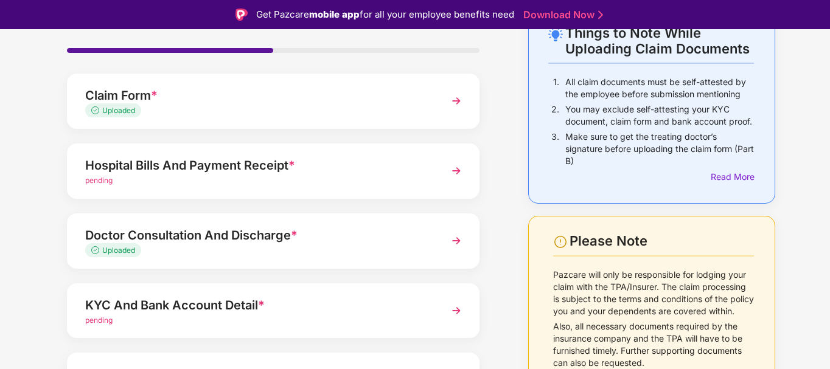
scroll to position [82, 0]
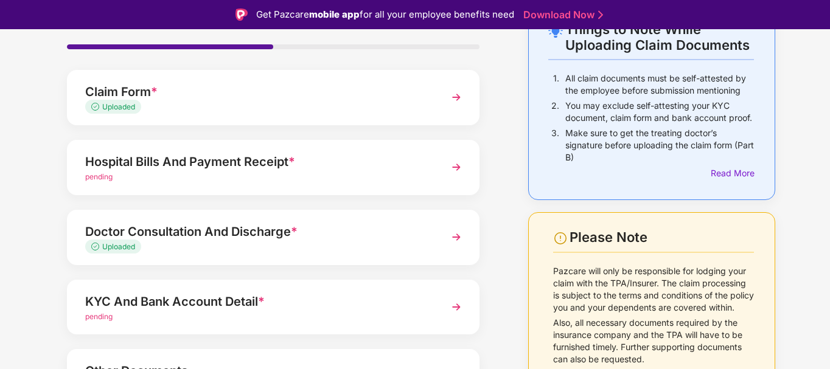
click at [455, 166] on img at bounding box center [456, 167] width 22 height 22
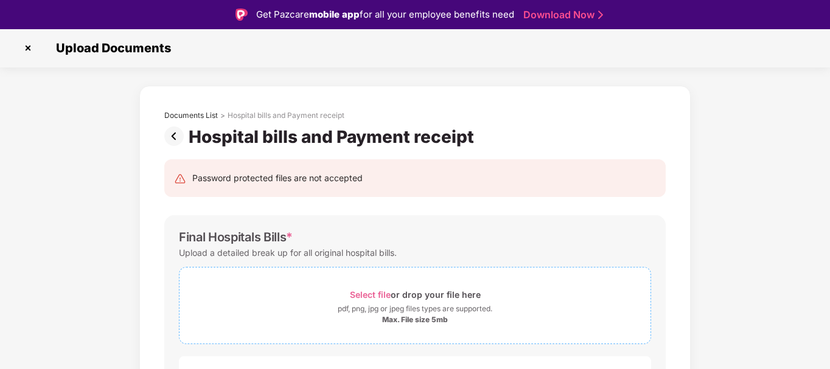
scroll to position [0, 0]
click at [180, 136] on img at bounding box center [176, 136] width 24 height 19
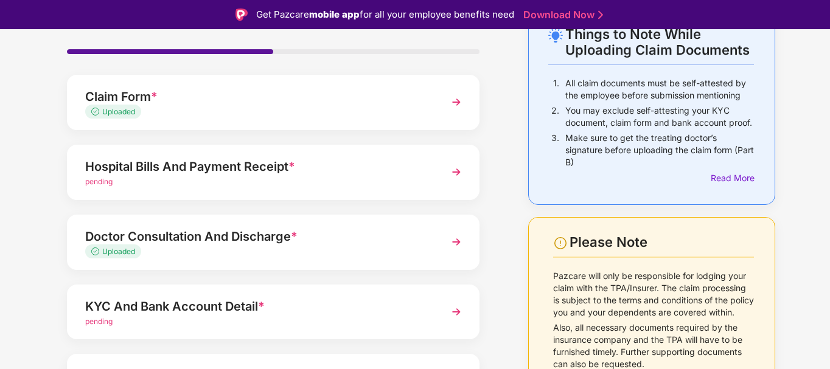
scroll to position [164, 0]
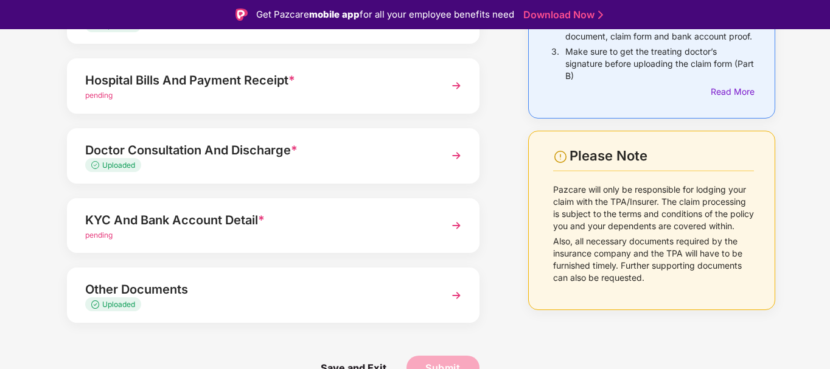
click at [455, 224] on img at bounding box center [456, 226] width 22 height 22
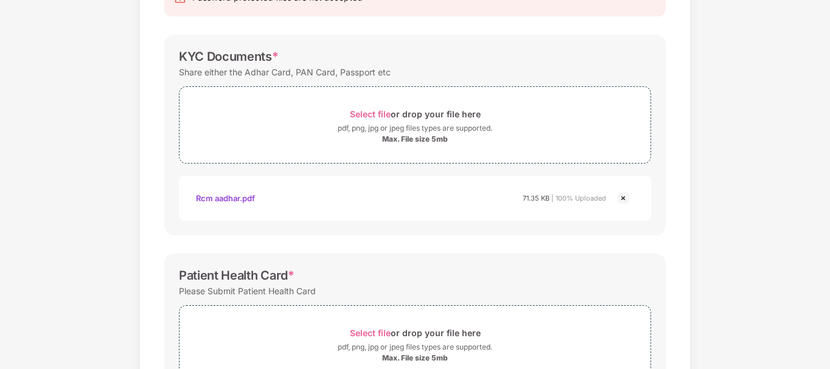
scroll to position [0, 0]
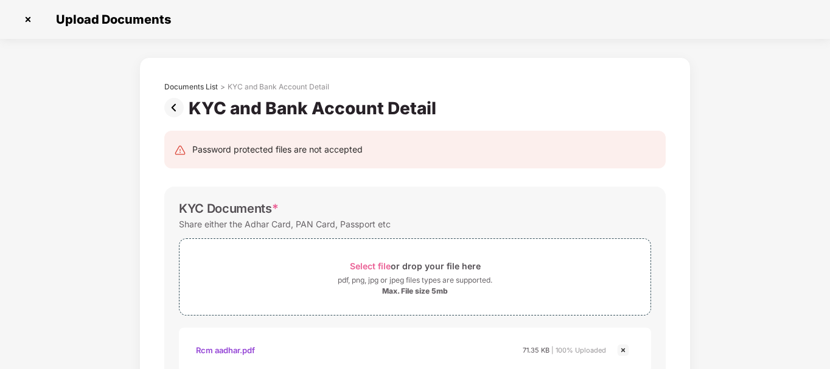
click at [177, 113] on img at bounding box center [176, 107] width 24 height 19
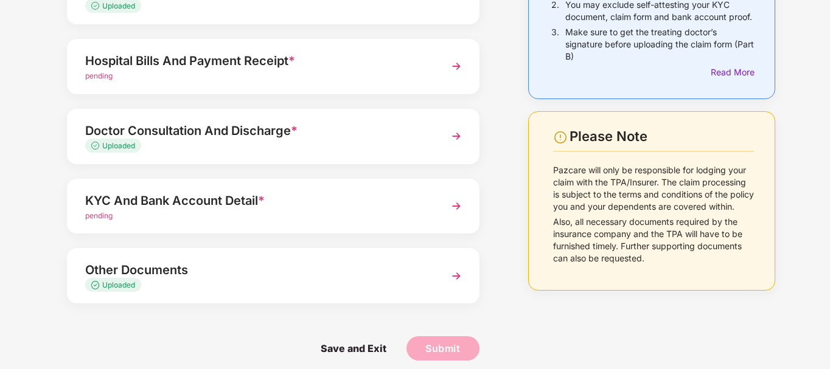
scroll to position [164, 0]
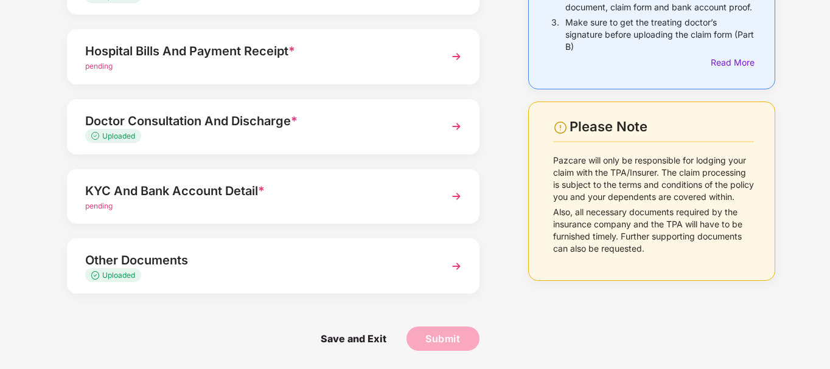
click at [167, 268] on div "Other Documents" at bounding box center [257, 260] width 344 height 19
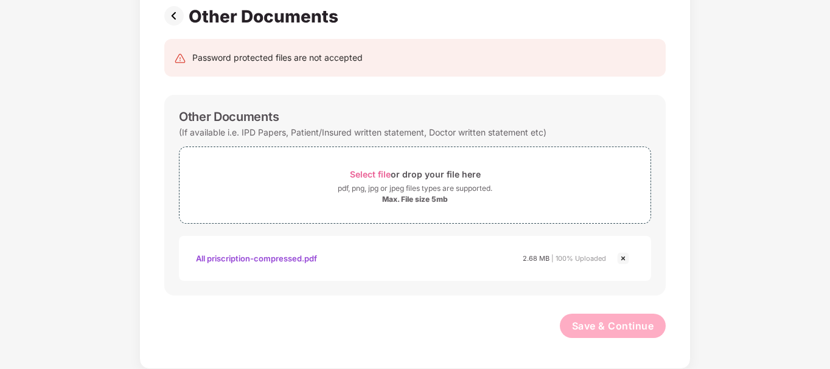
scroll to position [92, 0]
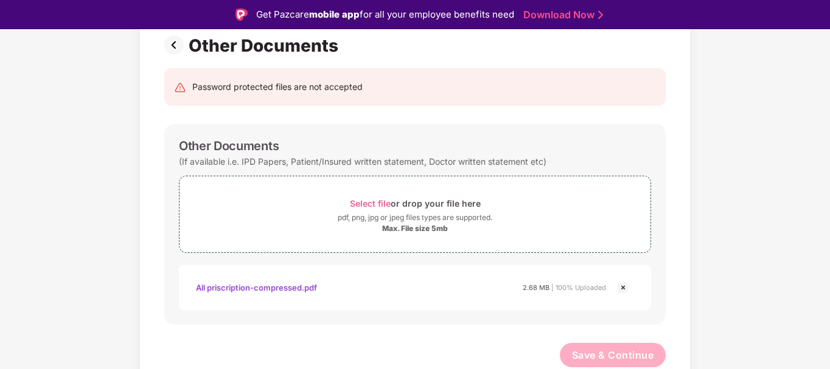
click at [167, 268] on div "Other Documents (If available i.e. IPD Papers, Patient/Insured written statemen…" at bounding box center [414, 224] width 501 height 201
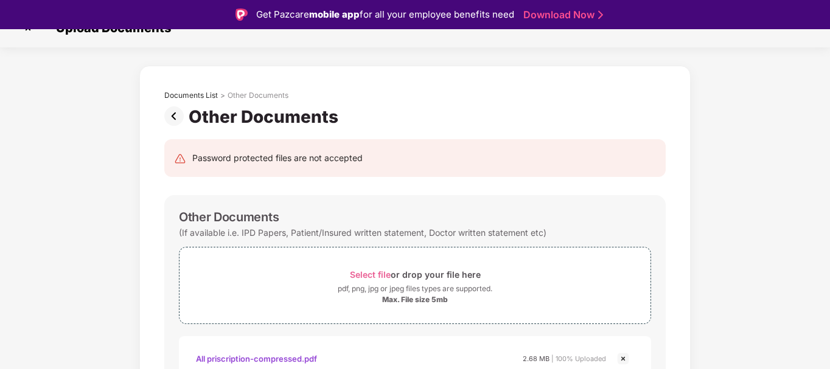
scroll to position [0, 0]
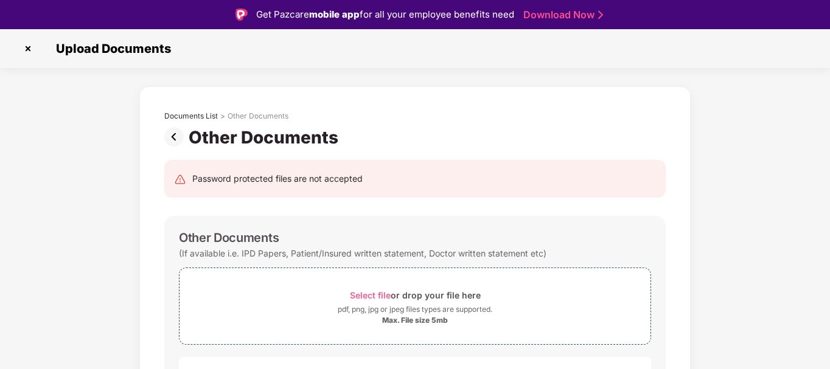
click at [173, 133] on img at bounding box center [176, 136] width 24 height 19
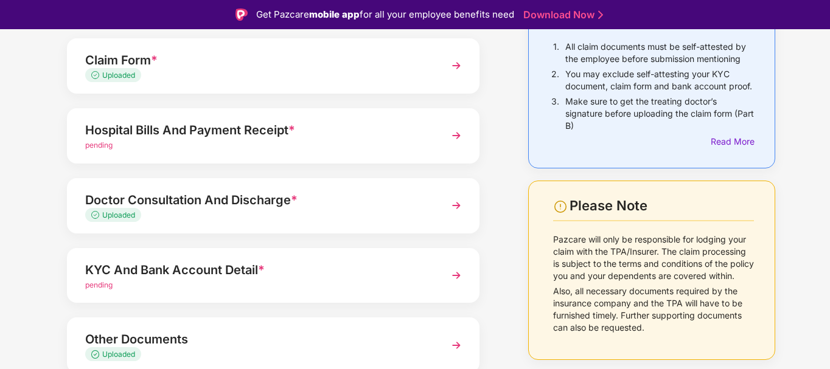
scroll to position [164, 0]
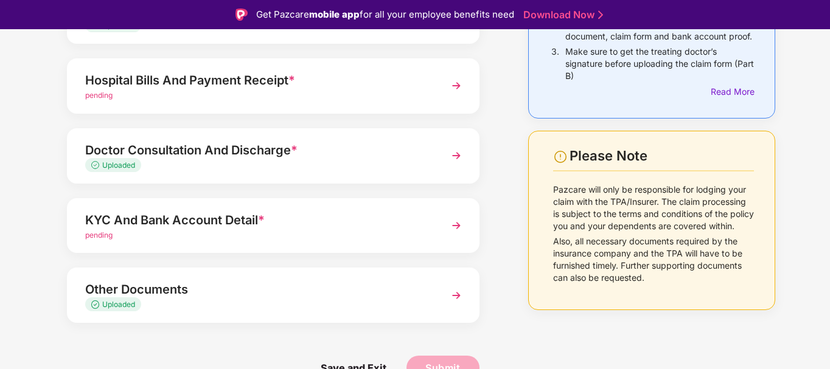
click at [274, 149] on div "Doctor Consultation And Discharge *" at bounding box center [257, 150] width 344 height 19
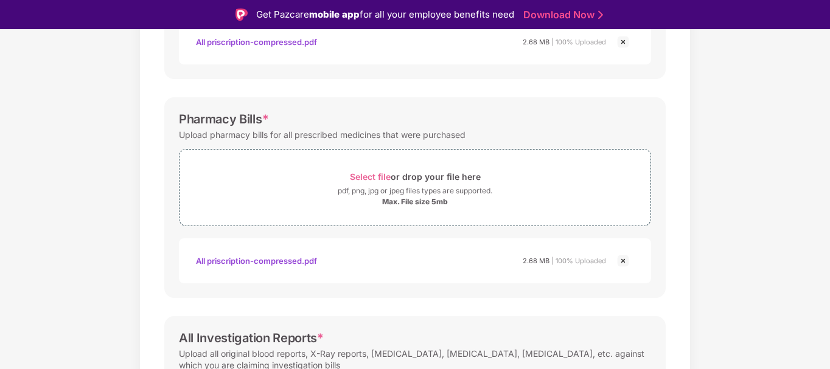
scroll to position [338, 0]
click at [299, 259] on div "All priscription-compressed.pdf" at bounding box center [256, 260] width 121 height 21
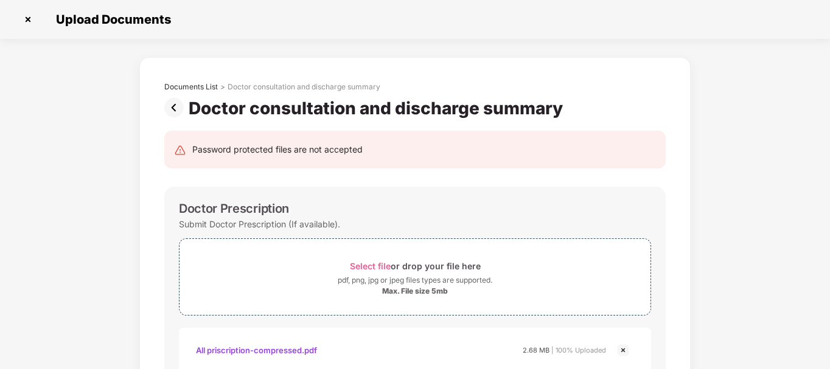
scroll to position [0, 0]
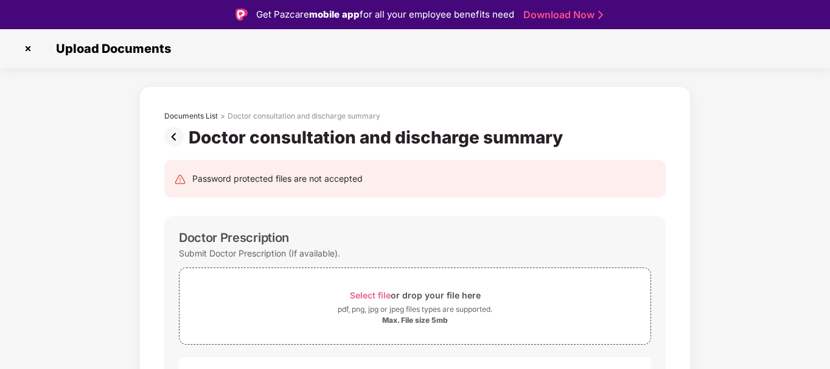
click at [180, 139] on img at bounding box center [176, 136] width 24 height 19
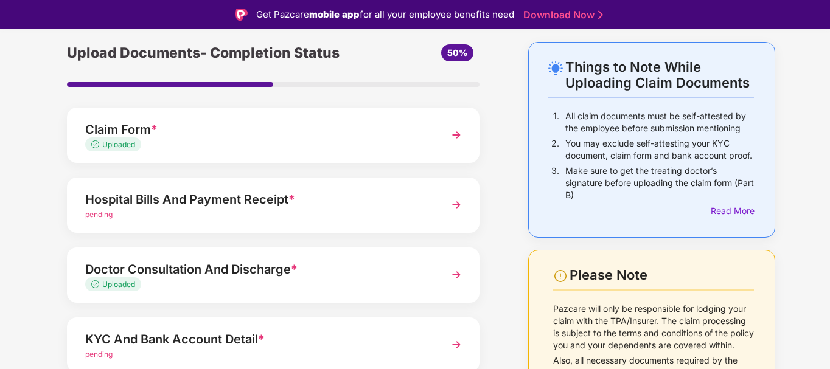
scroll to position [44, 0]
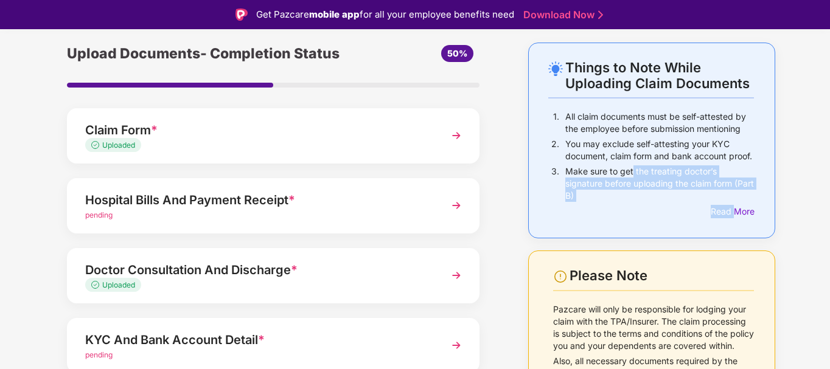
drag, startPoint x: 733, startPoint y: 212, endPoint x: 623, endPoint y: 169, distance: 117.8
click at [623, 169] on div "1. All claim documents must be self-attested by the employee before submission …" at bounding box center [651, 165] width 206 height 108
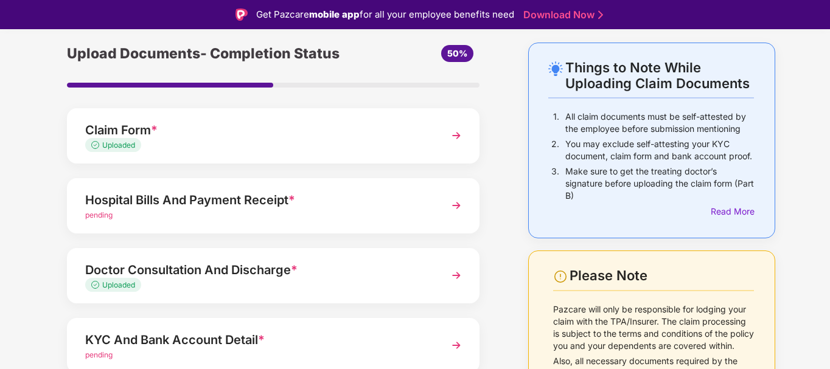
click at [610, 166] on p "Make sure to get the treating doctor’s signature before uploading the claim for…" at bounding box center [659, 184] width 189 height 37
drag, startPoint x: 678, startPoint y: 172, endPoint x: 689, endPoint y: 195, distance: 25.6
click at [690, 195] on p "Make sure to get the treating doctor’s signature before uploading the claim for…" at bounding box center [659, 184] width 189 height 37
click at [659, 198] on p "Make sure to get the treating doctor’s signature before uploading the claim for…" at bounding box center [659, 184] width 189 height 37
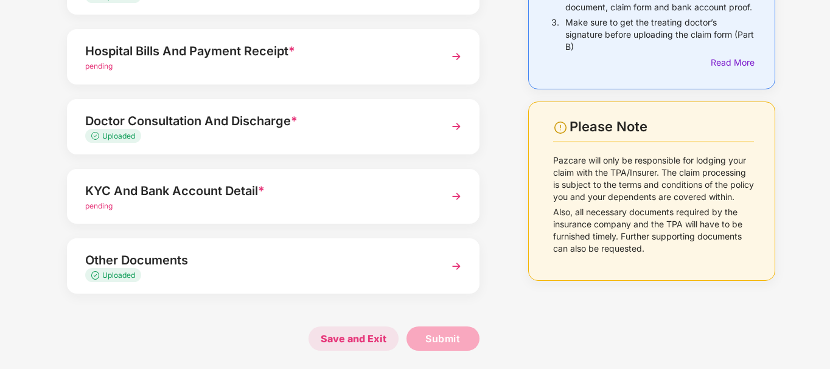
scroll to position [0, 0]
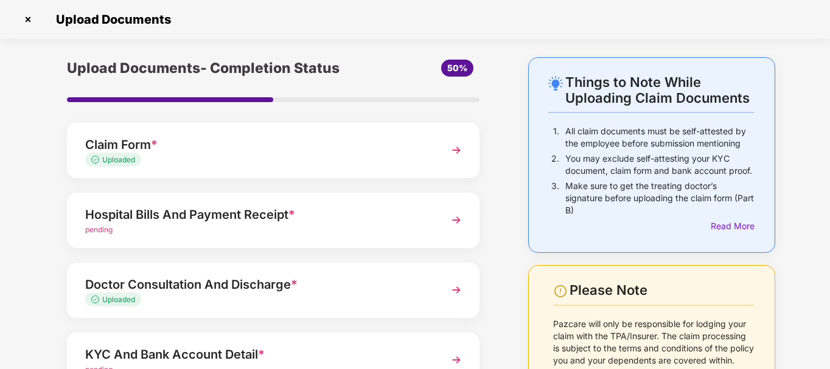
click at [25, 18] on img at bounding box center [27, 19] width 19 height 19
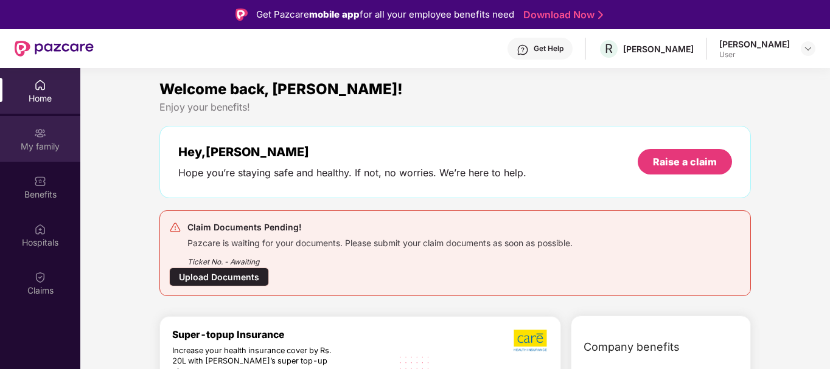
click at [41, 141] on div "My family" at bounding box center [40, 147] width 80 height 12
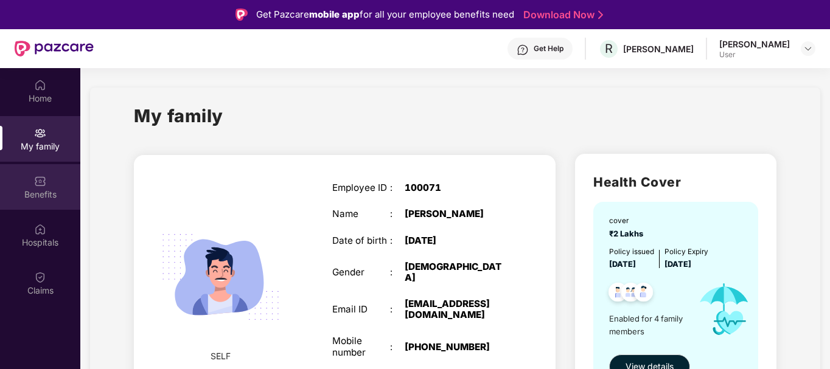
click at [43, 189] on div "Benefits" at bounding box center [40, 195] width 80 height 12
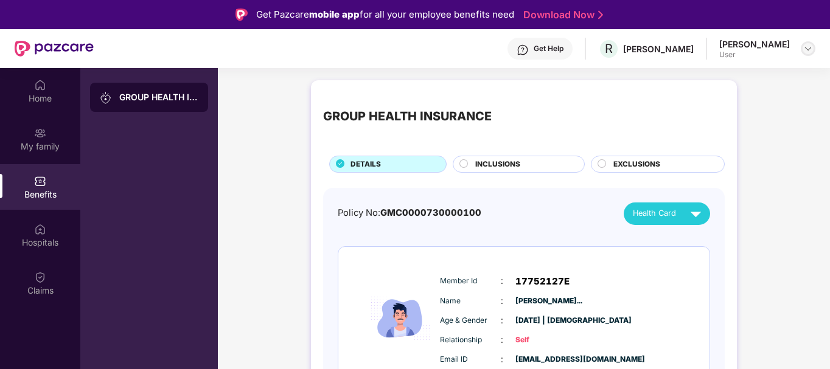
click at [806, 49] on img at bounding box center [808, 49] width 10 height 10
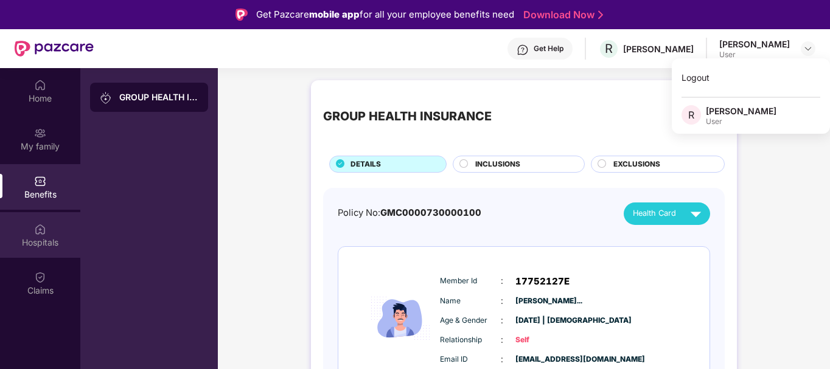
click at [34, 237] on div "Hospitals" at bounding box center [40, 243] width 80 height 12
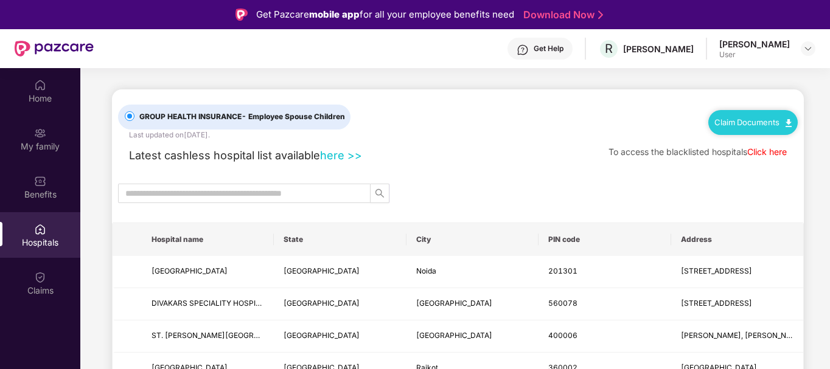
click at [787, 120] on img at bounding box center [789, 123] width 6 height 8
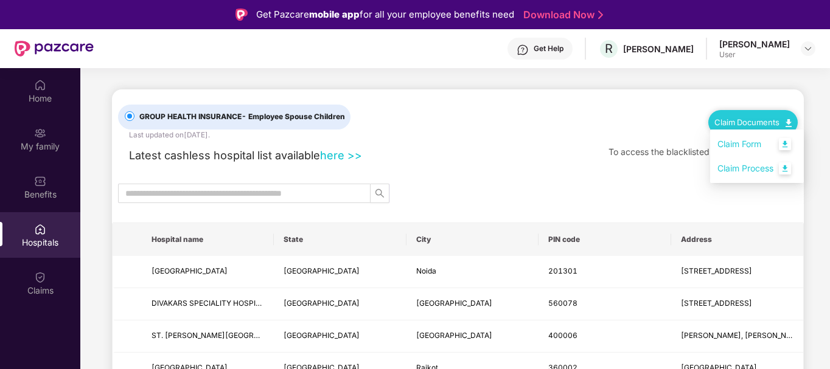
click at [786, 169] on link "Claim Process" at bounding box center [756, 169] width 79 height 26
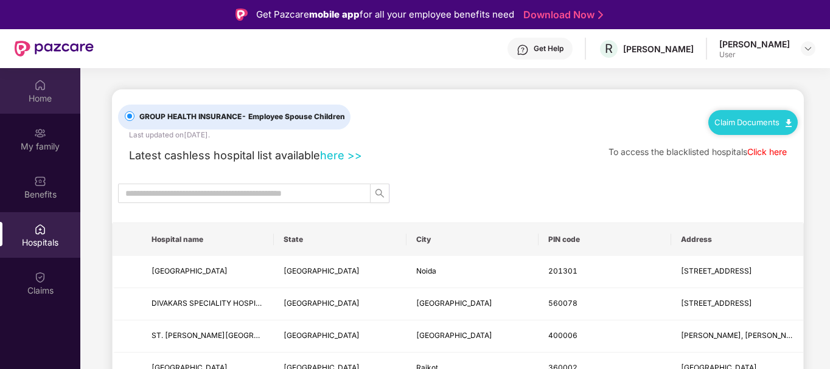
click at [44, 89] on img at bounding box center [40, 85] width 12 height 12
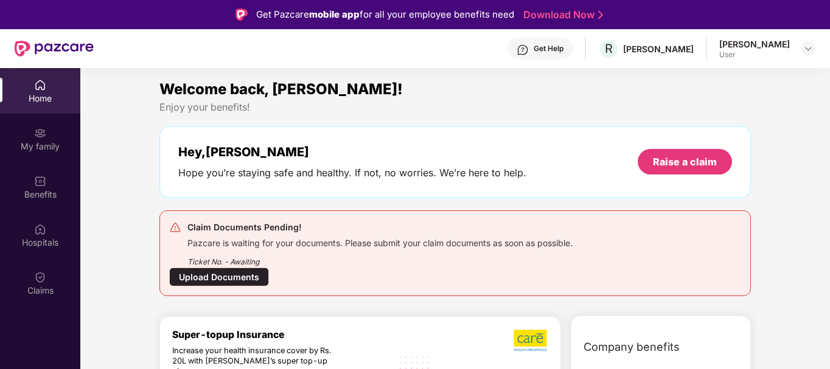
click at [48, 99] on div "Home" at bounding box center [40, 98] width 80 height 12
click at [39, 129] on img at bounding box center [40, 133] width 12 height 12
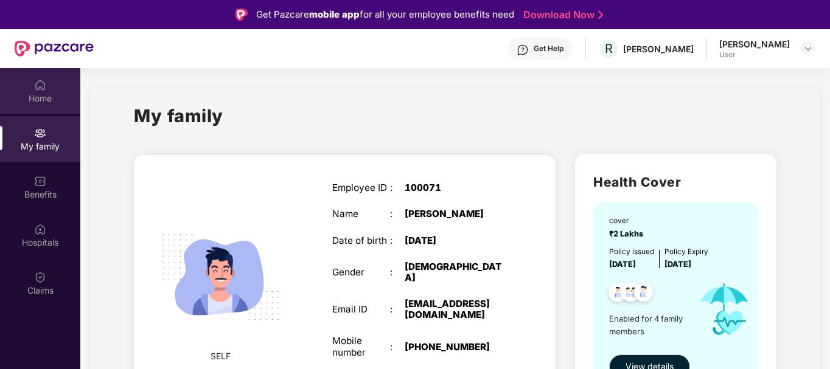
click at [42, 90] on img at bounding box center [40, 85] width 12 height 12
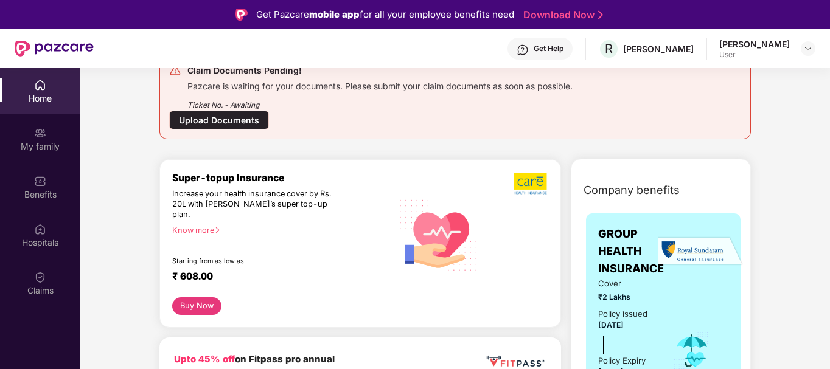
scroll to position [159, 0]
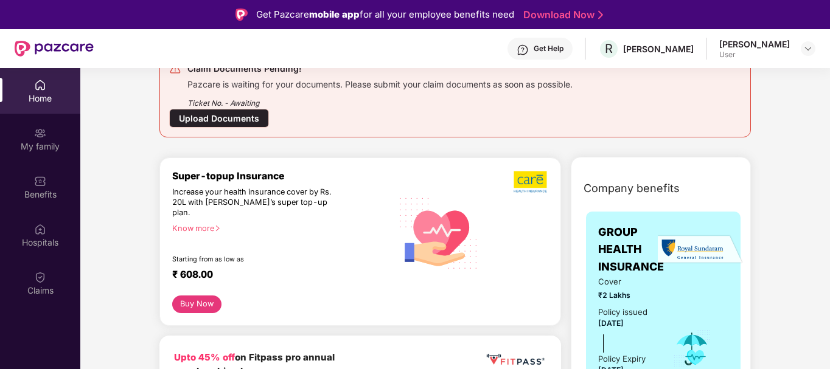
click at [240, 117] on div "Upload Documents" at bounding box center [219, 118] width 100 height 19
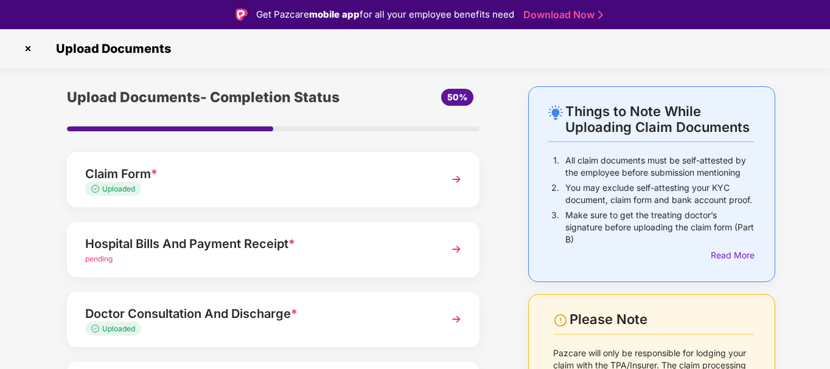
click at [458, 250] on img at bounding box center [456, 250] width 22 height 22
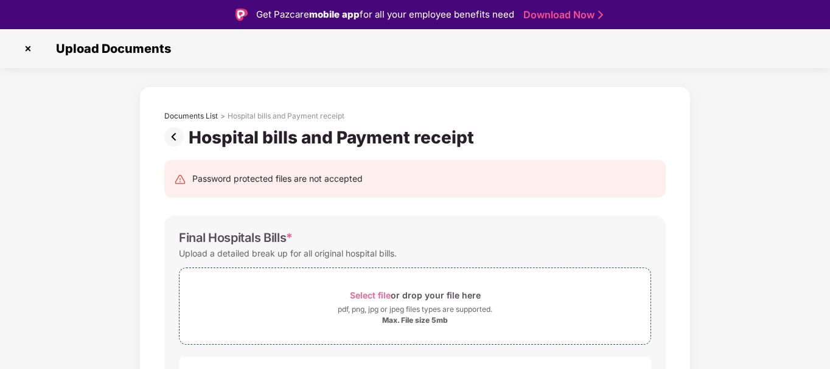
click at [175, 134] on img at bounding box center [176, 136] width 24 height 19
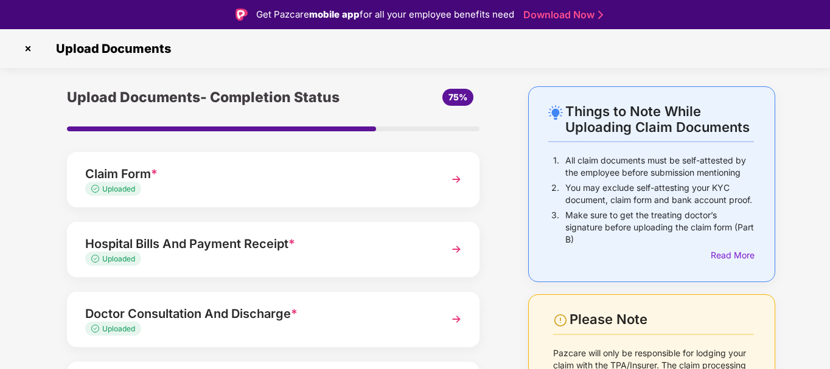
scroll to position [164, 0]
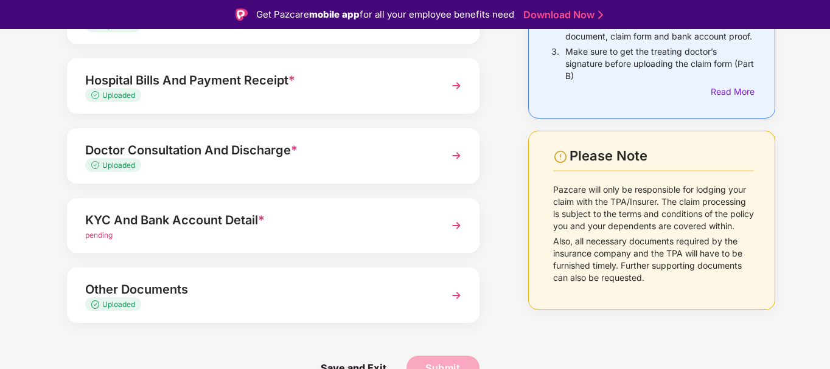
click at [455, 225] on img at bounding box center [456, 226] width 22 height 22
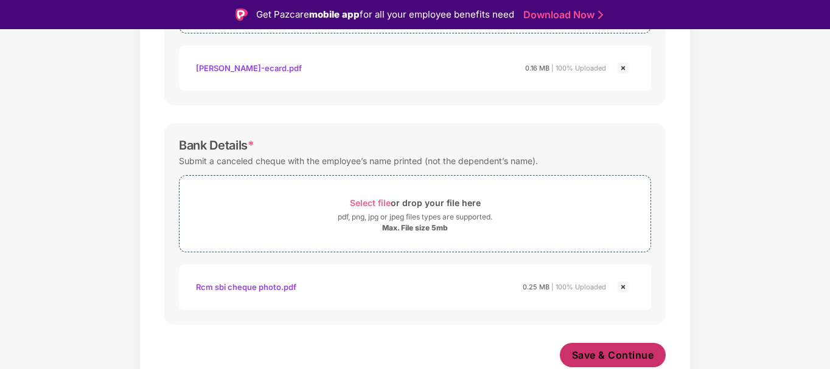
scroll to position [531, 0]
click at [635, 352] on span "Save & Continue" at bounding box center [613, 355] width 82 height 13
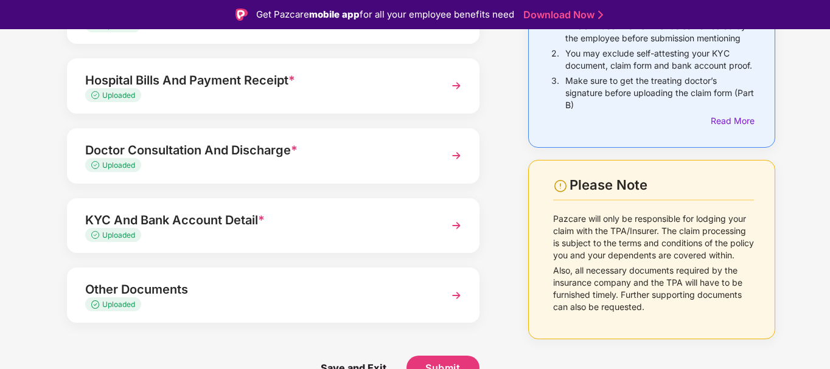
scroll to position [29, 0]
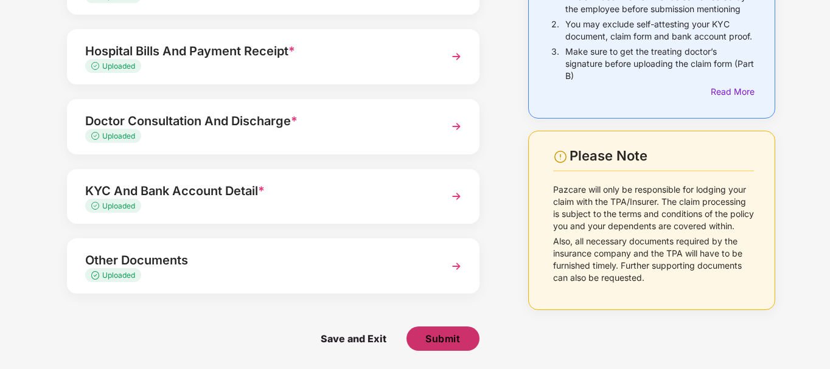
click at [444, 340] on span "Submit" at bounding box center [442, 338] width 35 height 13
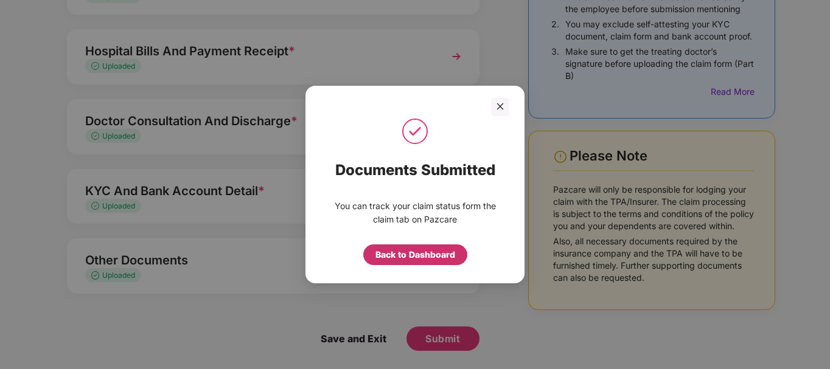
click at [415, 254] on div "Back to Dashboard" at bounding box center [415, 254] width 80 height 13
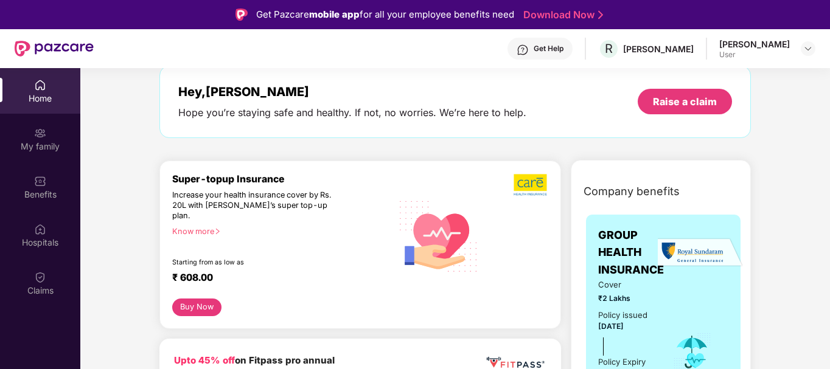
scroll to position [47, 0]
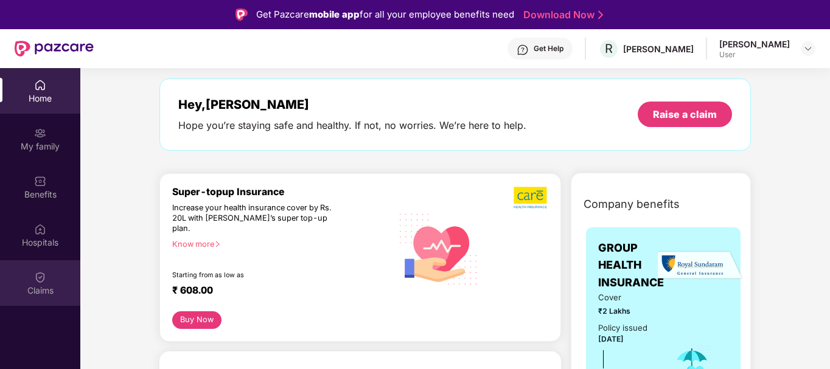
click at [40, 293] on div "Claims" at bounding box center [40, 291] width 80 height 12
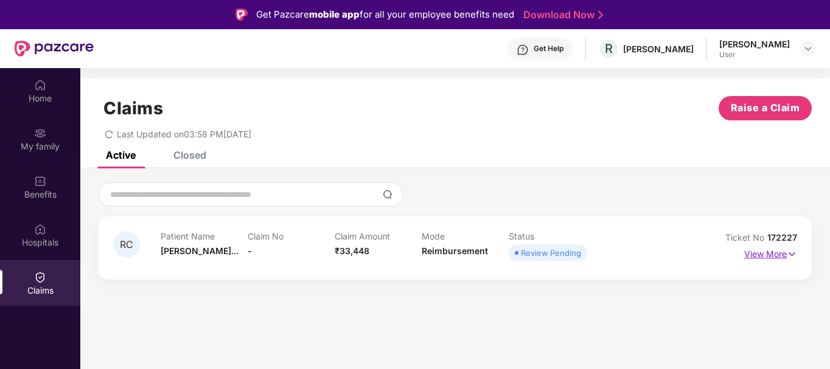
click at [792, 250] on img at bounding box center [792, 254] width 10 height 13
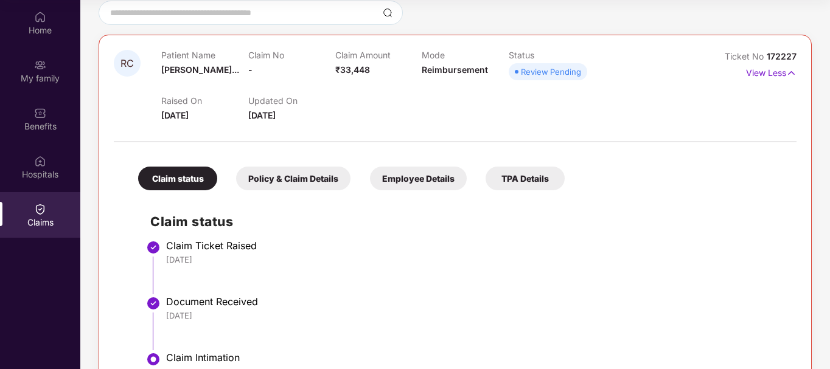
scroll to position [111, 0]
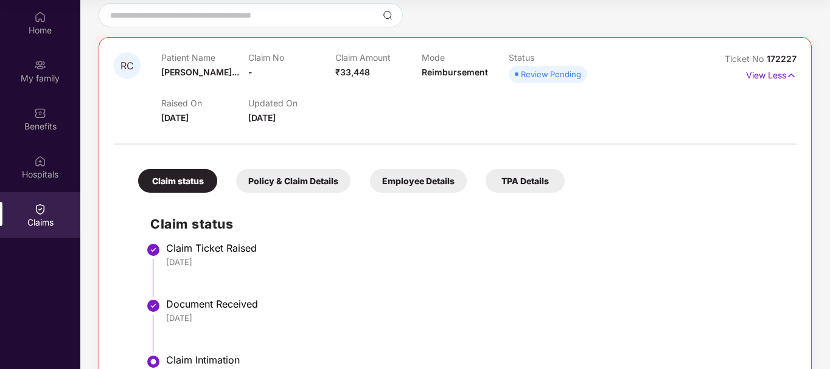
click at [289, 183] on div "Policy & Claim Details" at bounding box center [293, 181] width 114 height 24
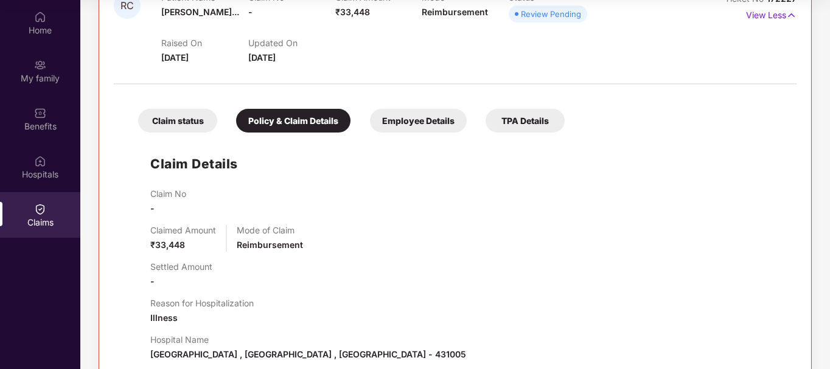
scroll to position [170, 0]
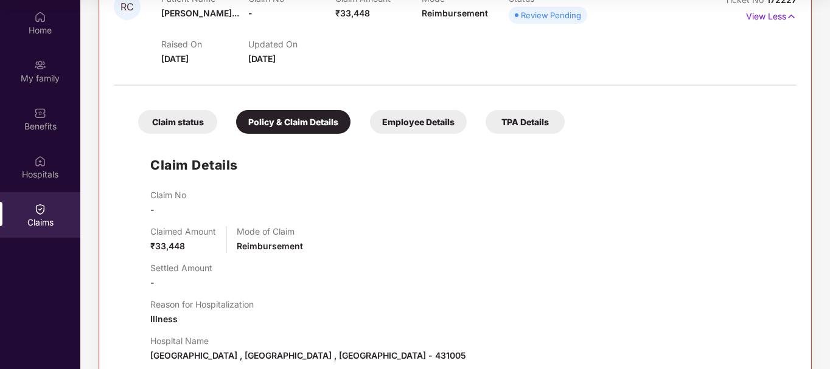
click at [414, 130] on div "Employee Details" at bounding box center [418, 122] width 97 height 24
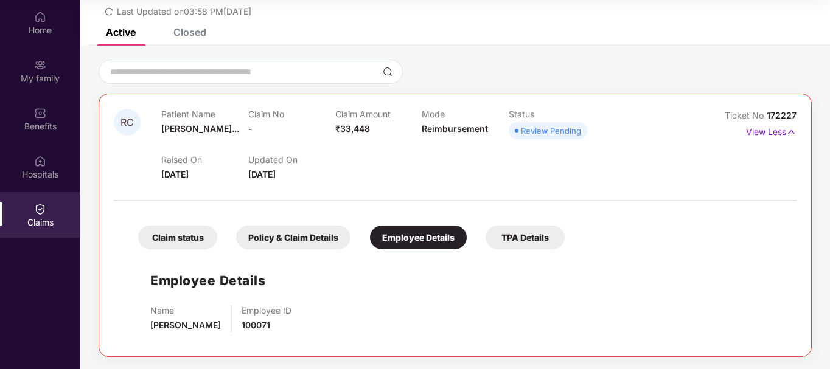
scroll to position [55, 0]
click at [515, 243] on div "TPA Details" at bounding box center [525, 238] width 79 height 24
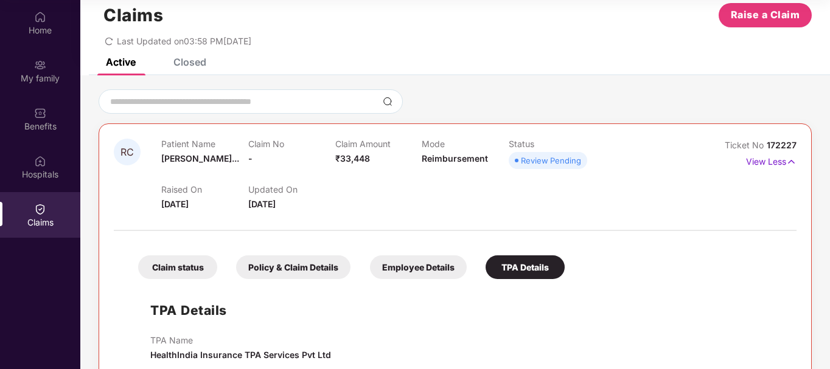
scroll to position [22, 0]
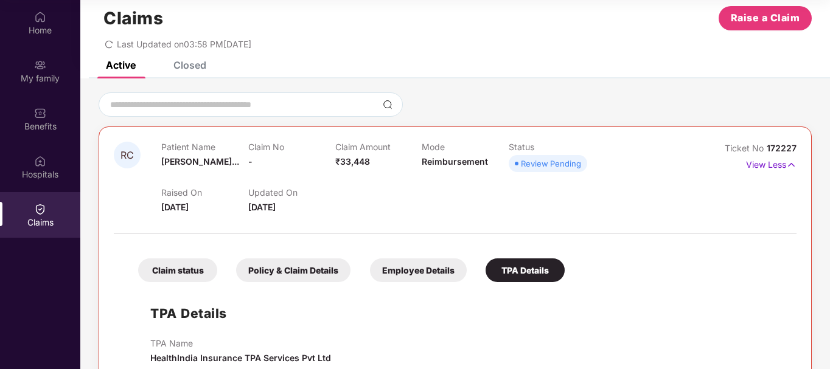
click at [180, 270] on div "Claim status" at bounding box center [177, 271] width 79 height 24
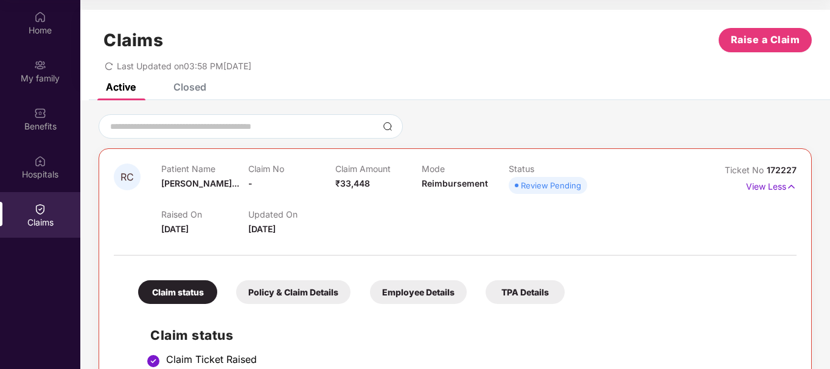
scroll to position [2, 0]
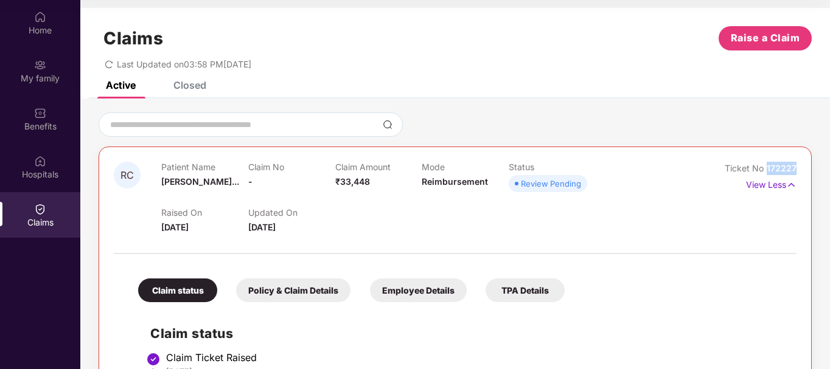
drag, startPoint x: 767, startPoint y: 167, endPoint x: 797, endPoint y: 166, distance: 30.5
click at [797, 166] on div "RC Patient Name [PERSON_NAME]... Claim No - Claim Amount ₹33,448 Mode Reimburse…" at bounding box center [455, 330] width 713 height 366
copy span "172227"
